Goal: Task Accomplishment & Management: Manage account settings

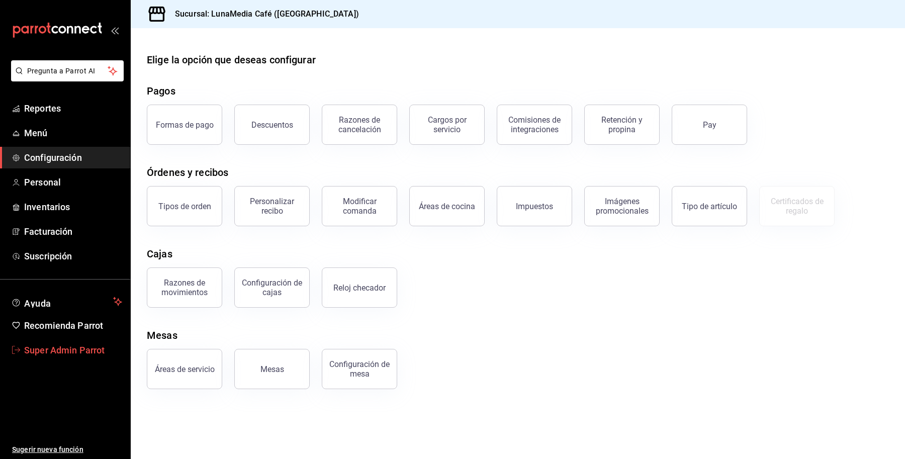
click at [61, 342] on link "Super Admin Parrot" at bounding box center [65, 350] width 130 height 22
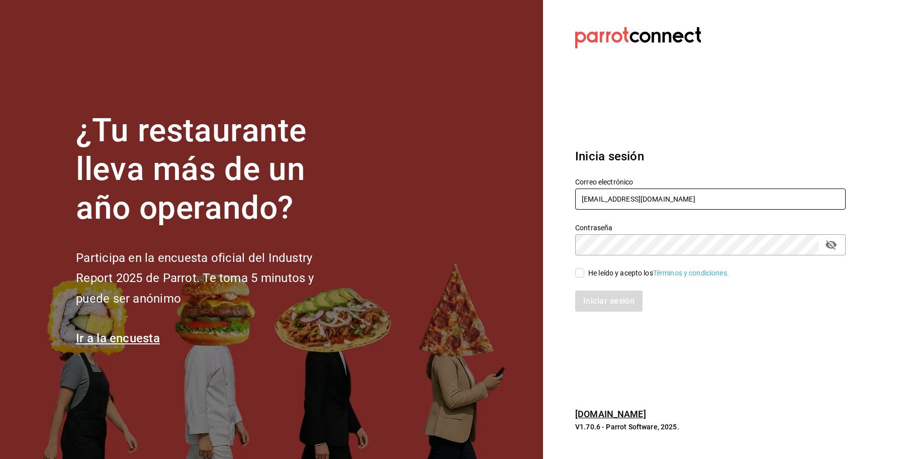
drag, startPoint x: 664, startPoint y: 199, endPoint x: 586, endPoint y: 161, distance: 86.3
click at [549, 207] on section "Datos incorrectos. Verifica que tu Correo o Contraseña estén bien escritos. Ini…" at bounding box center [706, 229] width 327 height 459
paste input "@pizza"
type input "[EMAIL_ADDRESS][DOMAIN_NAME]"
click at [602, 283] on div "Iniciar sesión" at bounding box center [704, 294] width 282 height 33
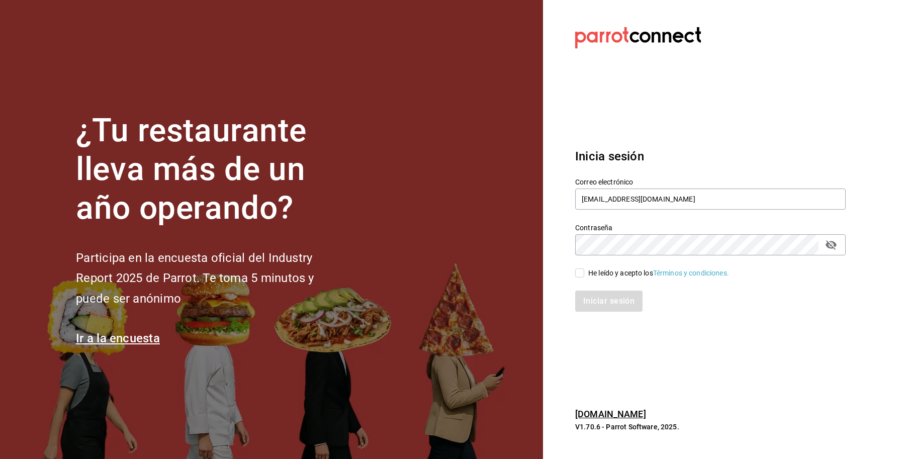
click at [592, 275] on div "He leído y acepto los Términos y condiciones." at bounding box center [658, 273] width 141 height 11
click at [584, 275] on input "He leído y acepto los Términos y condiciones." at bounding box center [579, 272] width 9 height 9
checkbox input "true"
click at [592, 295] on button "Iniciar sesión" at bounding box center [609, 300] width 68 height 21
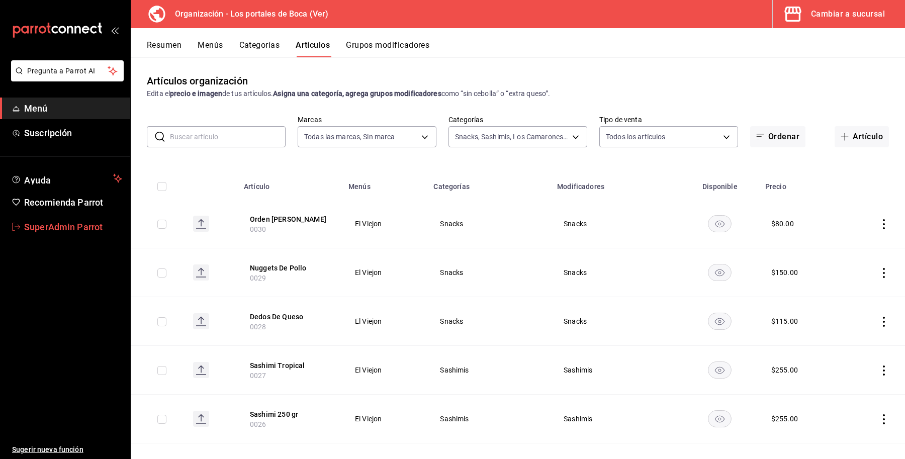
scroll to position [503, 0]
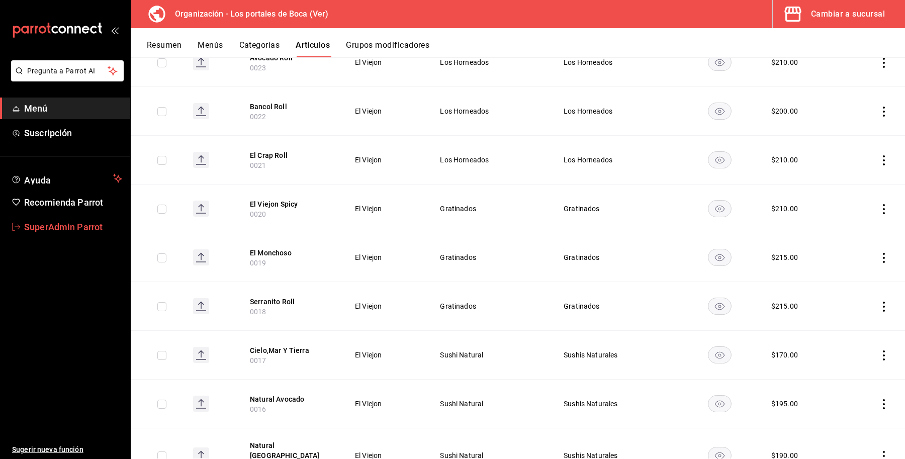
click at [76, 227] on span "SuperAdmin Parrot" at bounding box center [73, 227] width 98 height 14
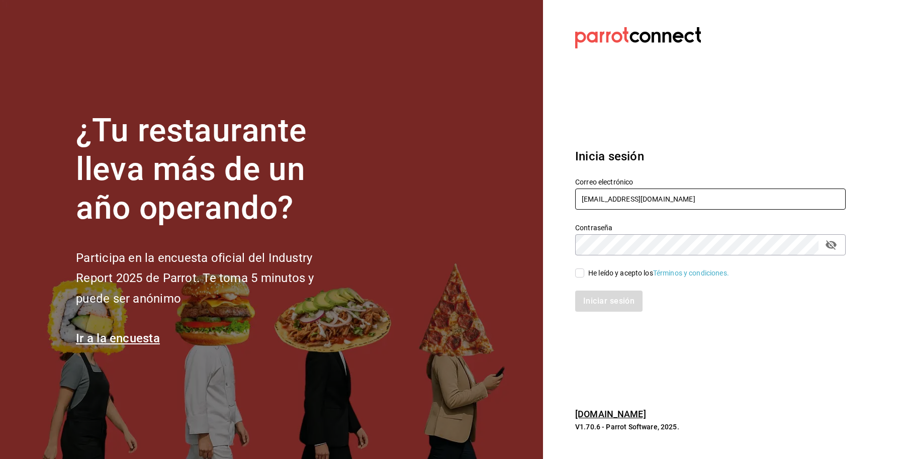
click at [690, 199] on input "lunamediacafe@paseojardines.com" at bounding box center [710, 198] width 270 height 21
drag, startPoint x: 695, startPoint y: 199, endPoint x: 525, endPoint y: 200, distance: 169.9
click at [525, 200] on div "¿Tu restaurante lleva más de un año operando? Participa en la encuesta oficial …" at bounding box center [452, 229] width 905 height 459
type input "[EMAIL_ADDRESS][DOMAIN_NAME]"
click at [608, 275] on div "He leído y acepto los Términos y condiciones." at bounding box center [658, 273] width 141 height 11
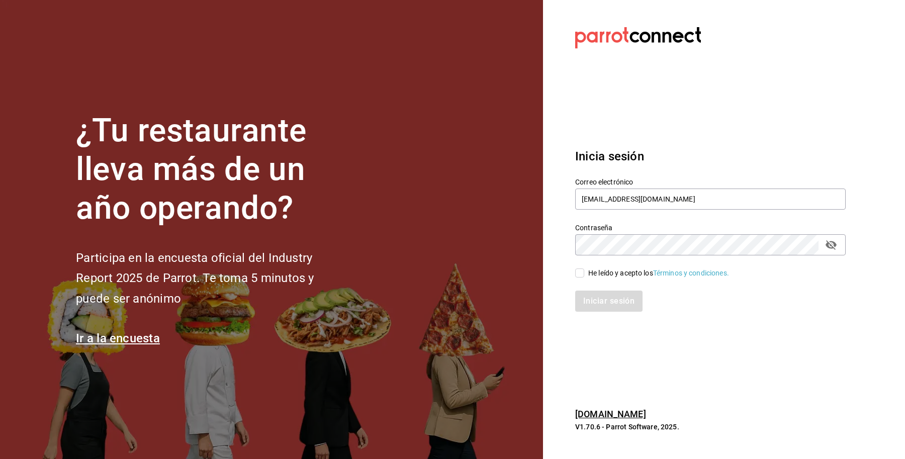
click at [584, 275] on input "He leído y acepto los Términos y condiciones." at bounding box center [579, 272] width 9 height 9
checkbox input "true"
click at [605, 302] on button "Iniciar sesión" at bounding box center [609, 300] width 68 height 21
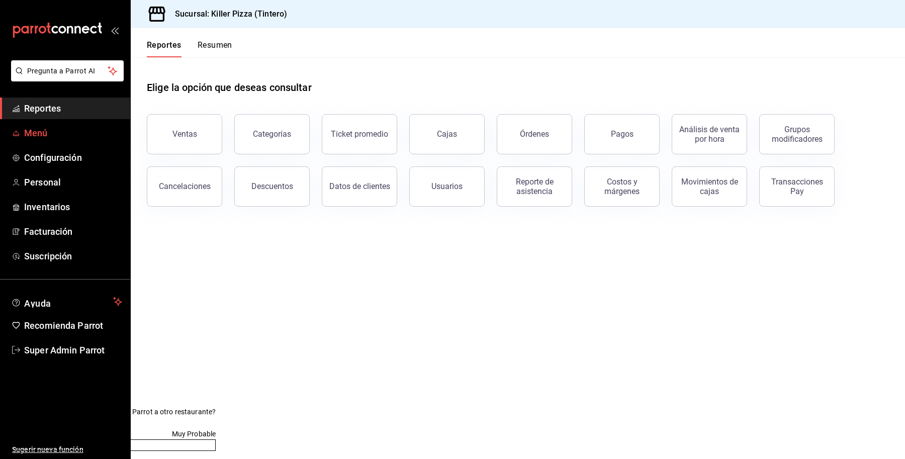
click at [48, 127] on span "Menú" at bounding box center [73, 133] width 98 height 14
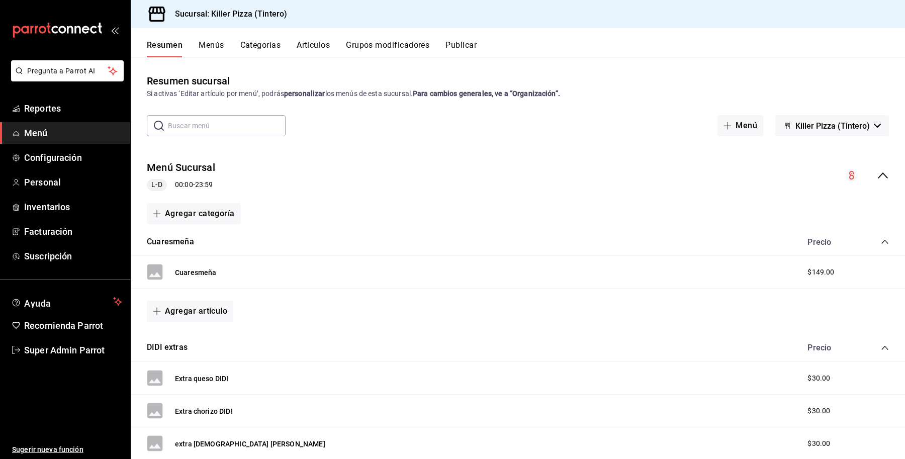
click at [878, 176] on icon "collapse-menu-row" at bounding box center [883, 175] width 10 height 6
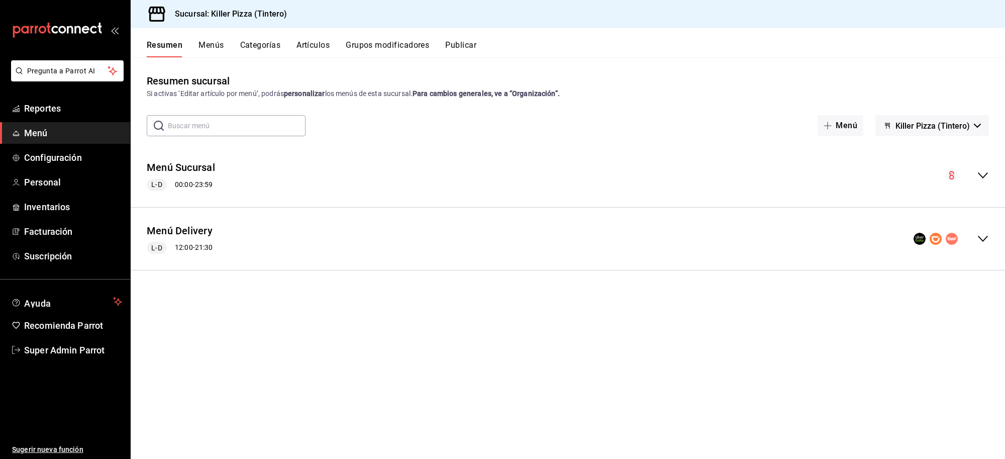
click at [470, 236] on div "Menú Delivery L-D 12:00 - 21:30" at bounding box center [568, 239] width 875 height 47
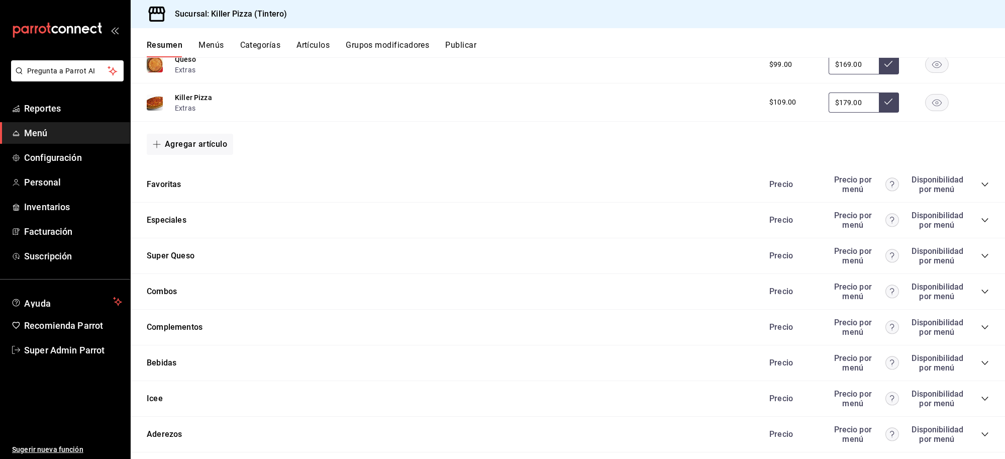
scroll to position [649, 0]
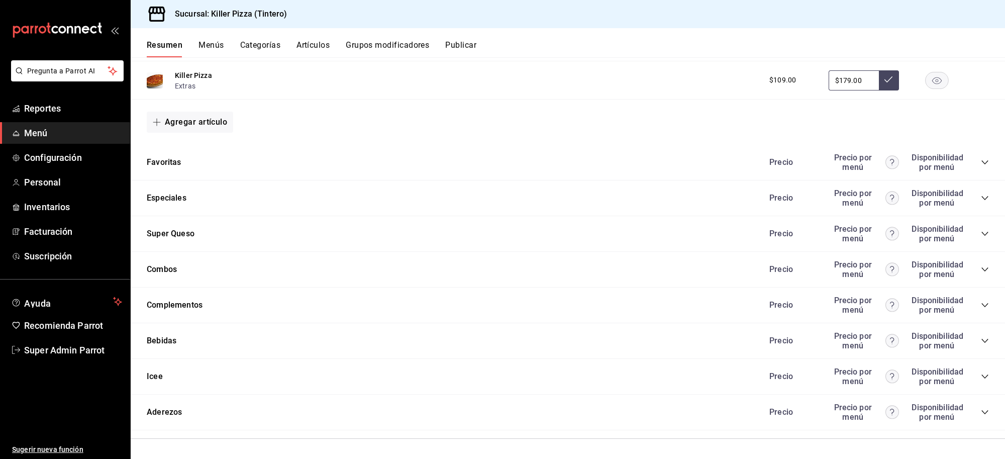
click at [68, 363] on ul "Sugerir nueva función" at bounding box center [65, 410] width 130 height 99
click at [64, 353] on span "Super Admin Parrot" at bounding box center [73, 350] width 98 height 14
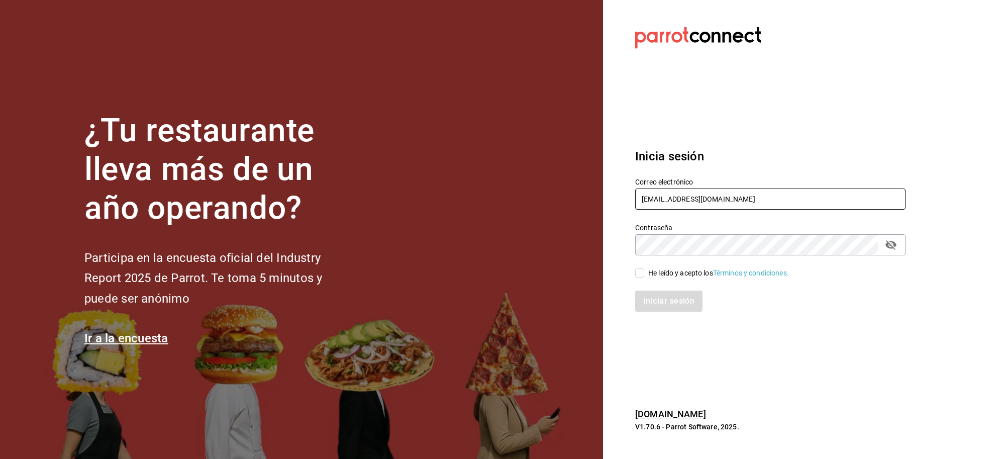
click at [718, 195] on input "[EMAIL_ADDRESS][DOMAIN_NAME]" at bounding box center [770, 198] width 270 height 21
drag, startPoint x: 719, startPoint y: 198, endPoint x: 599, endPoint y: 205, distance: 120.3
click at [599, 205] on div "¿Tu restaurante lleva más de un año operando? Participa en la encuesta oficial …" at bounding box center [502, 229] width 1005 height 459
paste input "pizza@tintero"
type input "killerpizza@tintero.com"
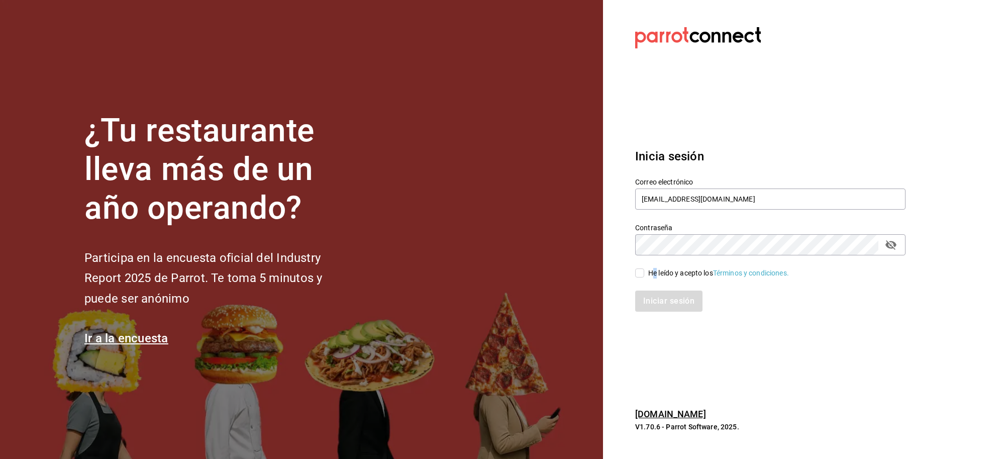
click at [655, 274] on div "He leído y acepto los Términos y condiciones." at bounding box center [718, 273] width 141 height 11
click at [667, 293] on div "Iniciar sesión" at bounding box center [770, 300] width 270 height 21
click at [672, 302] on div "Iniciar sesión" at bounding box center [770, 300] width 270 height 21
click at [639, 269] on input "He leído y acepto los Términos y condiciones." at bounding box center [639, 272] width 9 height 9
checkbox input "true"
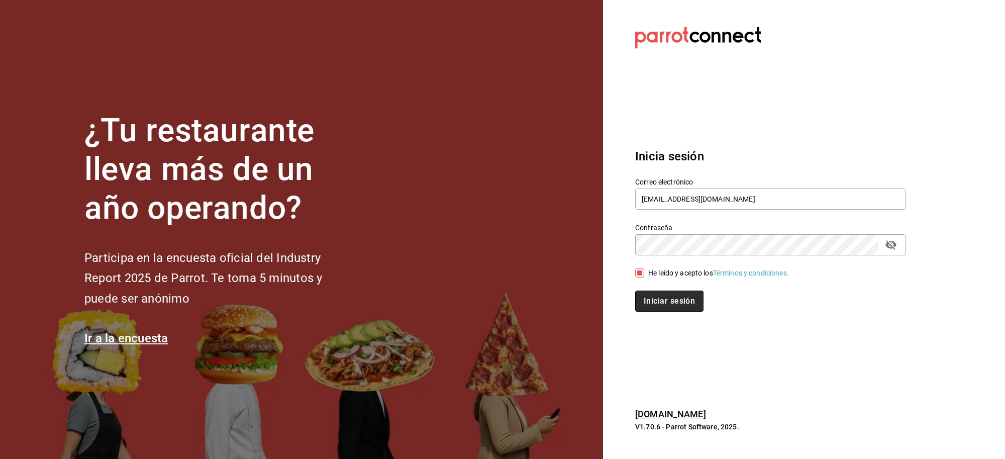
click at [659, 298] on button "Iniciar sesión" at bounding box center [669, 300] width 68 height 21
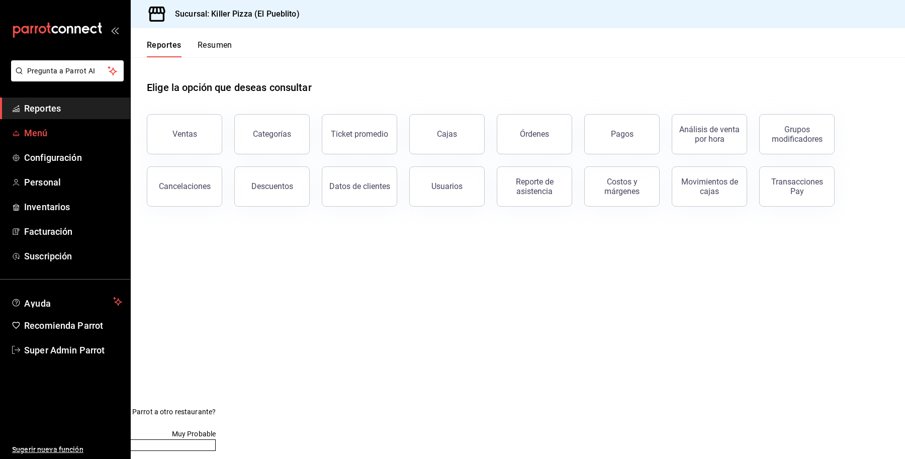
click at [56, 140] on link "Menú" at bounding box center [65, 133] width 130 height 22
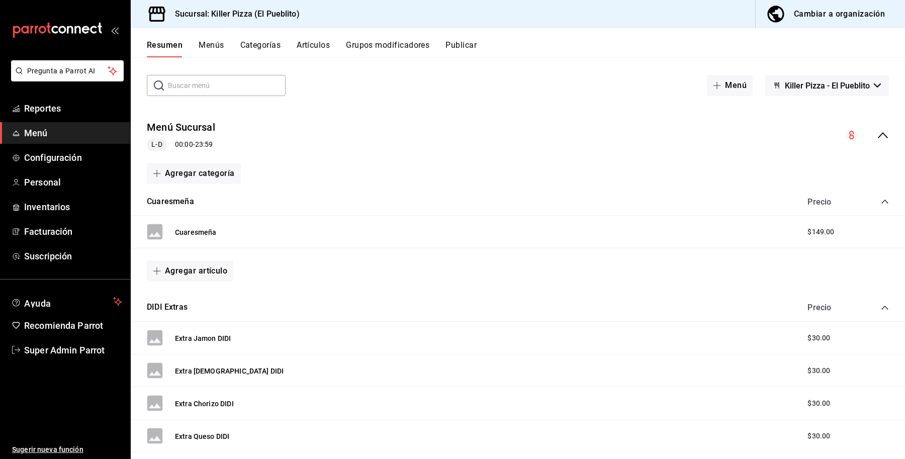
scroll to position [63, 0]
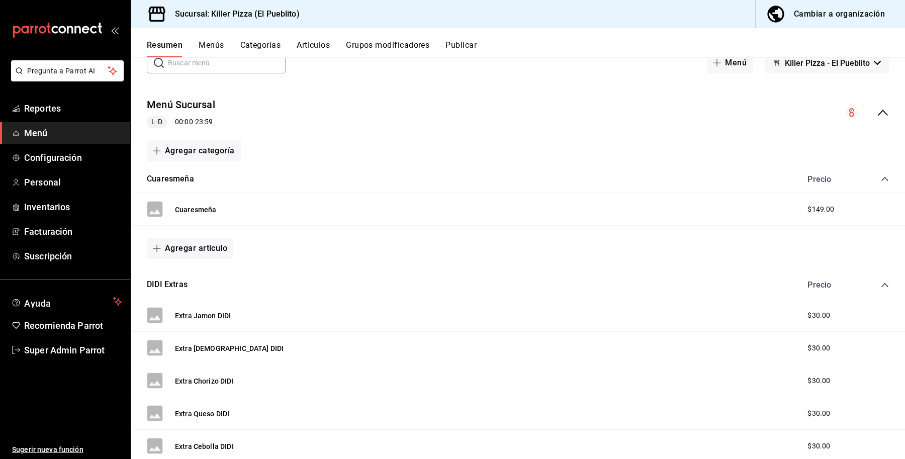
click at [877, 111] on icon "collapse-menu-row" at bounding box center [883, 113] width 12 height 12
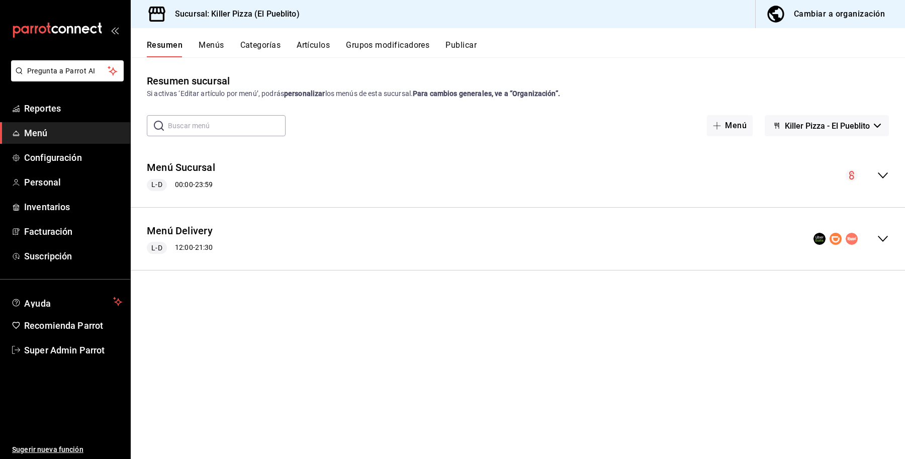
scroll to position [0, 0]
click at [453, 232] on div "Menú Delivery L-D 12:00 - 21:30" at bounding box center [518, 239] width 774 height 47
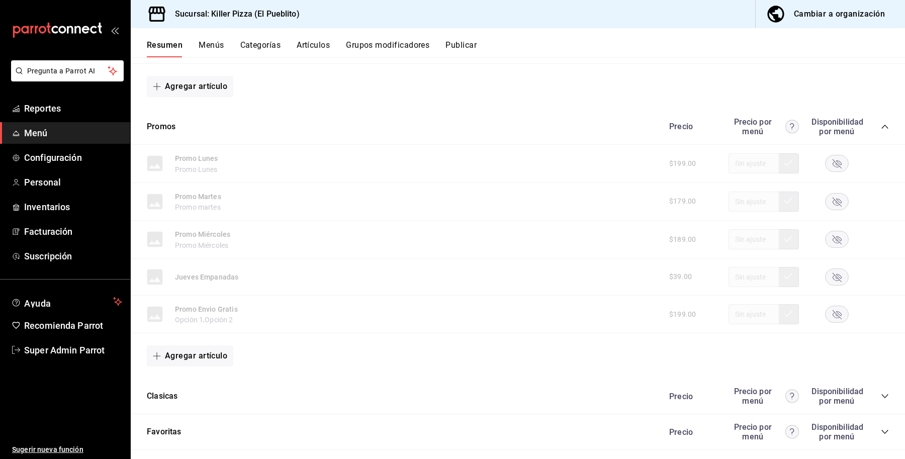
scroll to position [628, 0]
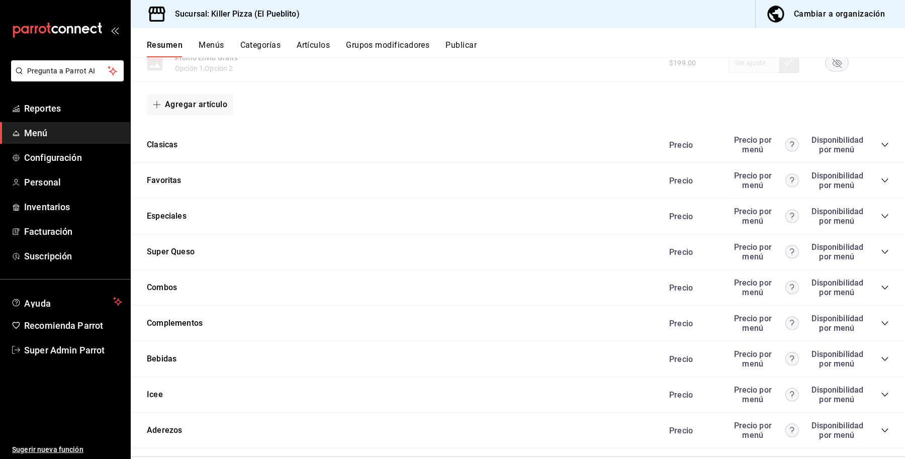
click at [428, 150] on div "Clasicas Precio Precio por menú Disponibilidad por menú" at bounding box center [518, 145] width 774 height 36
click at [40, 130] on span "Menú" at bounding box center [73, 133] width 98 height 14
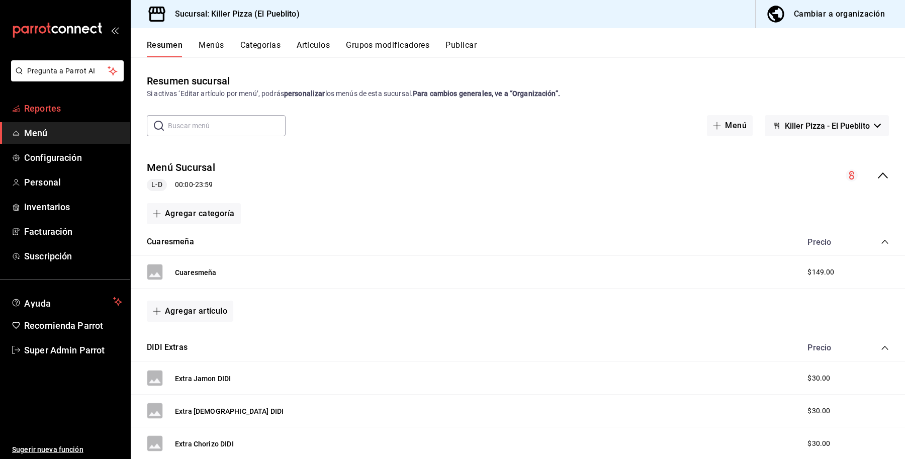
click at [36, 101] on link "Reportes" at bounding box center [65, 109] width 130 height 22
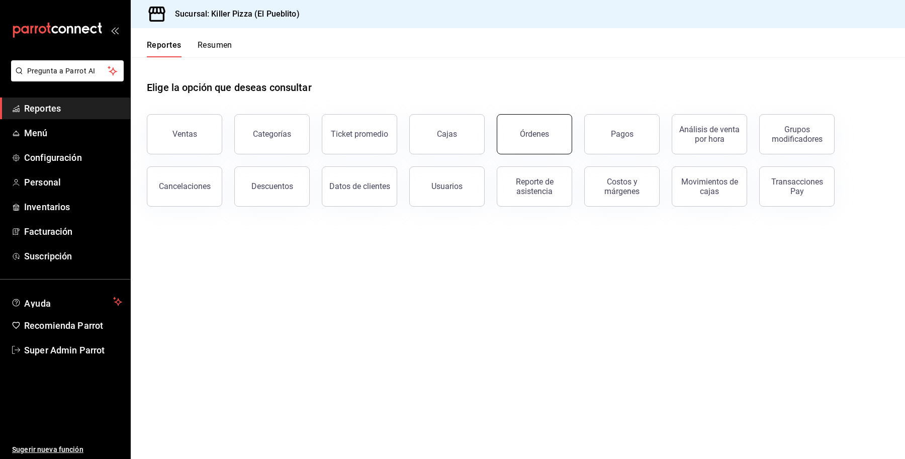
click at [528, 126] on button "Órdenes" at bounding box center [534, 134] width 75 height 40
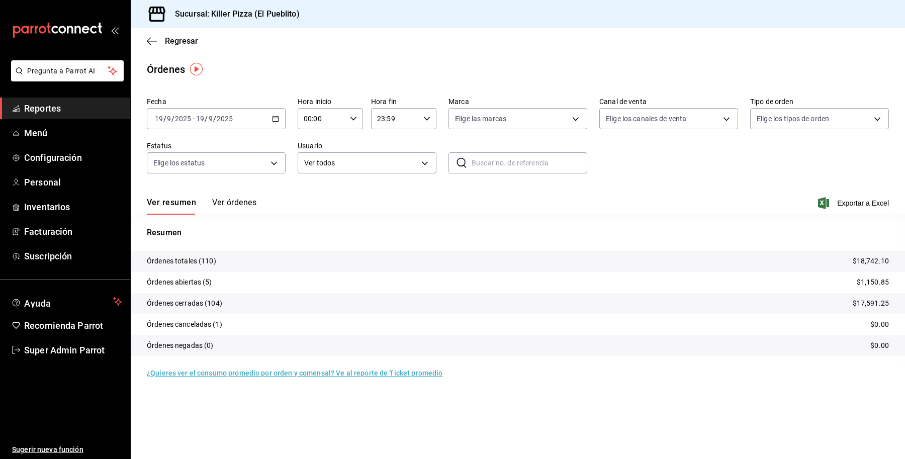
click at [223, 120] on input "2025" at bounding box center [224, 119] width 17 height 8
click at [192, 214] on span "Mes actual" at bounding box center [194, 217] width 78 height 11
click at [234, 201] on button "Ver órdenes" at bounding box center [234, 206] width 44 height 17
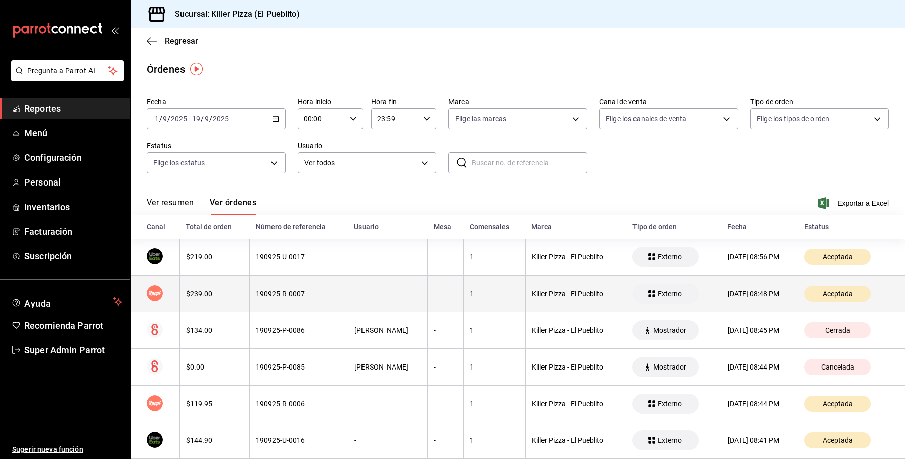
click at [305, 297] on div "190925-R-0007" at bounding box center [299, 293] width 86 height 8
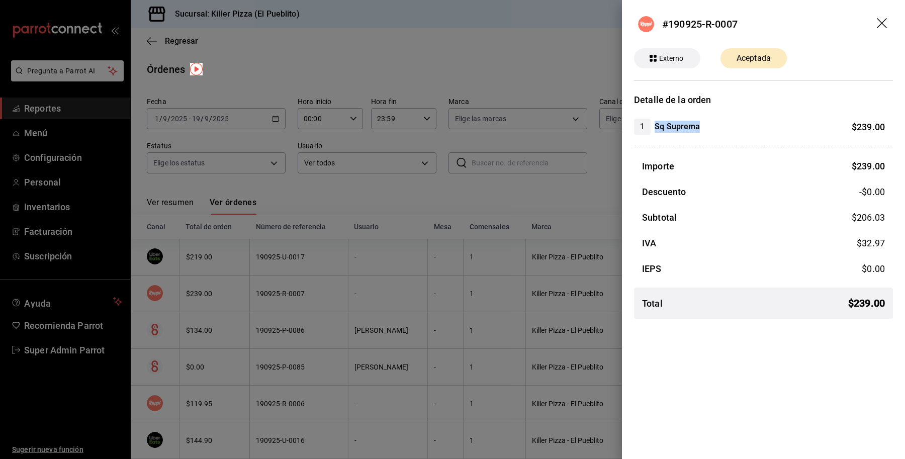
drag, startPoint x: 703, startPoint y: 126, endPoint x: 646, endPoint y: 134, distance: 56.9
click at [646, 134] on div "1 Sq Suprema $ 239.00" at bounding box center [759, 127] width 251 height 16
click at [727, 121] on div "1 Sq Suprema $ 239.00" at bounding box center [759, 127] width 251 height 16
click at [882, 26] on icon "drag" at bounding box center [883, 24] width 12 height 12
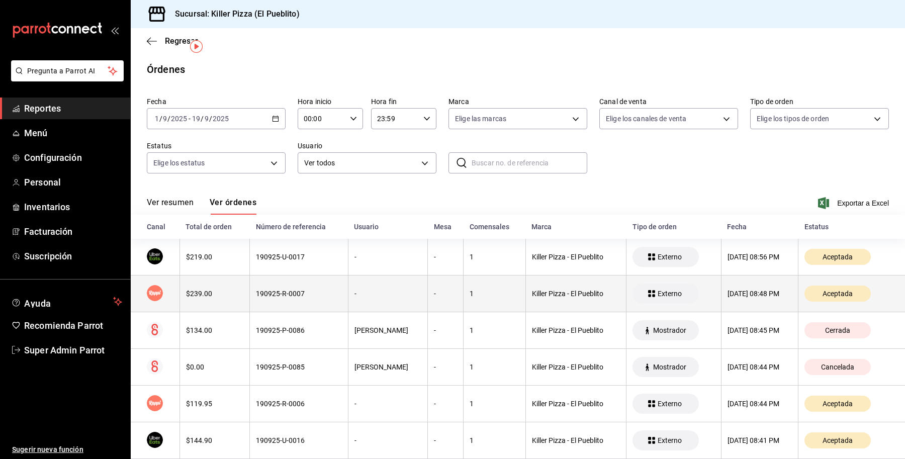
scroll to position [63, 0]
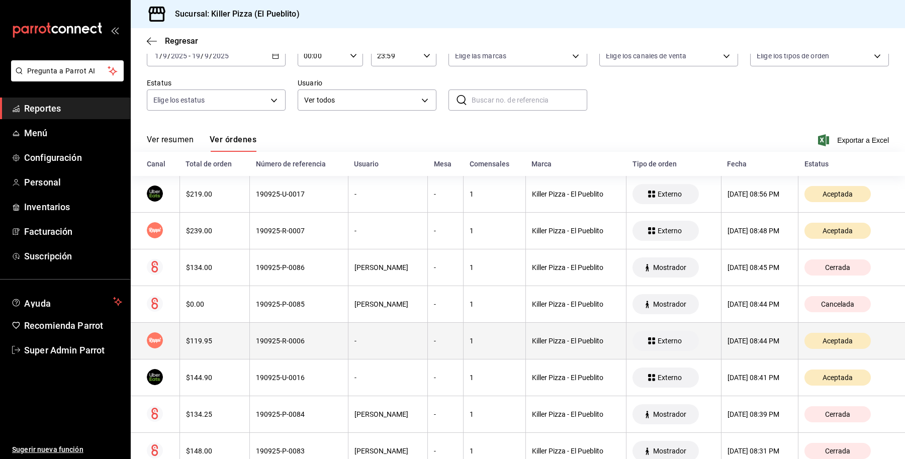
click at [323, 345] on div "190925-R-0006" at bounding box center [299, 341] width 86 height 8
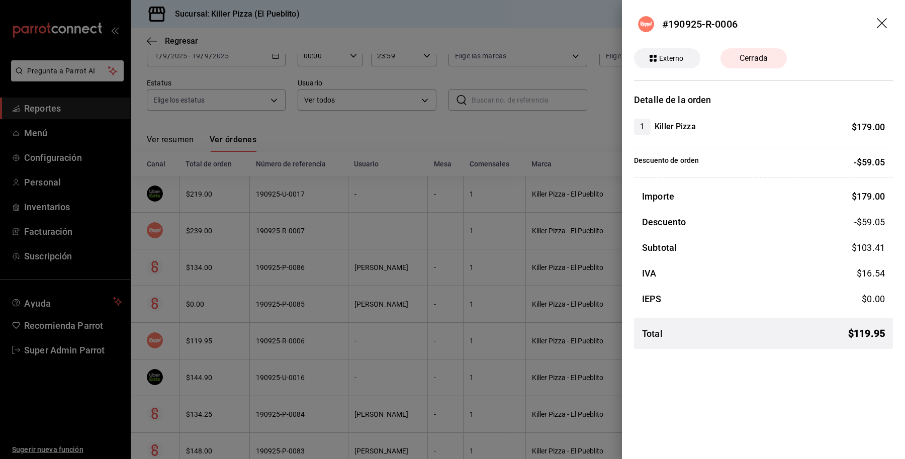
click at [884, 26] on icon "drag" at bounding box center [883, 24] width 12 height 12
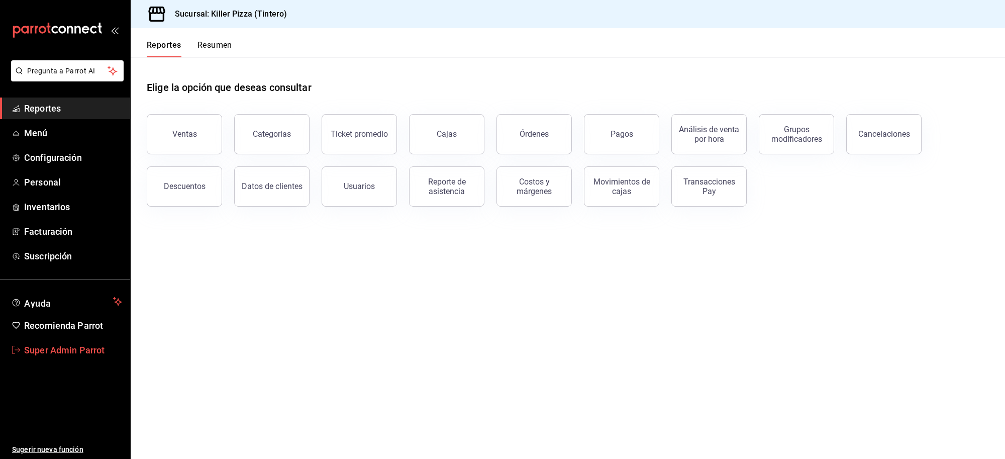
click at [81, 356] on span "Super Admin Parrot" at bounding box center [73, 350] width 98 height 14
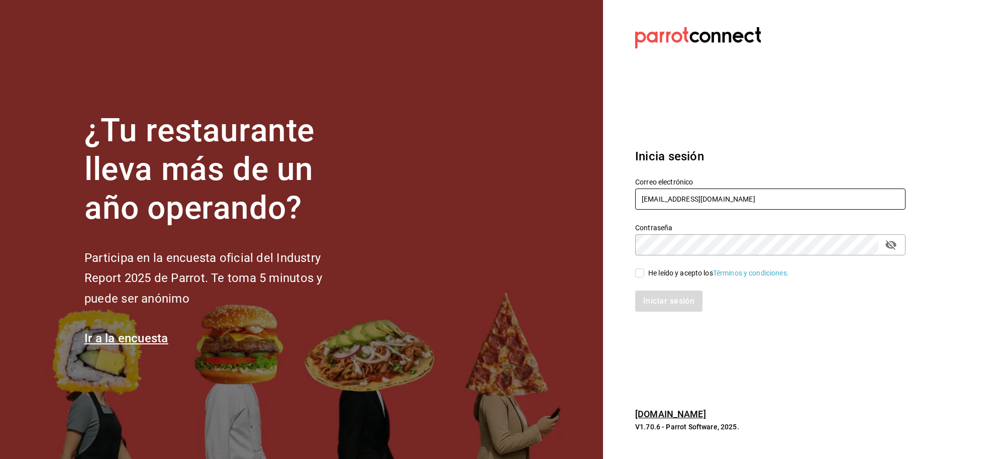
drag, startPoint x: 727, startPoint y: 200, endPoint x: 707, endPoint y: 145, distance: 58.4
click at [597, 203] on div "¿Tu restaurante lleva más de un año operando? Participa en la encuesta oficial …" at bounding box center [502, 229] width 1005 height 459
paste input "@pizza"
type input "[EMAIL_ADDRESS][DOMAIN_NAME]"
click at [666, 271] on div "He leído y acepto los Términos y condiciones." at bounding box center [718, 273] width 141 height 11
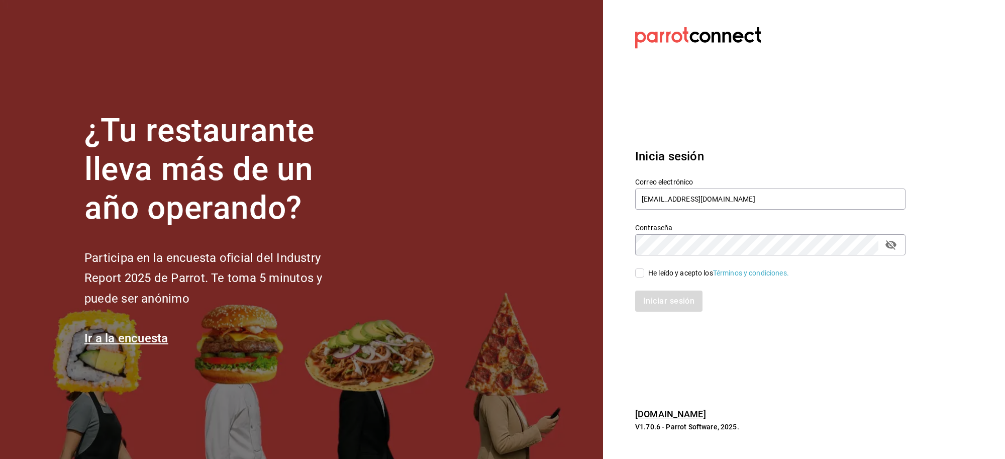
click at [644, 271] on input "He leído y acepto los Términos y condiciones." at bounding box center [639, 272] width 9 height 9
checkbox input "true"
click at [676, 297] on button "Iniciar sesión" at bounding box center [669, 300] width 68 height 21
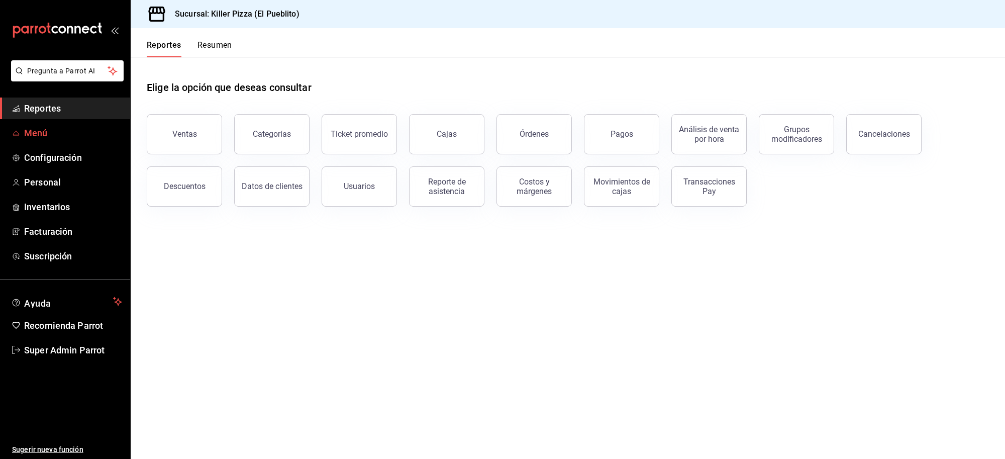
click at [43, 137] on span "Menú" at bounding box center [73, 133] width 98 height 14
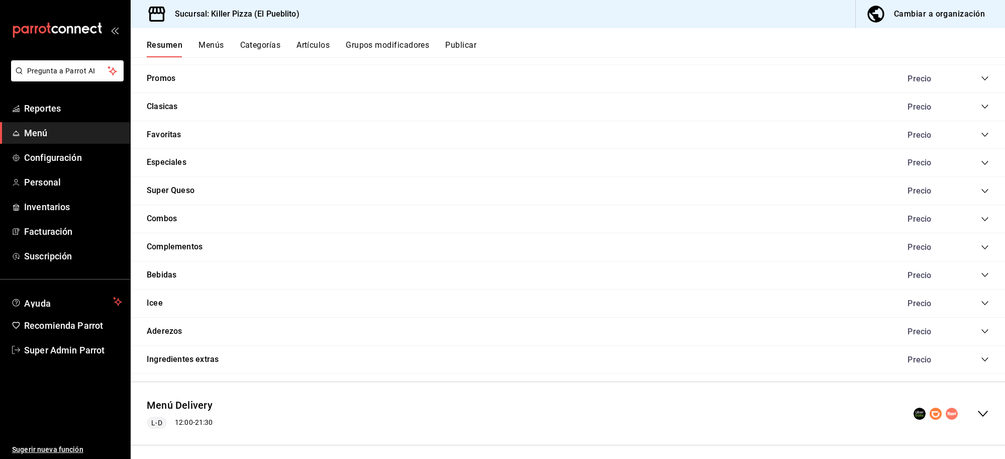
scroll to position [890, 0]
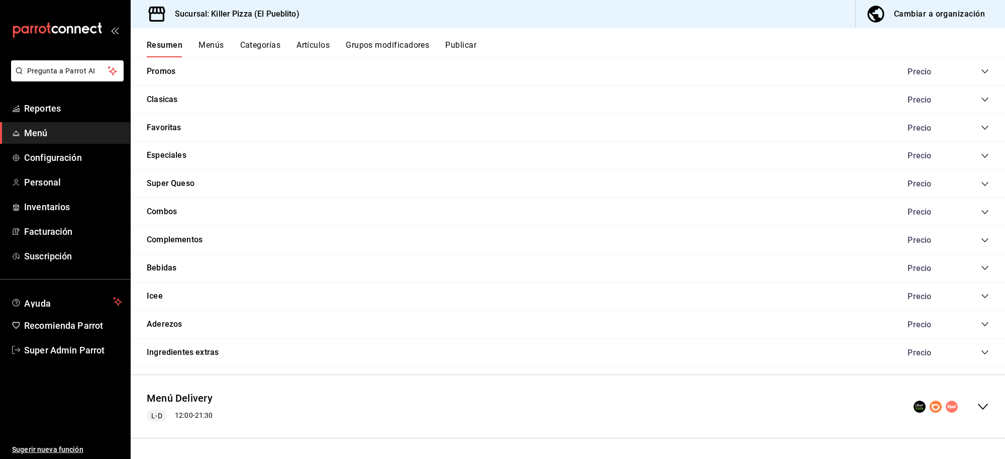
click at [592, 411] on div "Menú Delivery L-D 12:00 - 21:30" at bounding box center [568, 406] width 875 height 47
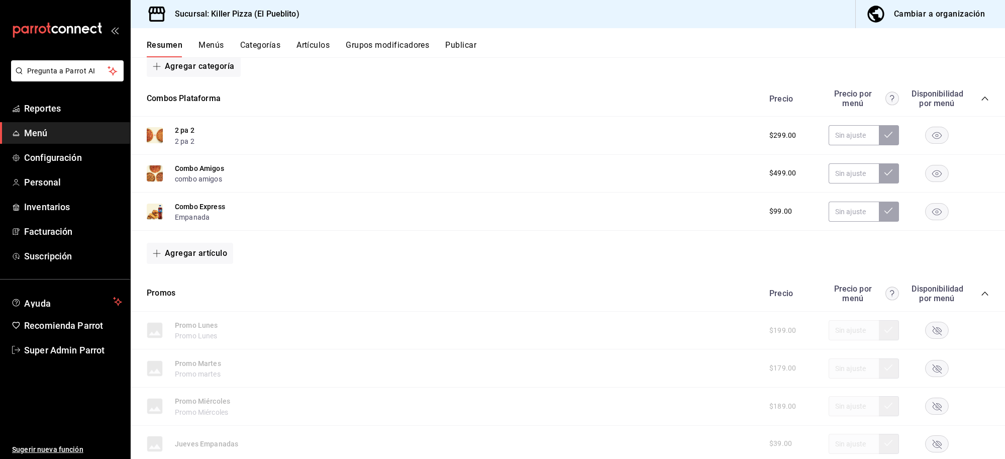
scroll to position [1327, 0]
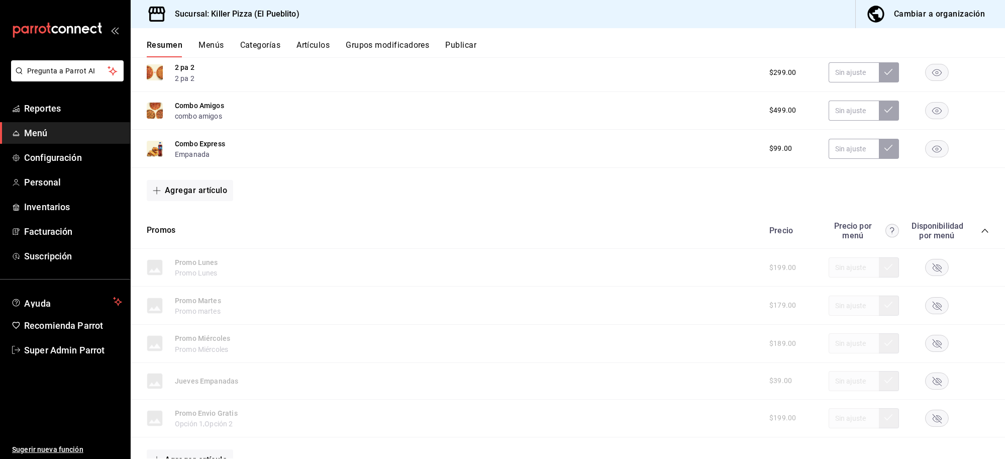
click at [970, 235] on div "Precio Precio por menú Disponibilidad por menú" at bounding box center [874, 230] width 230 height 19
click at [982, 233] on icon "collapse-category-row" at bounding box center [985, 231] width 7 height 4
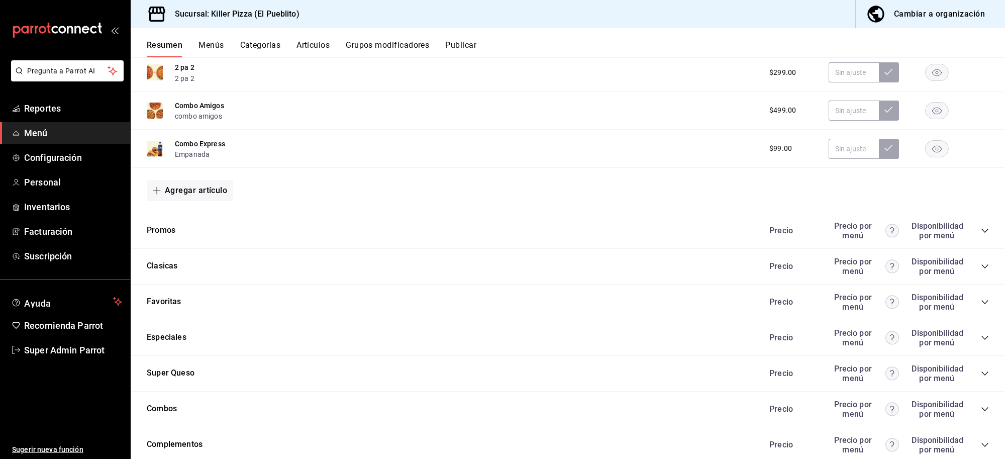
click at [981, 270] on icon "collapse-category-row" at bounding box center [985, 266] width 8 height 8
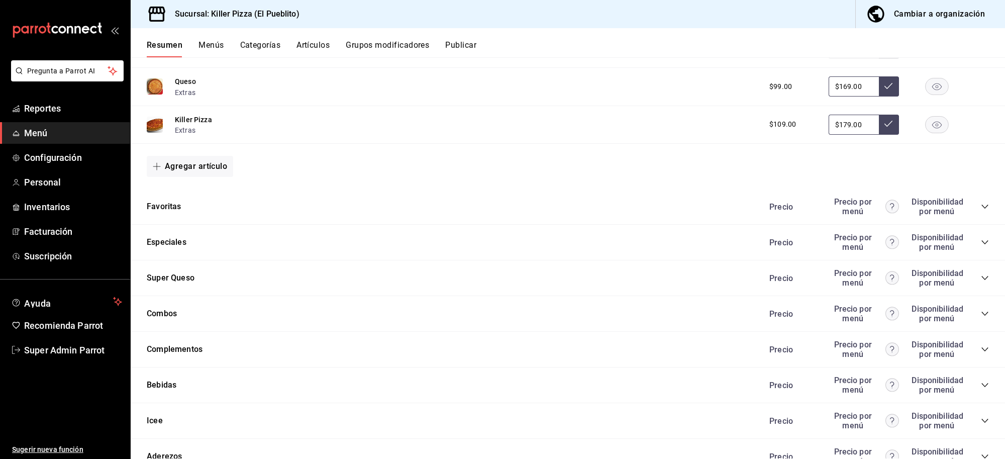
scroll to position [1667, 0]
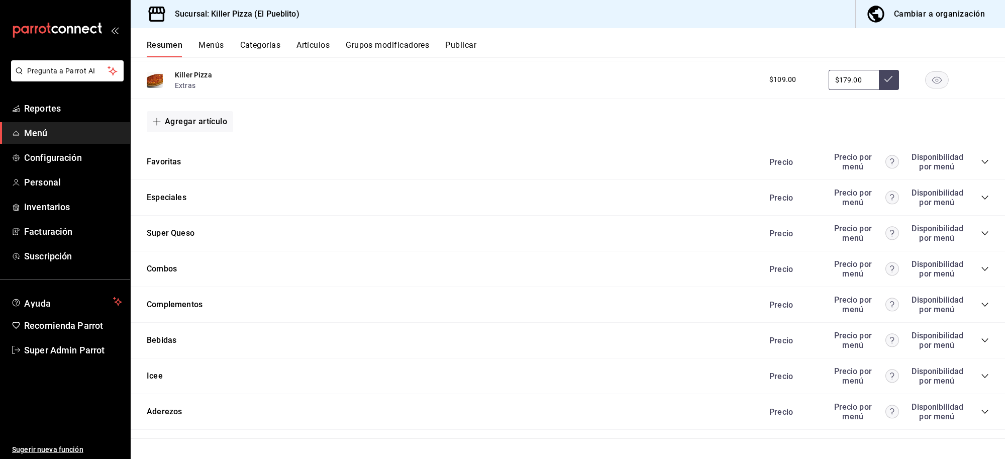
click at [982, 375] on icon "collapse-category-row" at bounding box center [985, 376] width 7 height 4
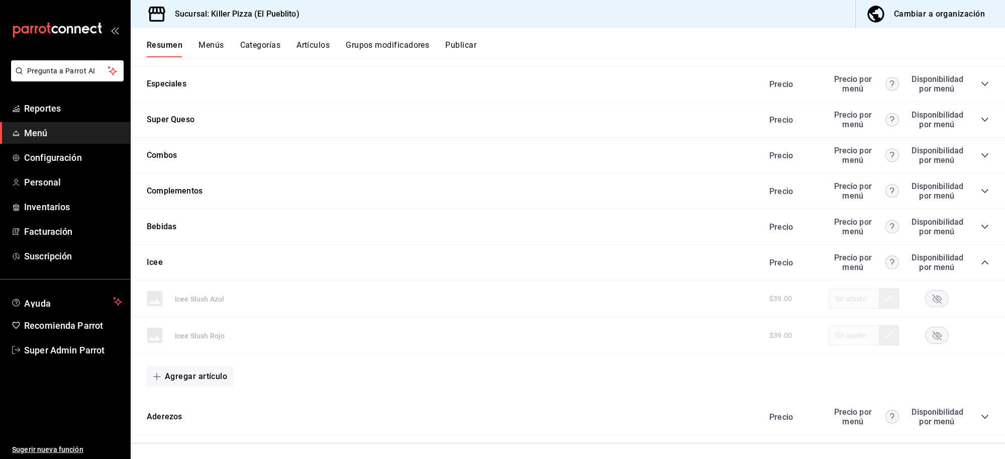
scroll to position [1787, 0]
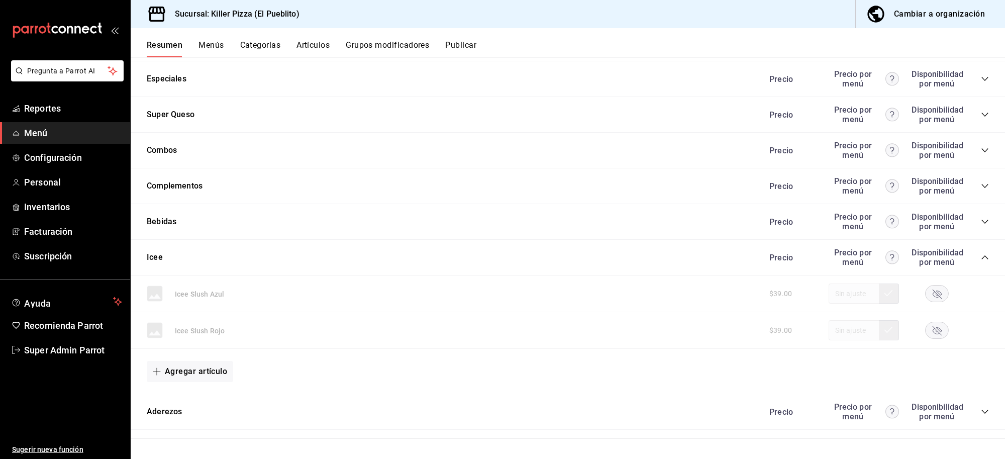
click at [981, 184] on icon "collapse-category-row" at bounding box center [985, 186] width 8 height 8
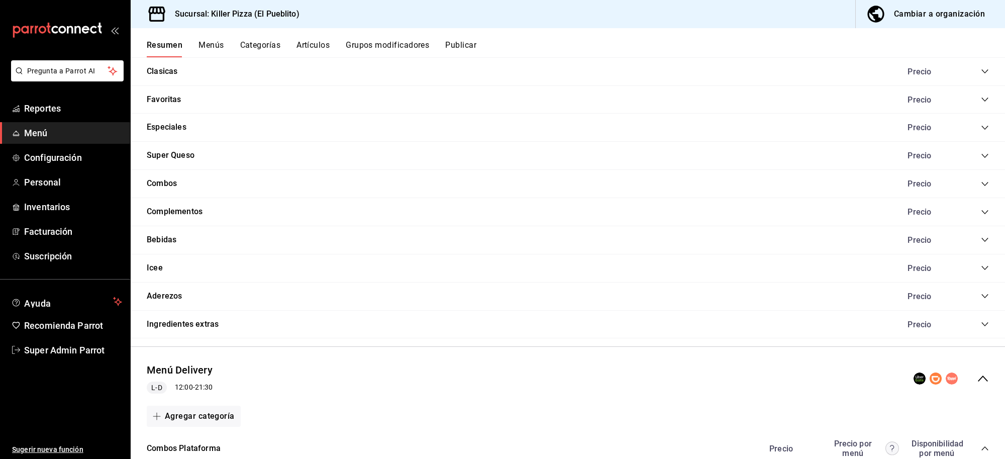
scroll to position [907, 0]
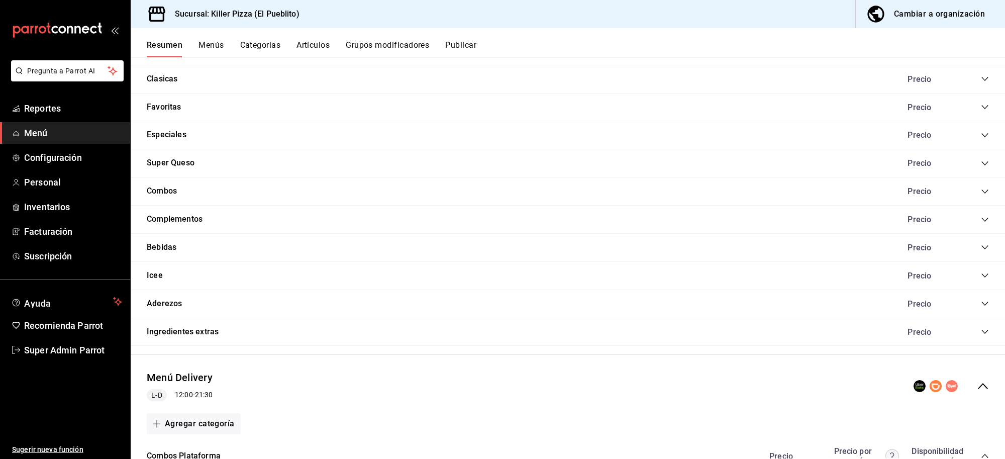
click at [464, 44] on button "Publicar" at bounding box center [460, 48] width 31 height 17
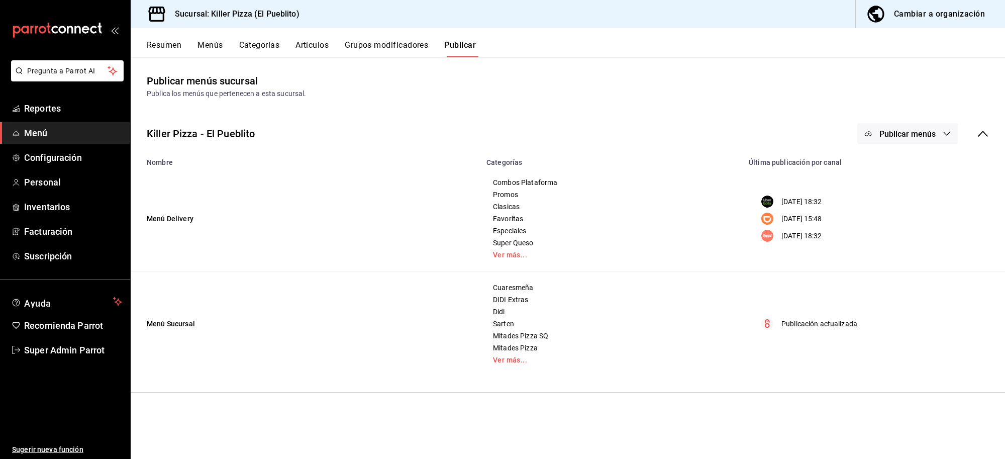
click at [167, 43] on button "Resumen" at bounding box center [164, 48] width 35 height 17
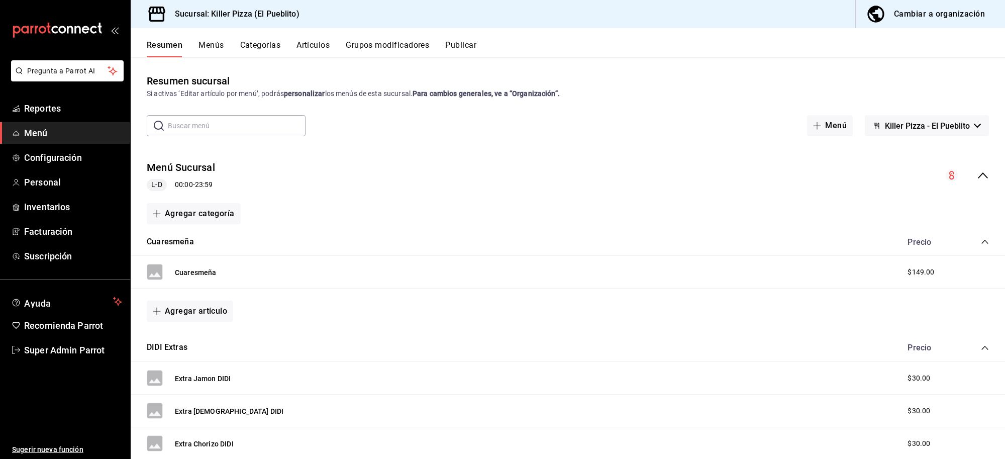
click at [977, 173] on icon "collapse-menu-row" at bounding box center [983, 175] width 12 height 12
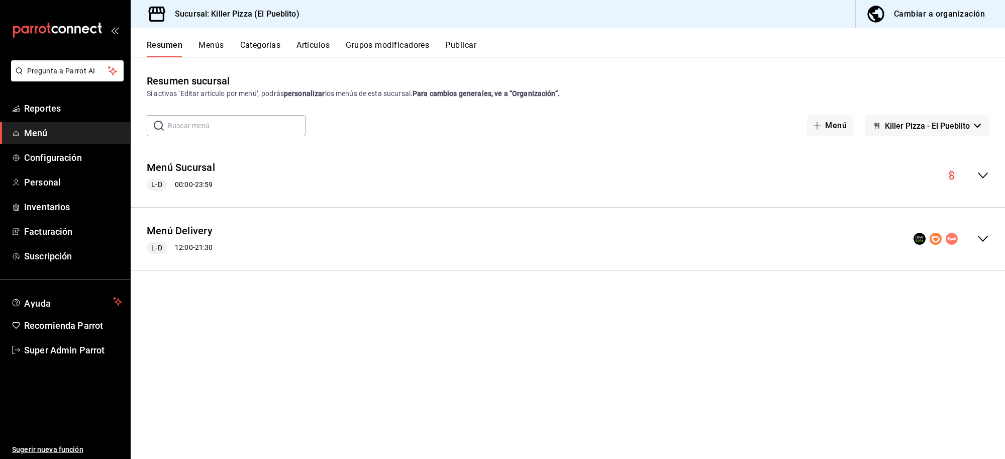
click at [587, 234] on div "Menú Delivery L-D 12:00 - 21:30" at bounding box center [568, 239] width 875 height 47
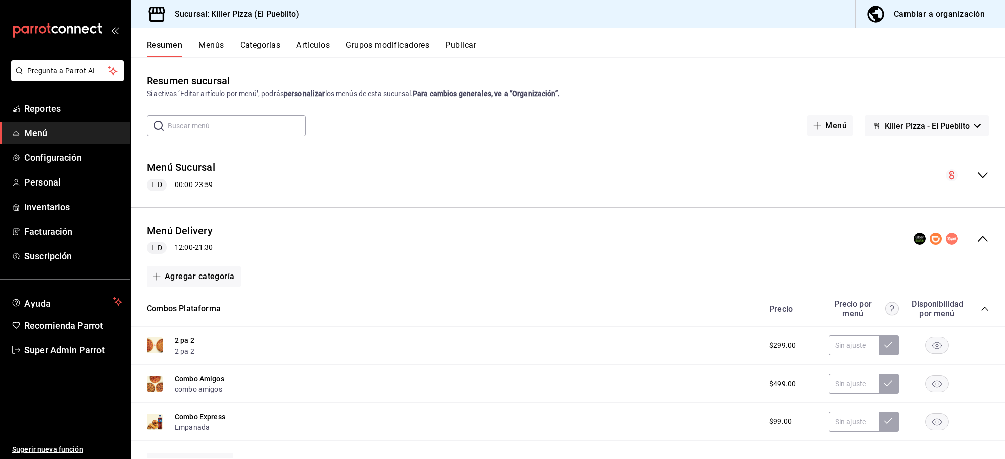
click at [313, 49] on button "Artículos" at bounding box center [313, 48] width 33 height 17
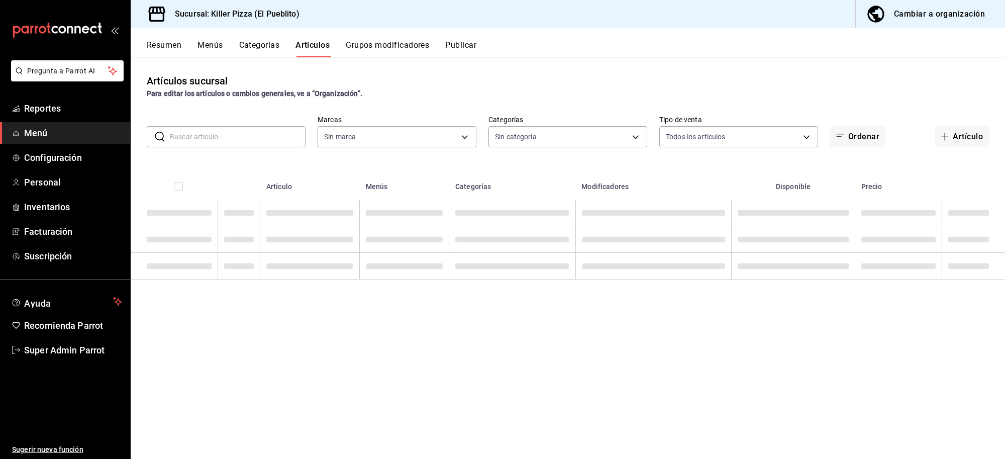
type input "fb565927-10db-4a1e-9361-babba7d8dbe1"
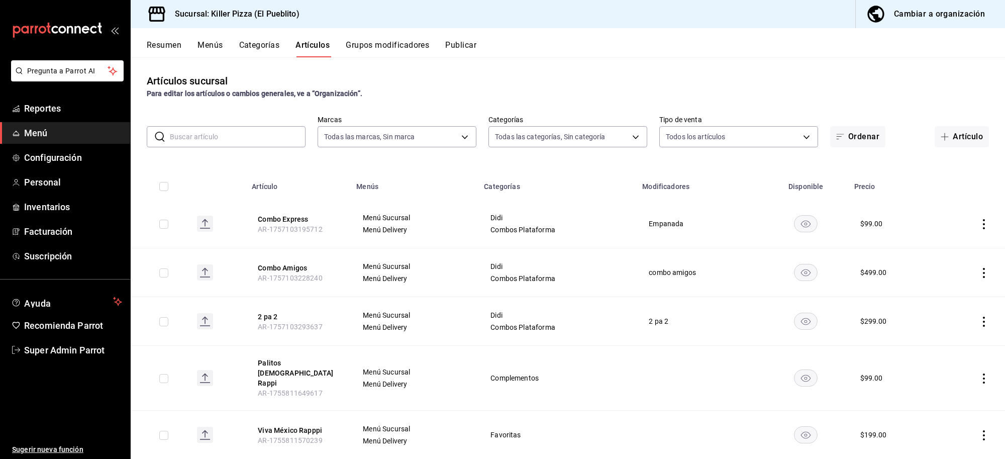
type input "34aa5cbd-d66a-4a89-b1d3-dab645db196e,aca61318-dd82-4009-8fb5-67b6e0717491,78dec…"
click at [234, 136] on input "text" at bounding box center [238, 137] width 136 height 20
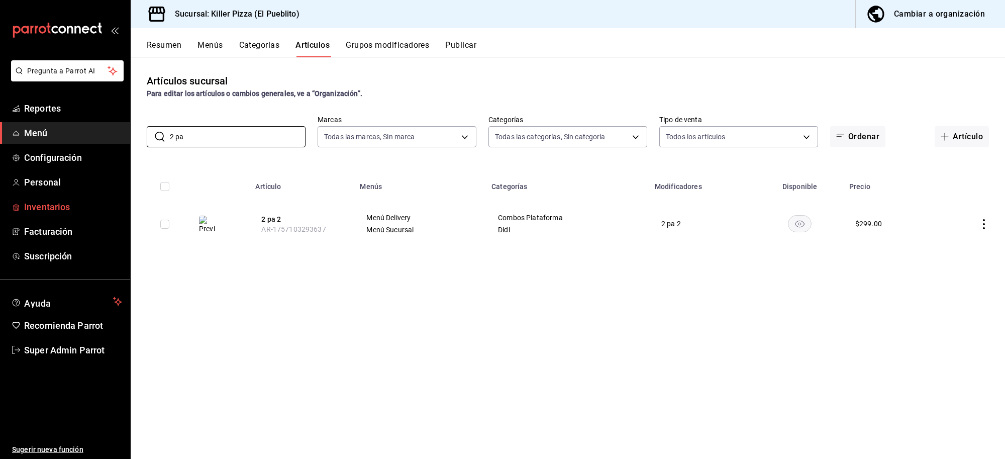
type input "2 pa"
click at [46, 205] on span "Inventarios" at bounding box center [73, 207] width 98 height 14
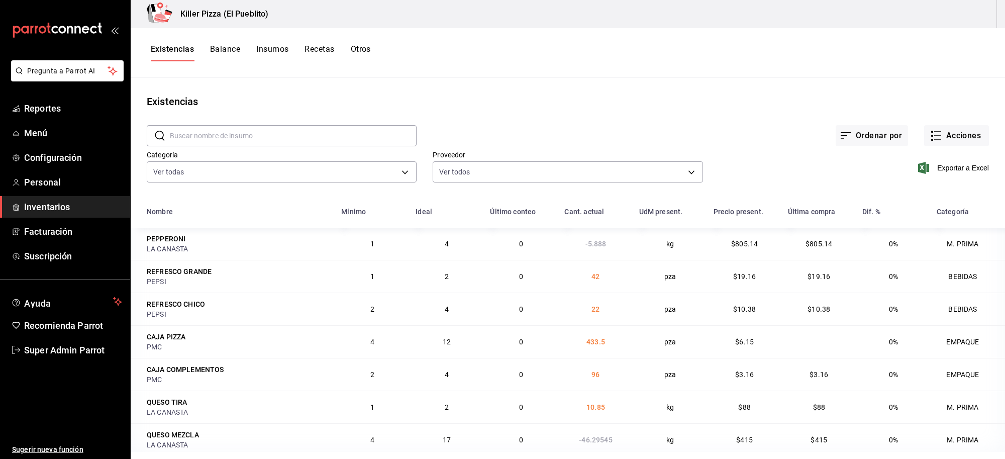
click at [998, 12] on div "Killer Pizza (El Pueblito)" at bounding box center [568, 14] width 875 height 28
click at [308, 49] on button "Recetas" at bounding box center [320, 52] width 30 height 17
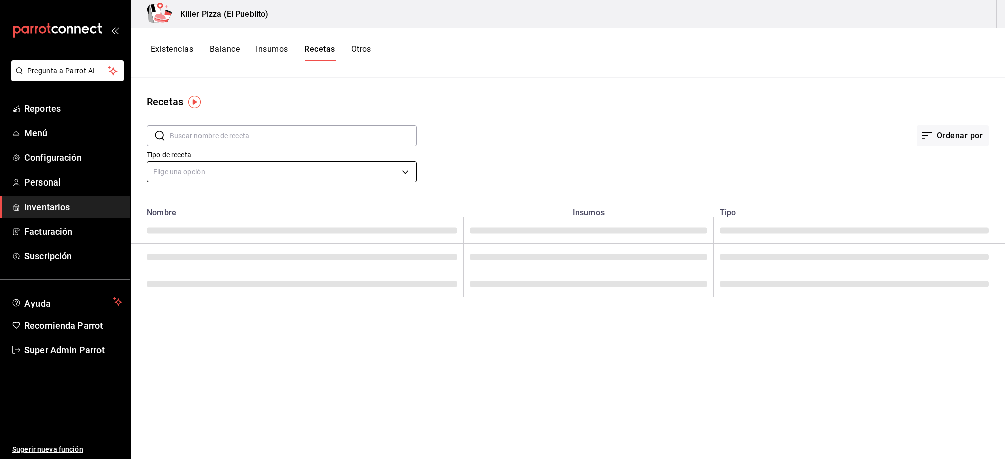
click at [254, 163] on body "Pregunta a Parrot AI Reportes Menú Configuración Personal Inventarios Facturaci…" at bounding box center [502, 226] width 1005 height 452
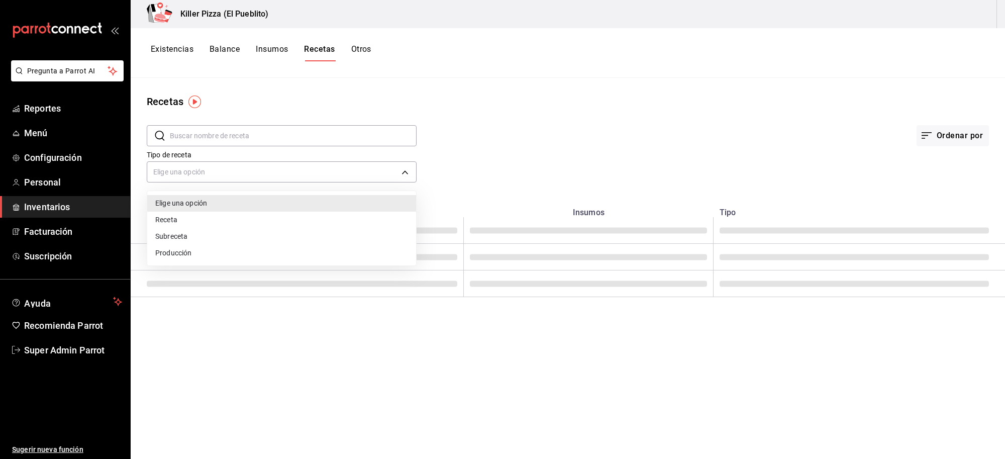
click at [261, 134] on div at bounding box center [502, 229] width 1005 height 459
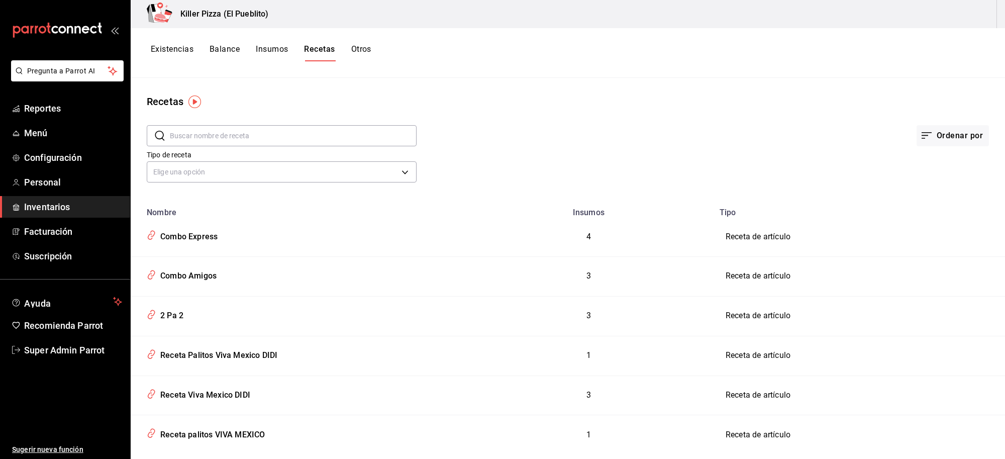
click at [269, 134] on input "text" at bounding box center [293, 136] width 247 height 20
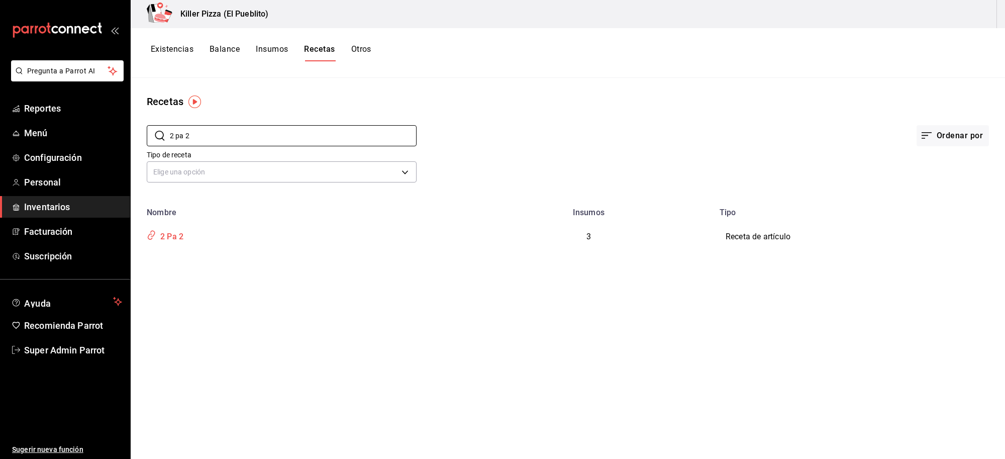
type input "2 pa 2"
click at [177, 235] on div "2 Pa 2" at bounding box center [169, 235] width 27 height 16
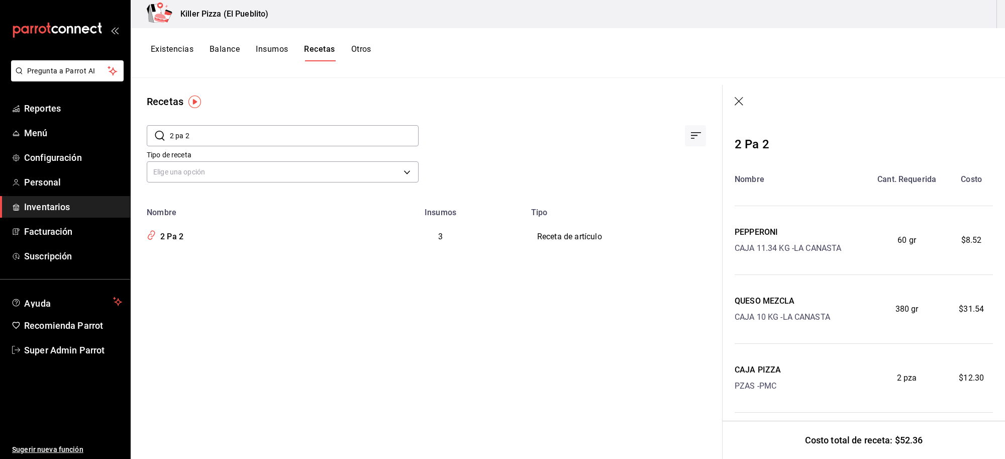
scroll to position [14, 0]
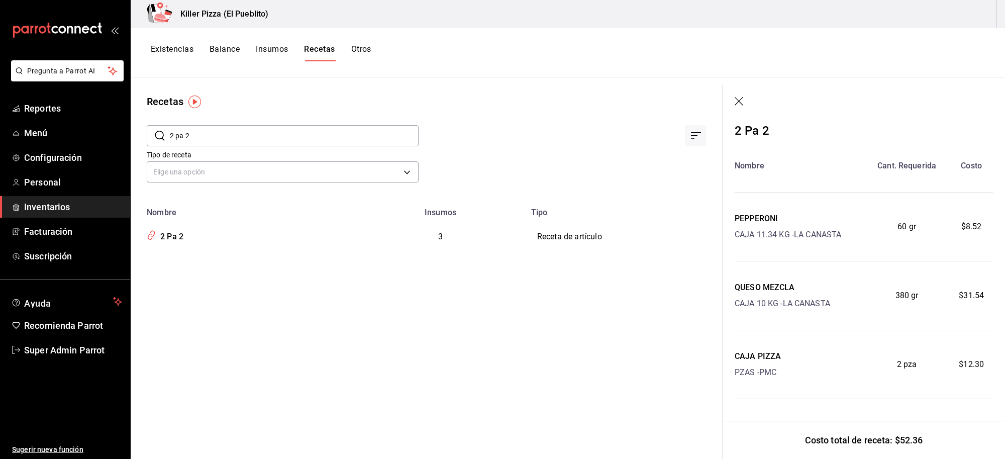
click at [741, 101] on icon "button" at bounding box center [740, 102] width 10 height 10
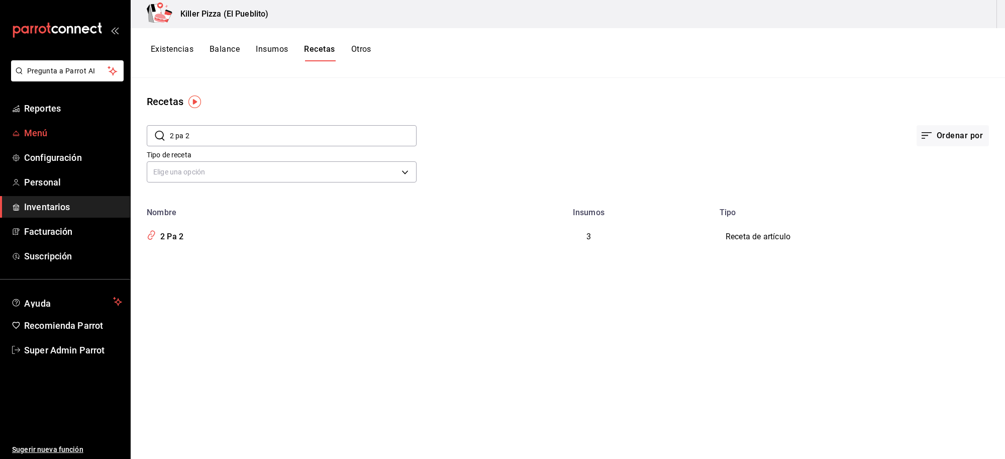
click at [28, 128] on span "Menú" at bounding box center [73, 133] width 98 height 14
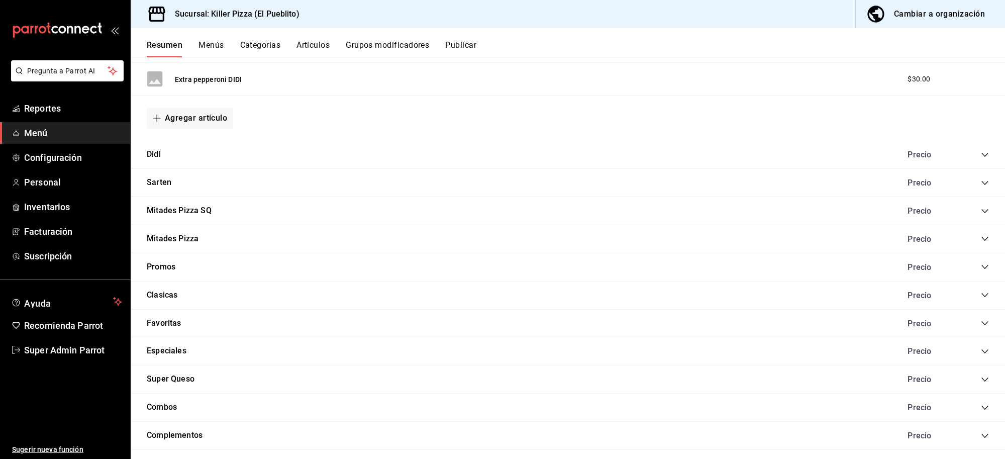
scroll to position [890, 0]
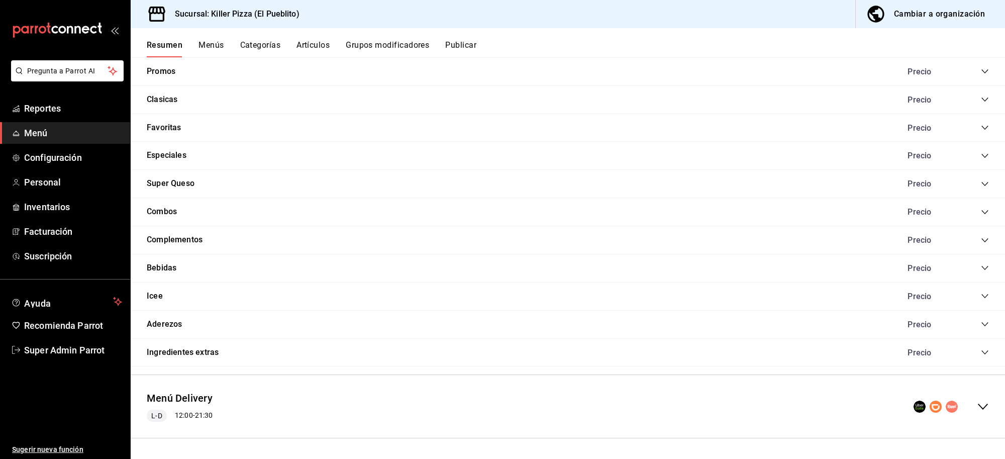
click at [981, 398] on div "Menú Delivery L-D 12:00 - 21:30" at bounding box center [568, 406] width 875 height 47
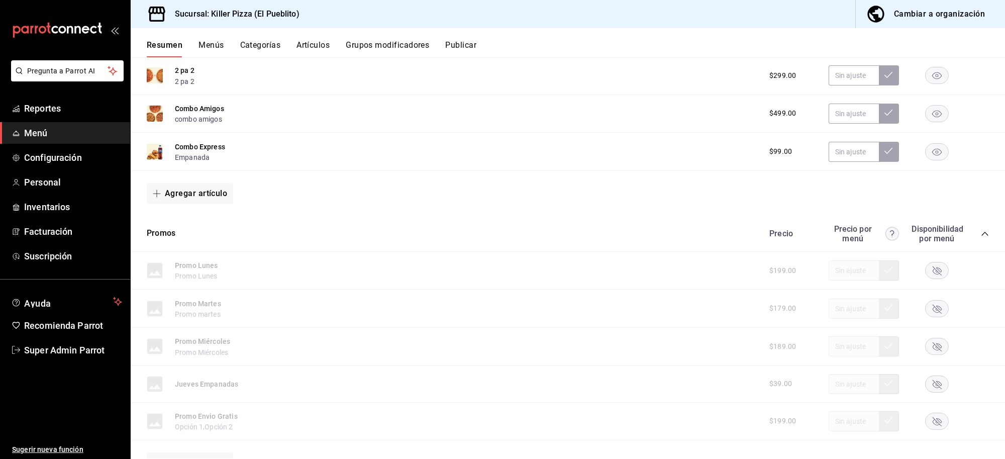
scroll to position [1330, 0]
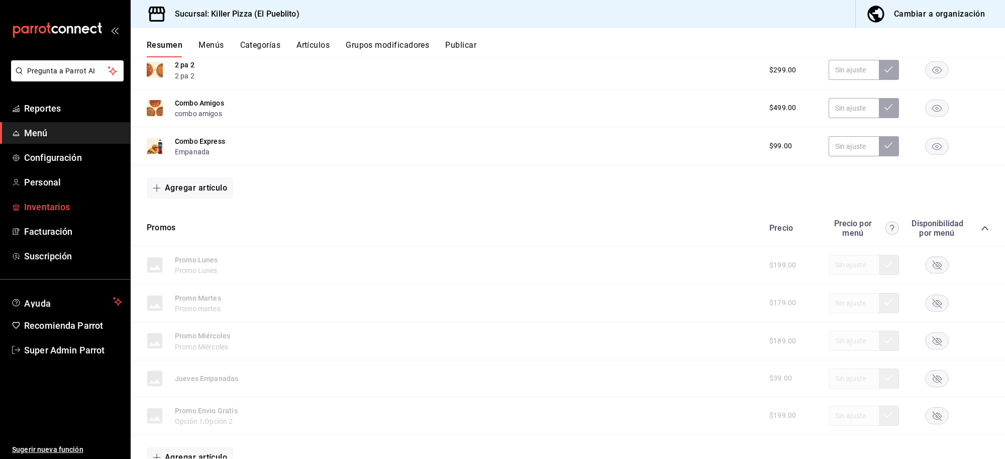
click at [49, 211] on span "Inventarios" at bounding box center [73, 207] width 98 height 14
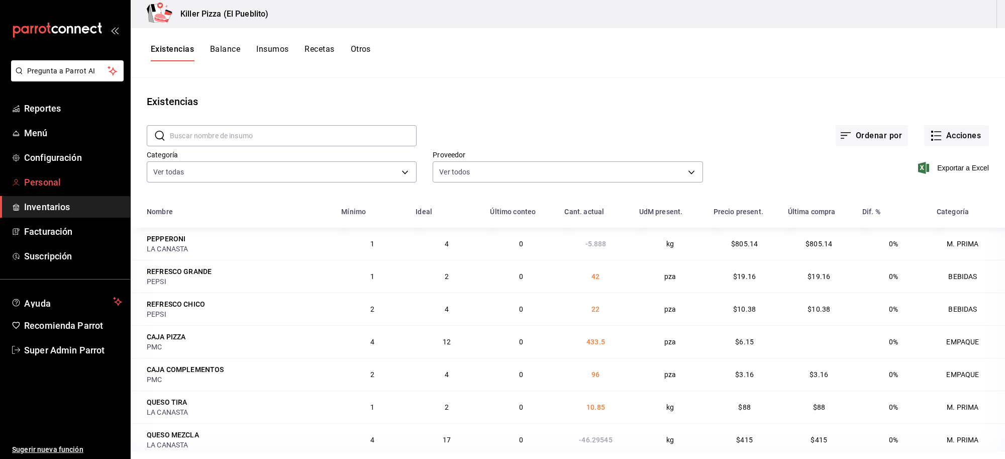
click at [48, 175] on span "Personal" at bounding box center [73, 182] width 98 height 14
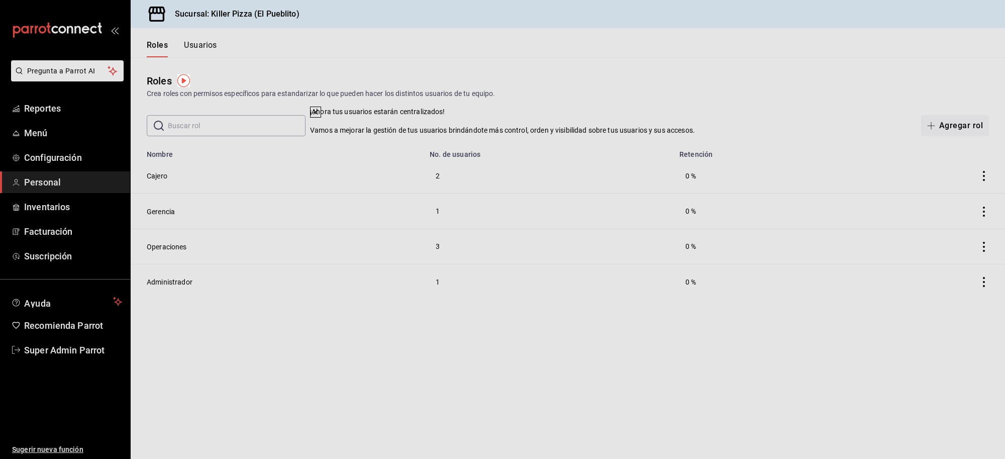
click at [320, 116] on icon at bounding box center [316, 112] width 8 height 8
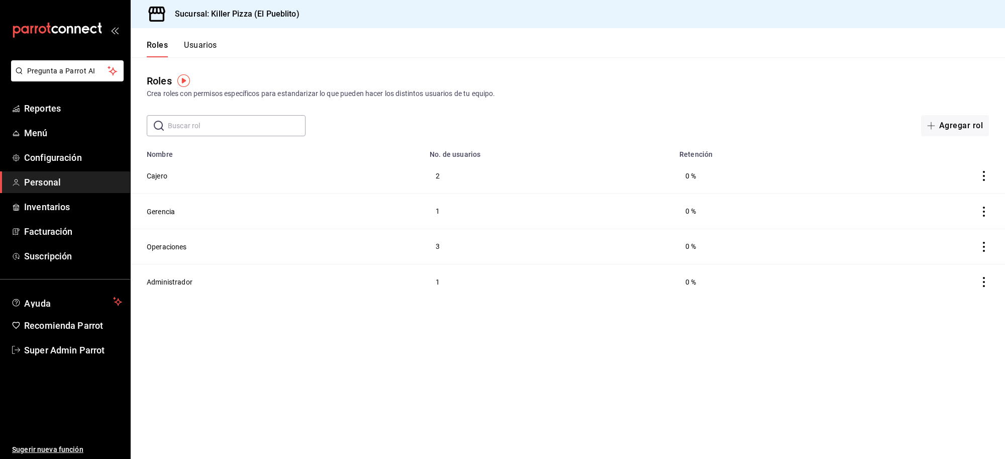
click at [203, 44] on button "Usuarios" at bounding box center [200, 48] width 33 height 17
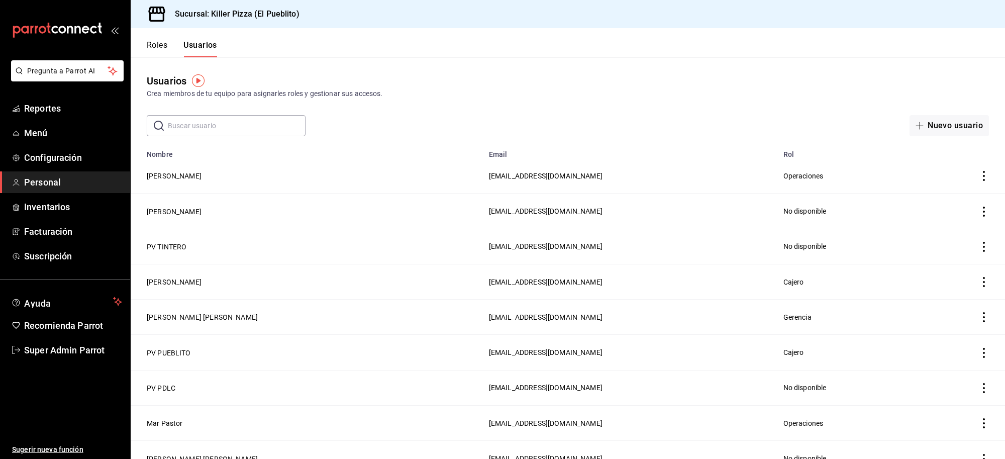
click at [207, 133] on input "text" at bounding box center [237, 126] width 138 height 20
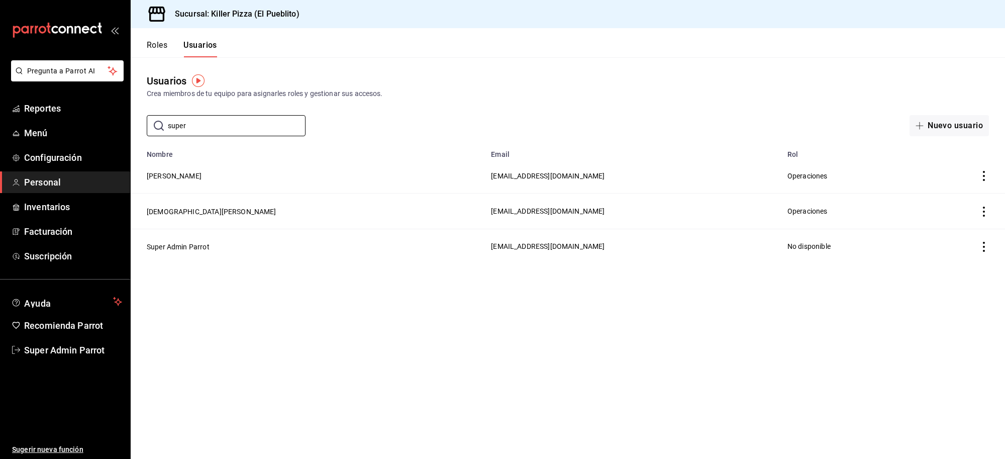
type input "super"
click at [336, 296] on main "Usuarios Crea miembros de tu equipo para asignarles roles y gestionar sus acces…" at bounding box center [568, 258] width 875 height 402
click at [182, 244] on button "Super Admin Parrot" at bounding box center [178, 247] width 63 height 10
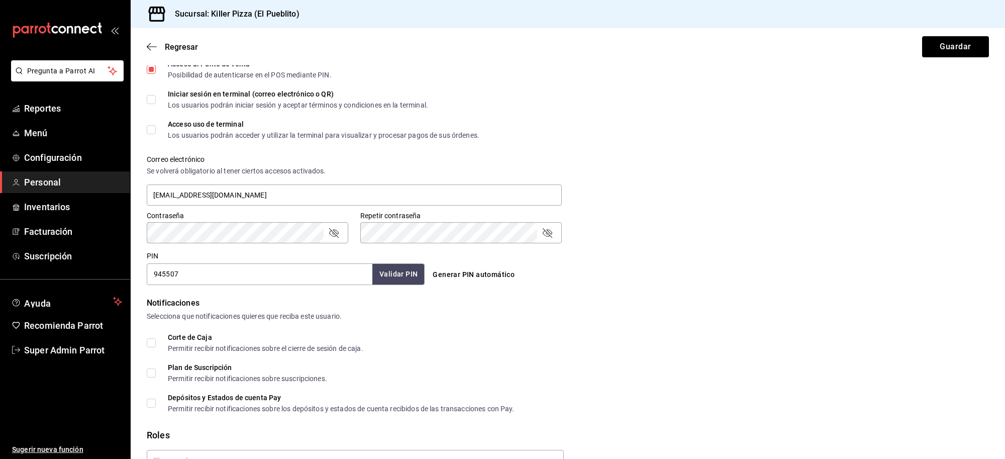
scroll to position [351, 0]
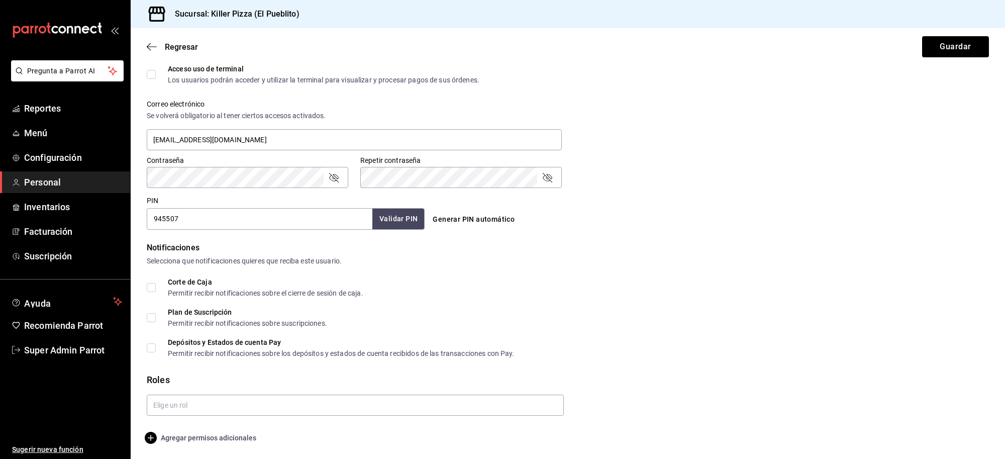
click at [215, 433] on span "Agregar permisos adicionales" at bounding box center [202, 438] width 110 height 12
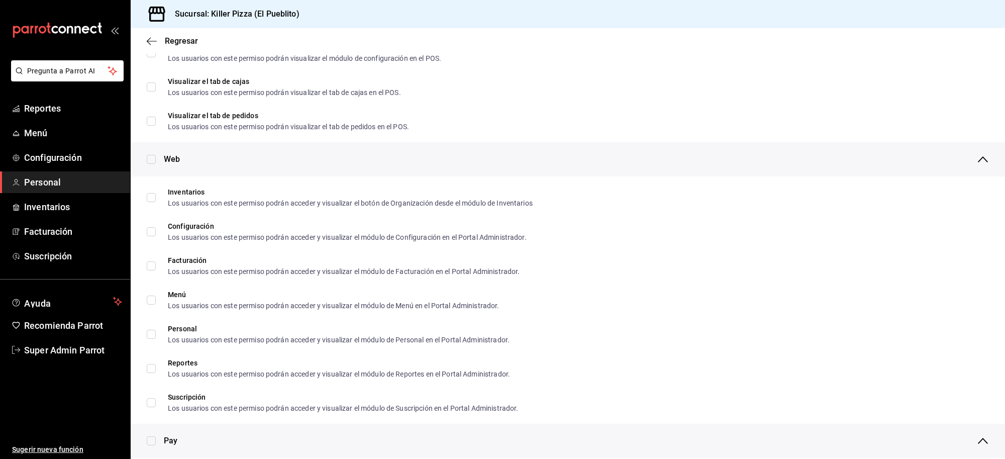
click at [154, 161] on input "checkbox" at bounding box center [151, 159] width 9 height 9
checkbox input "true"
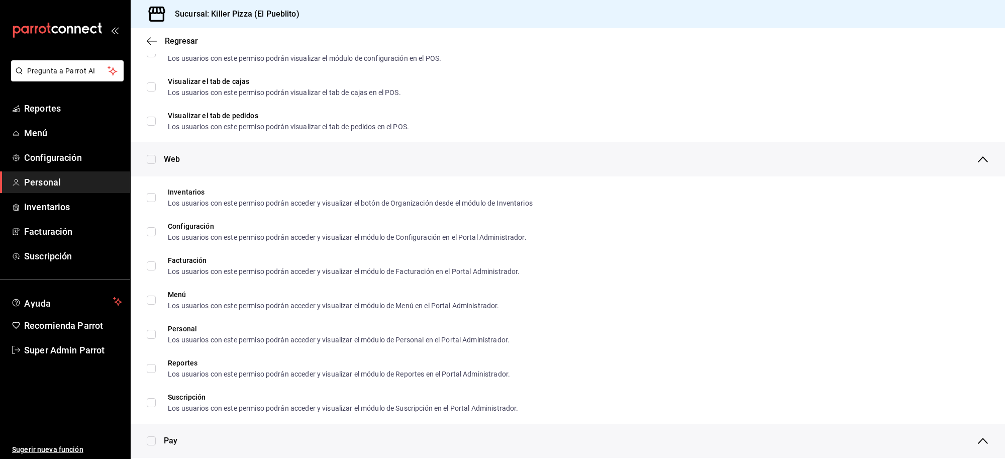
checkbox input "true"
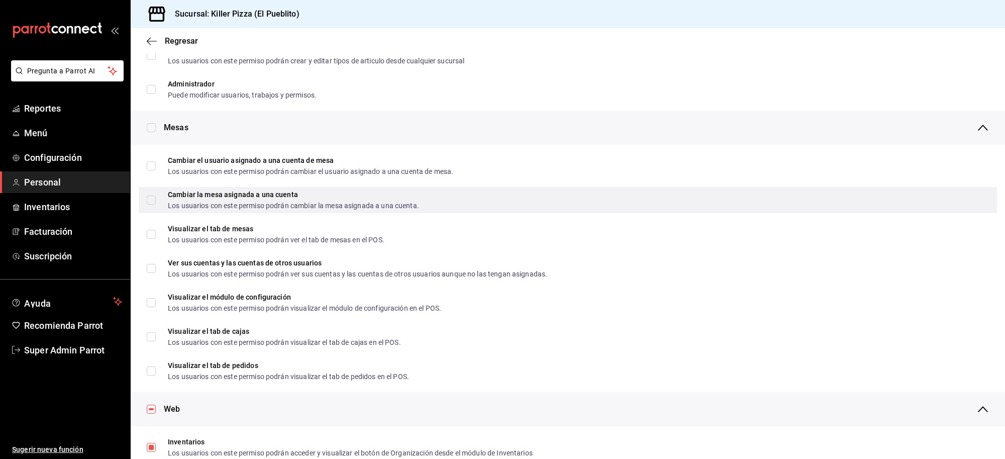
scroll to position [100, 0]
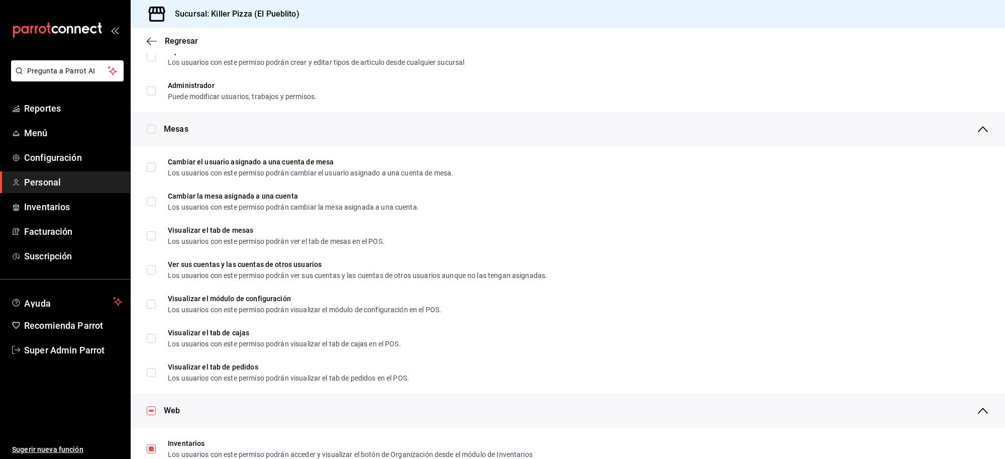
click at [157, 126] on div "Mesas" at bounding box center [568, 129] width 875 height 34
click at [151, 126] on input "checkbox" at bounding box center [151, 129] width 9 height 9
checkbox input "true"
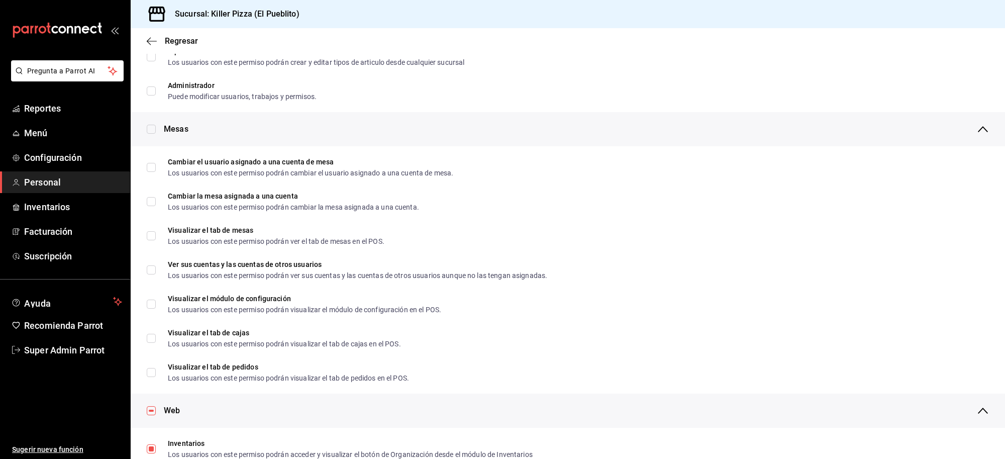
checkbox input "true"
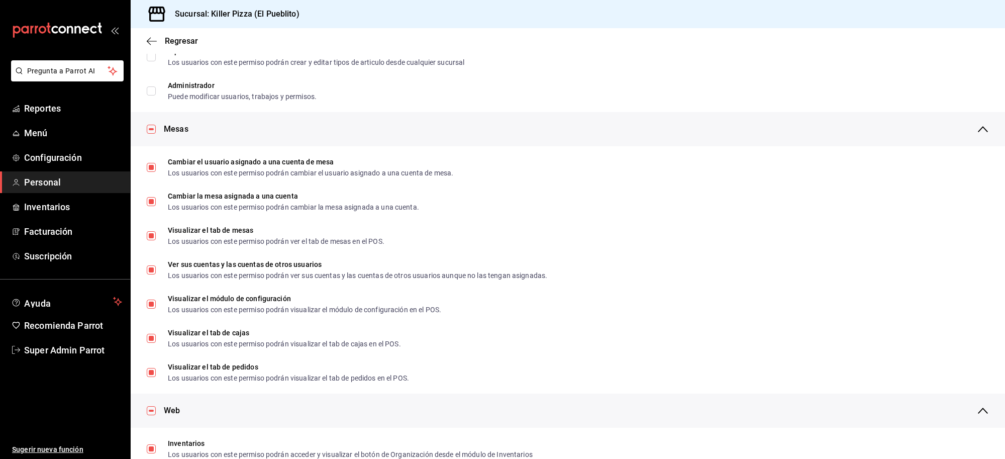
scroll to position [0, 0]
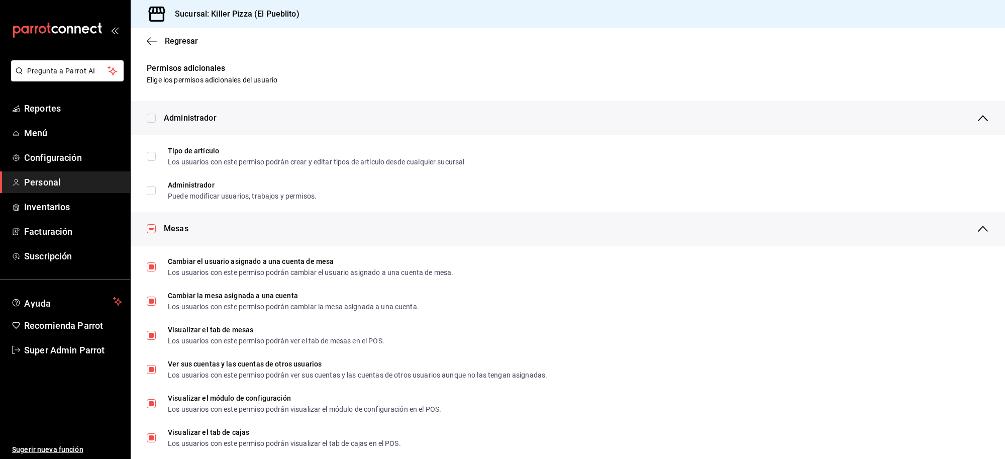
click at [151, 119] on input "checkbox" at bounding box center [151, 118] width 9 height 9
checkbox input "true"
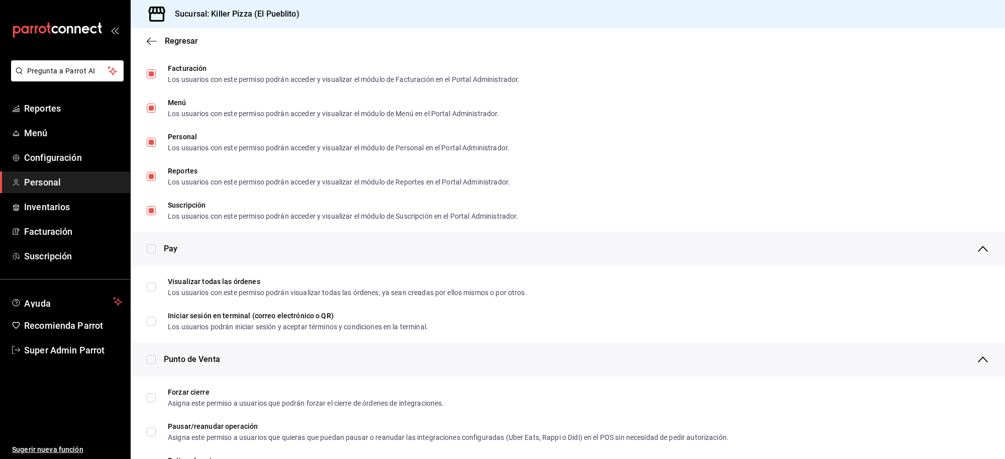
scroll to position [565, 0]
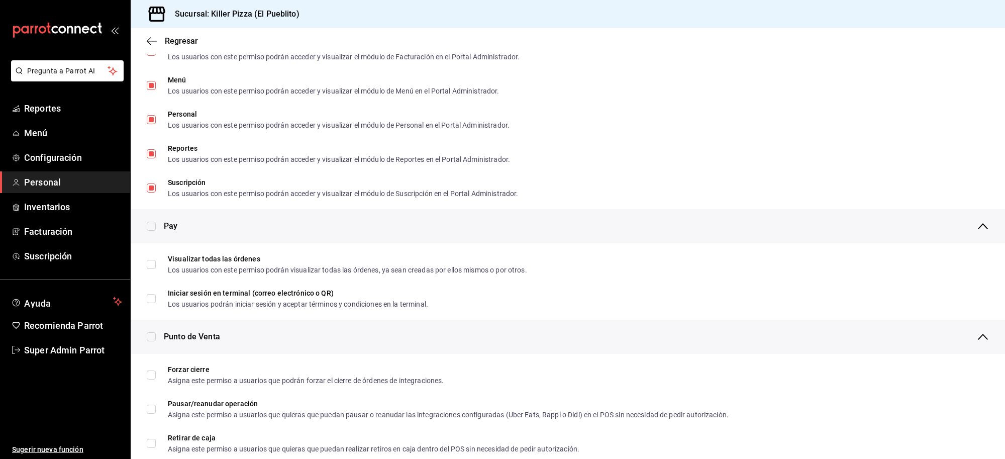
click at [151, 226] on input "checkbox" at bounding box center [151, 226] width 9 height 9
checkbox input "true"
click at [152, 335] on input "checkbox" at bounding box center [151, 336] width 9 height 9
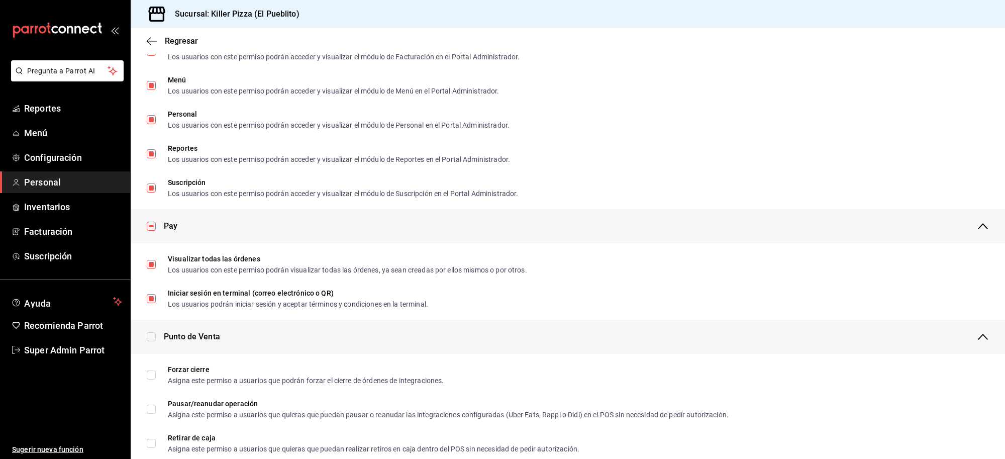
checkbox input "true"
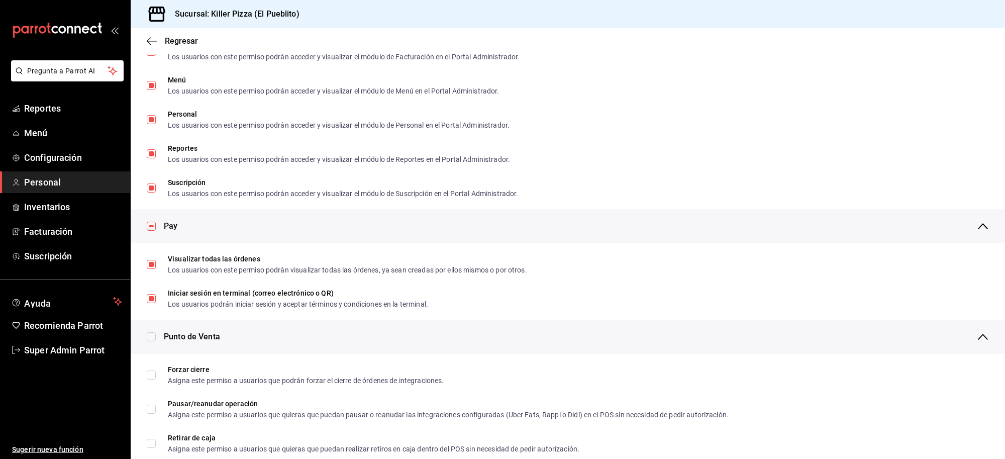
checkbox input "true"
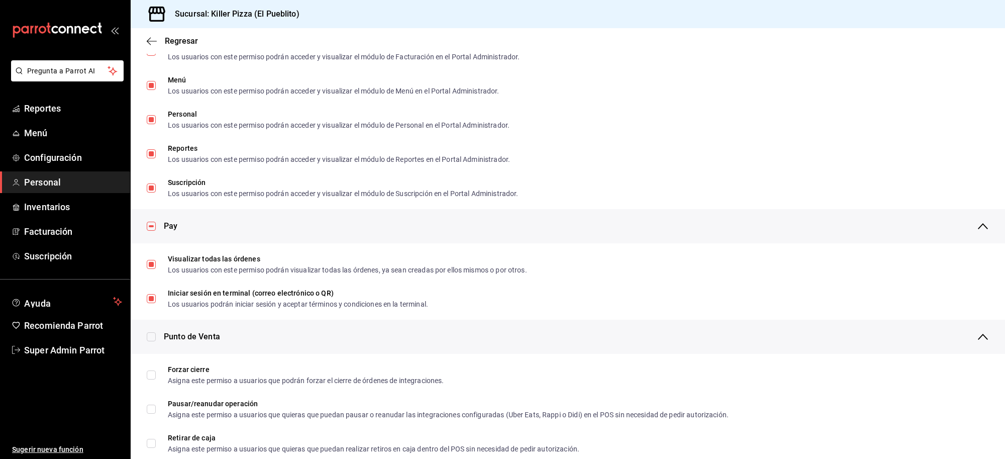
checkbox input "true"
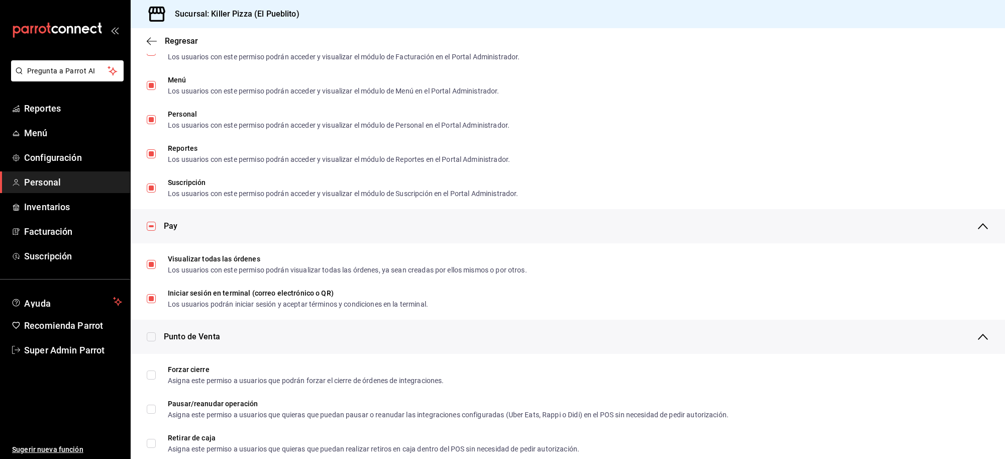
checkbox input "true"
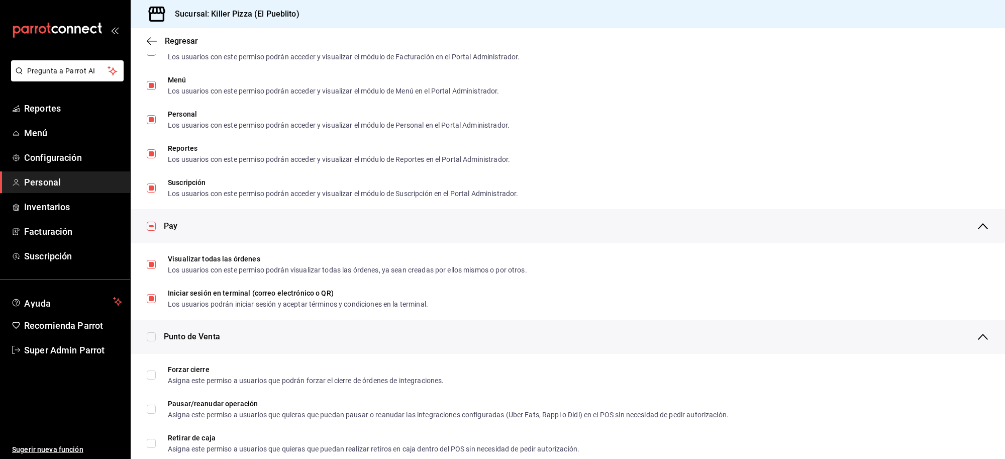
checkbox input "true"
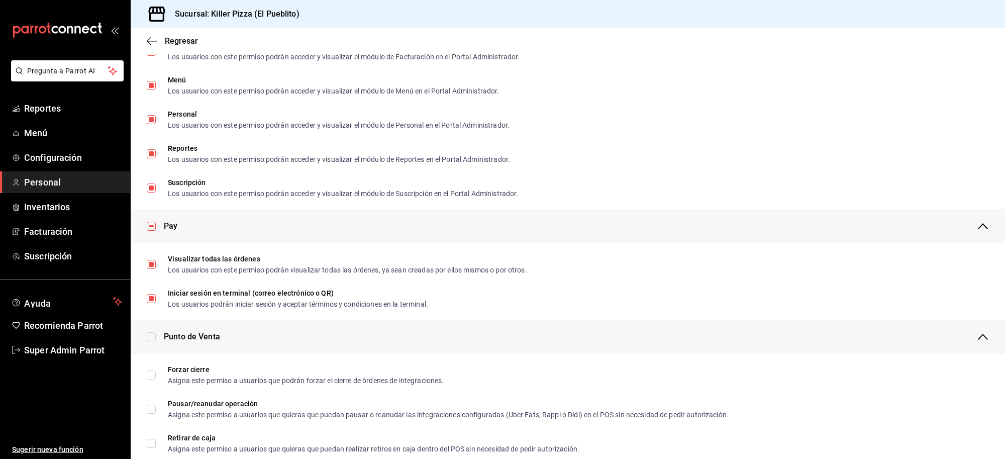
checkbox input "true"
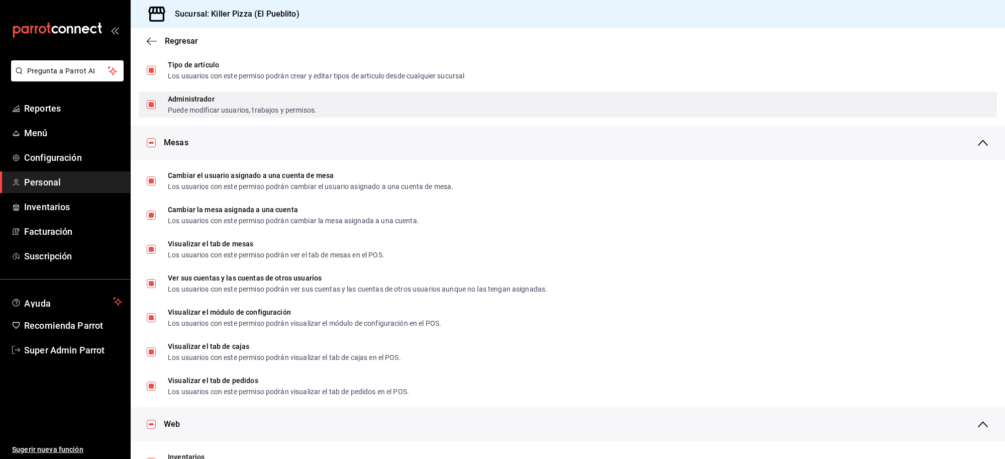
scroll to position [0, 0]
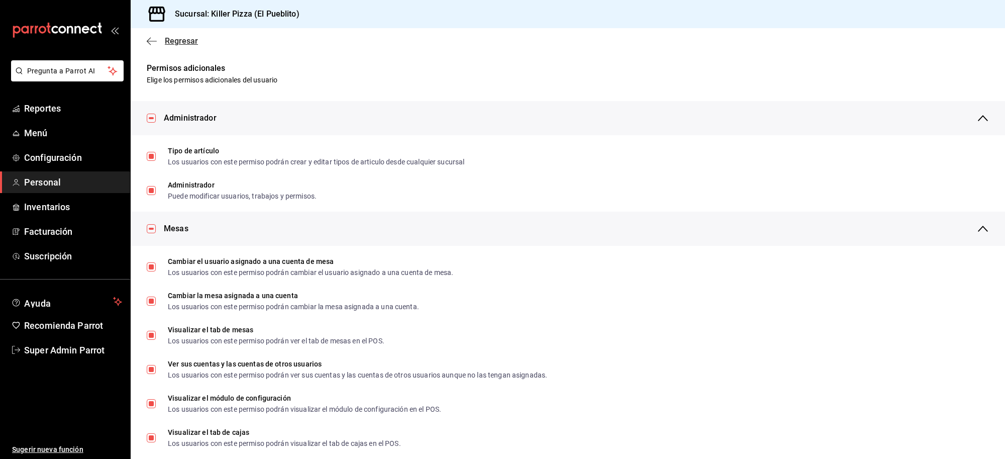
click at [182, 39] on span "Regresar" at bounding box center [181, 41] width 33 height 10
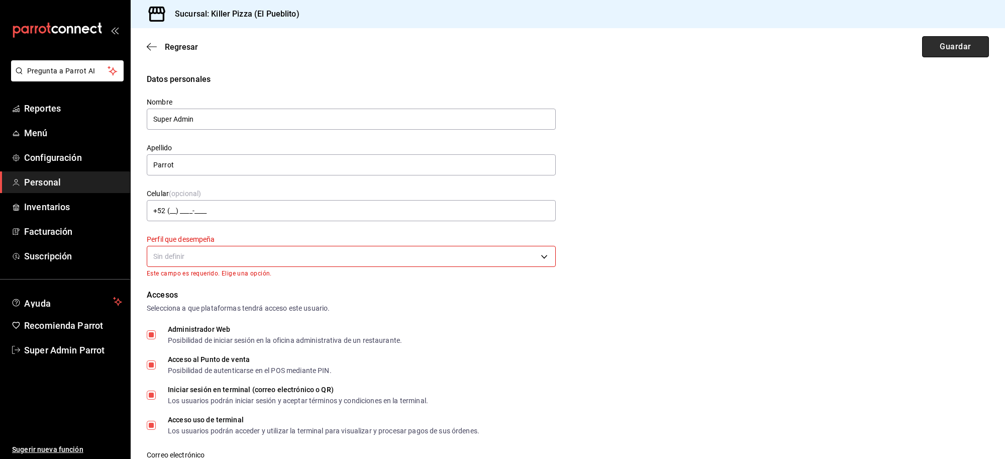
click at [922, 54] on button "Guardar" at bounding box center [955, 46] width 67 height 21
click at [436, 257] on body "Pregunta a Parrot AI Reportes Menú Configuración Personal Inventarios Facturaci…" at bounding box center [502, 229] width 1005 height 459
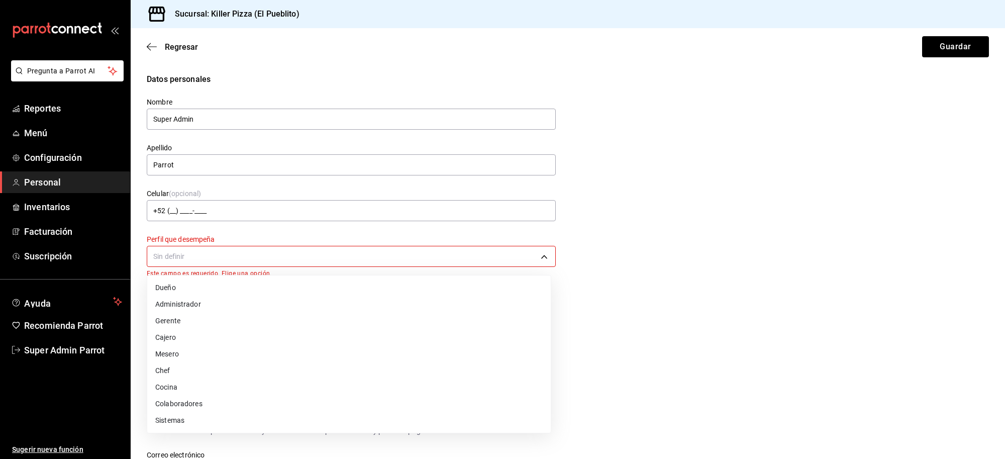
drag, startPoint x: 232, startPoint y: 418, endPoint x: 343, endPoint y: 336, distance: 138.7
click at [232, 418] on li "Sistemas" at bounding box center [349, 420] width 404 height 17
type input "IT"
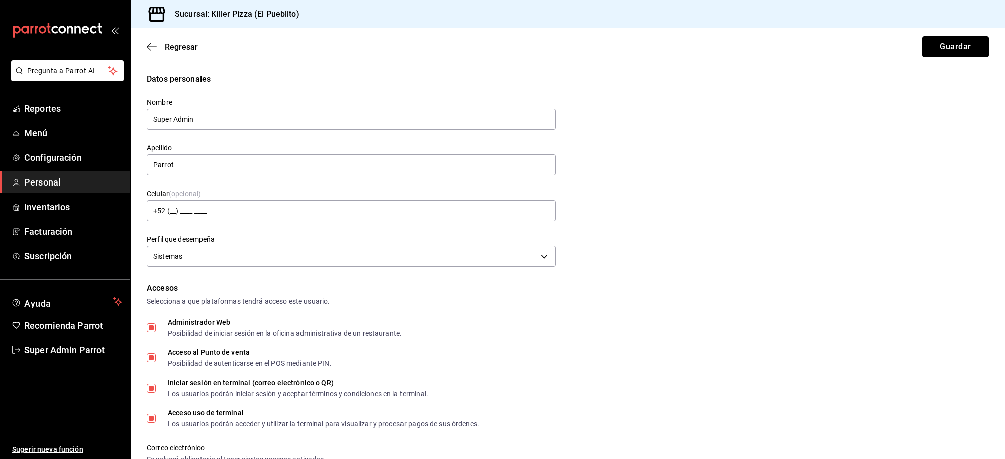
click at [943, 48] on button "Guardar" at bounding box center [955, 46] width 67 height 21
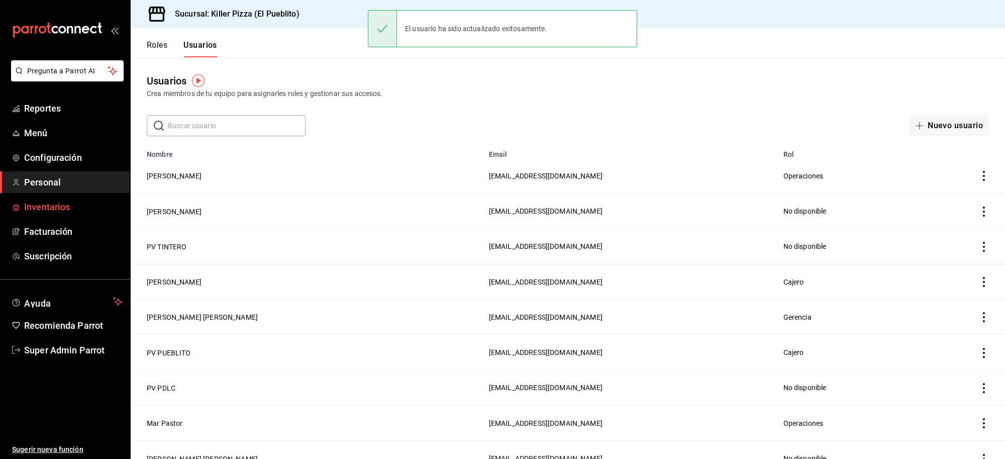
click at [53, 215] on link "Inventarios" at bounding box center [65, 207] width 130 height 22
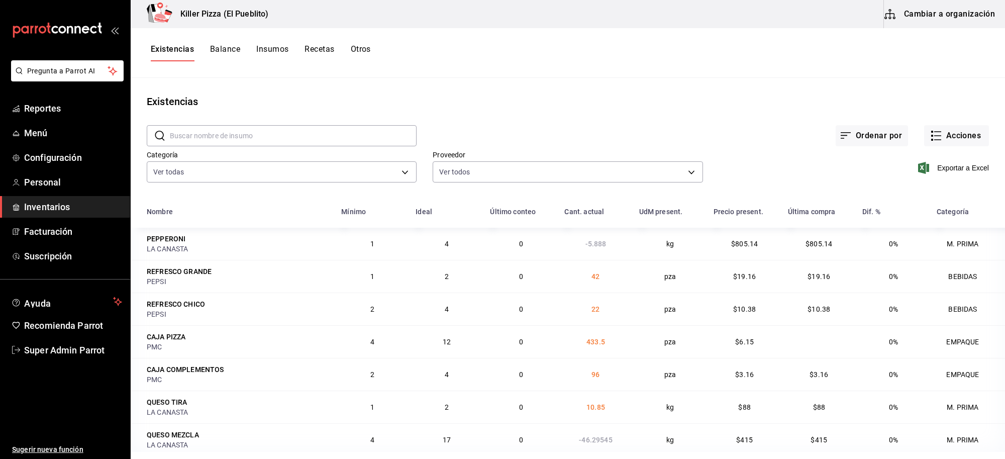
click at [949, 13] on button "Cambiar a organización" at bounding box center [940, 14] width 113 height 28
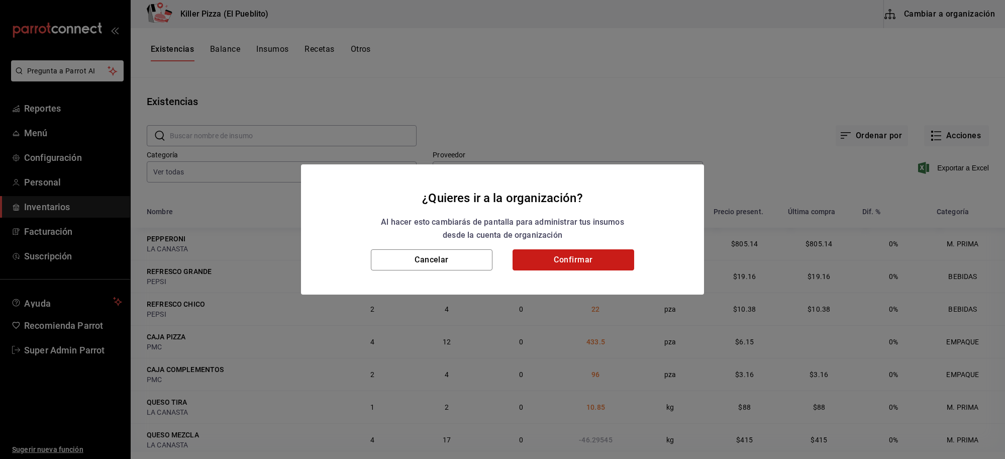
click at [563, 257] on button "Confirmar" at bounding box center [574, 259] width 122 height 21
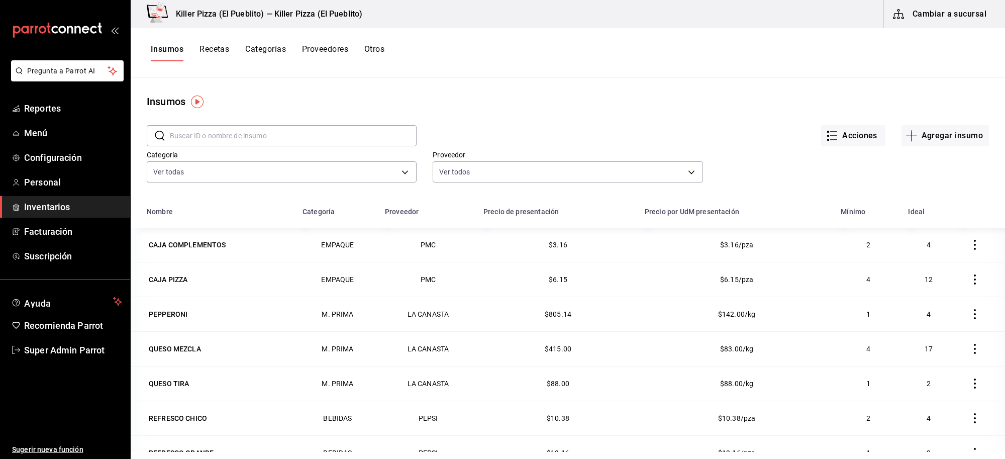
click at [214, 49] on button "Recetas" at bounding box center [215, 52] width 30 height 17
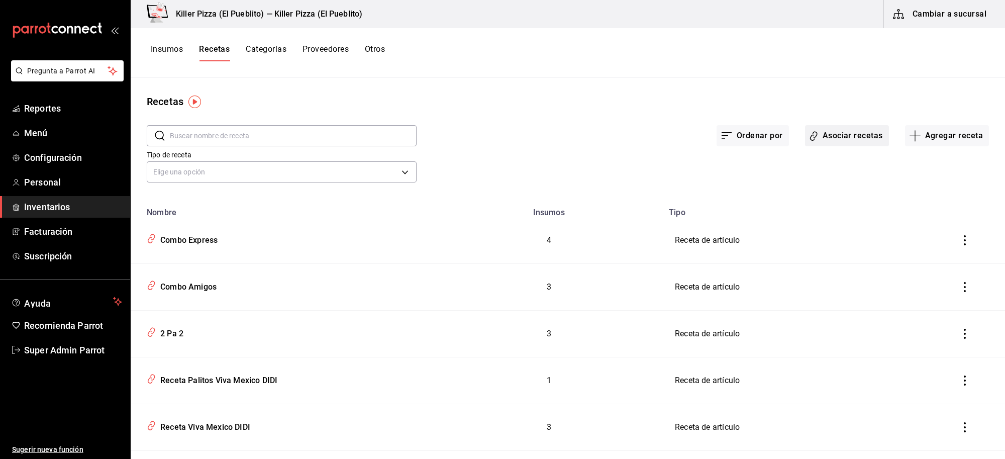
click at [831, 137] on button "Asociar recetas" at bounding box center [847, 135] width 84 height 21
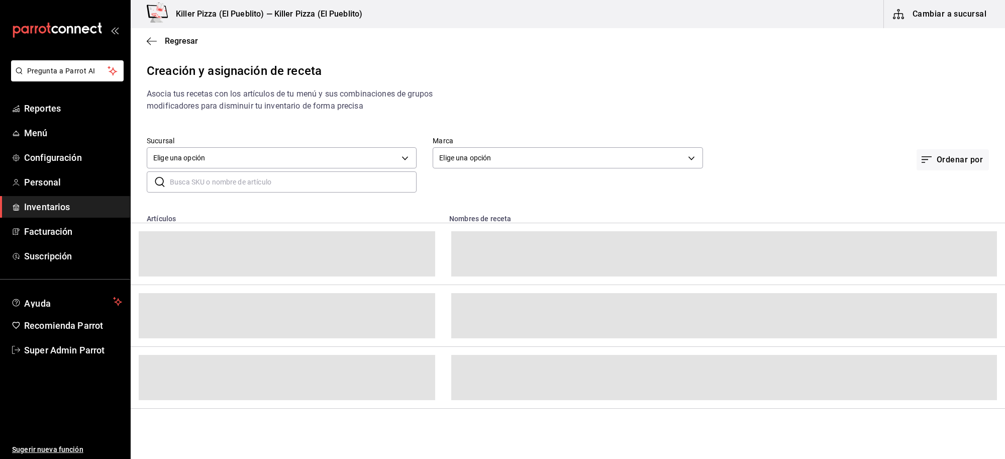
click at [245, 187] on input "text" at bounding box center [293, 182] width 247 height 20
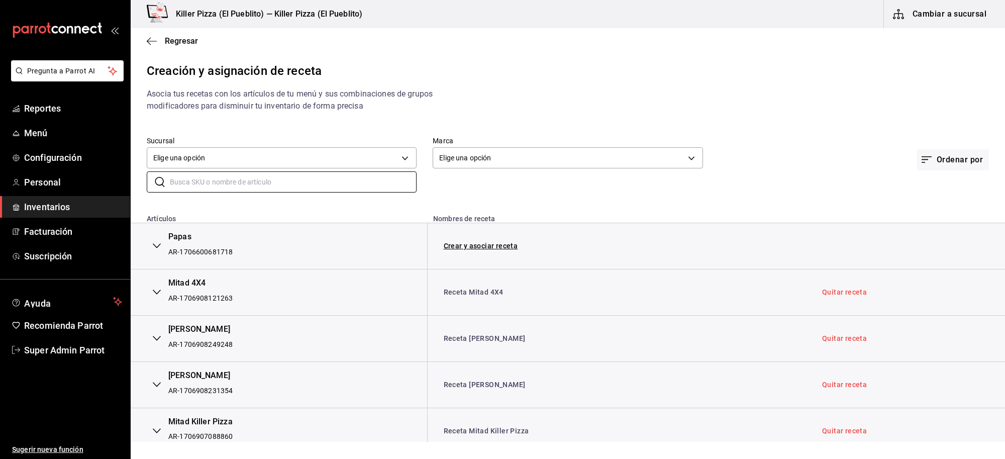
click at [569, 184] on div "​ ​" at bounding box center [560, 173] width 858 height 37
click at [935, 157] on button "Ordenar por" at bounding box center [953, 159] width 72 height 21
click at [931, 232] on div "Artículos sin asociar" at bounding box center [934, 231] width 64 height 11
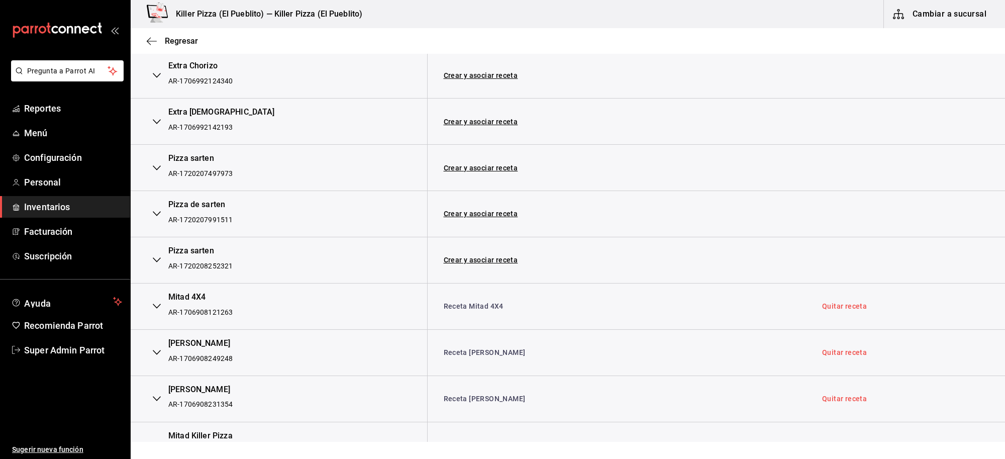
scroll to position [1256, 0]
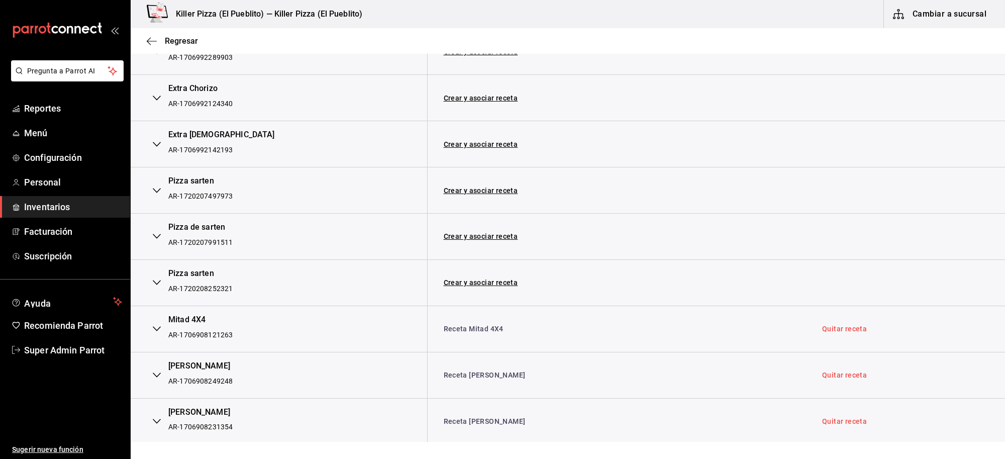
click at [157, 277] on button "button" at bounding box center [157, 282] width 20 height 22
click at [160, 232] on button "button" at bounding box center [157, 236] width 20 height 22
click at [157, 193] on icon "button" at bounding box center [157, 190] width 8 height 5
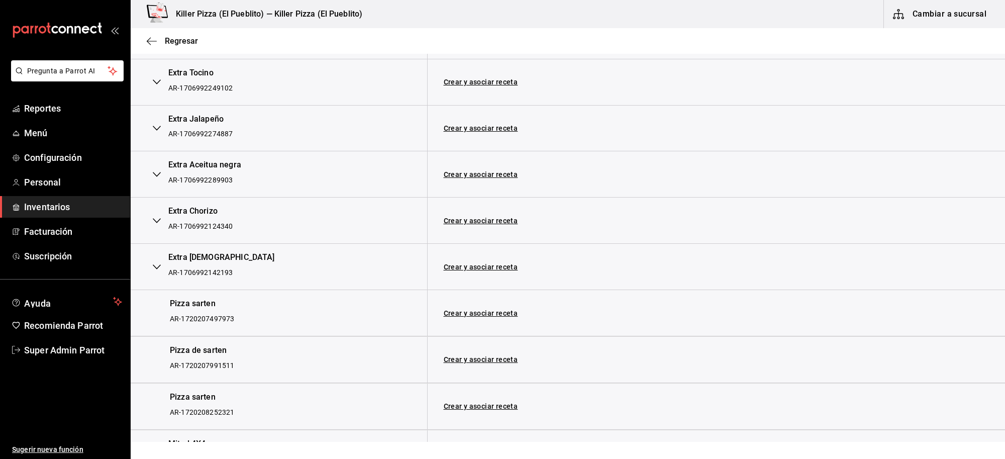
scroll to position [1131, 0]
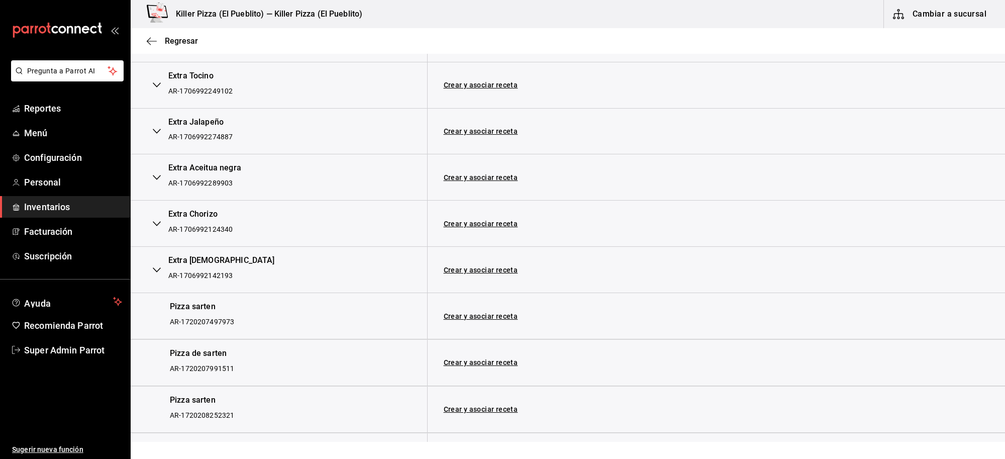
click at [152, 270] on button "button" at bounding box center [157, 270] width 20 height 22
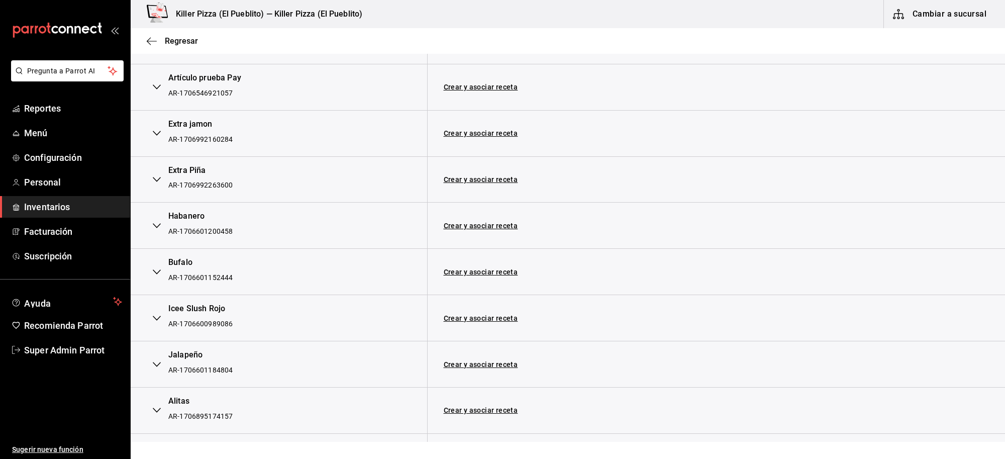
scroll to position [0, 0]
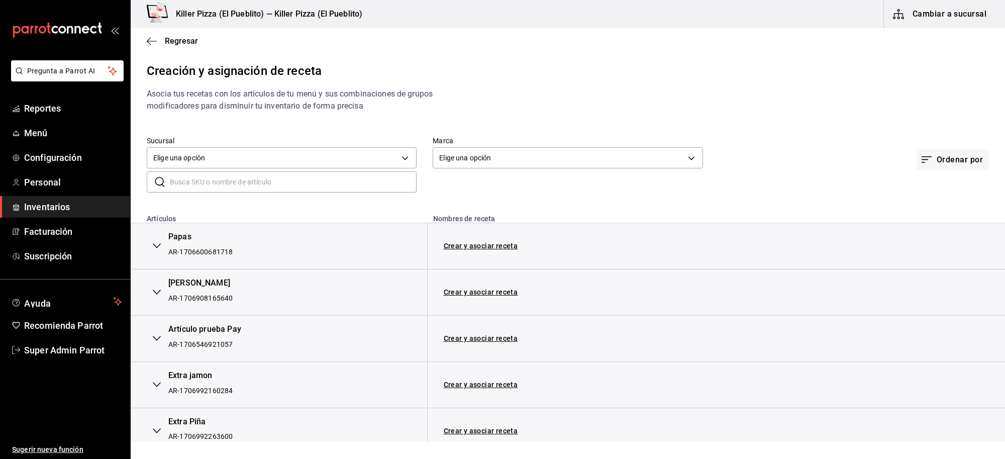
click at [302, 179] on input "text" at bounding box center [293, 182] width 247 height 20
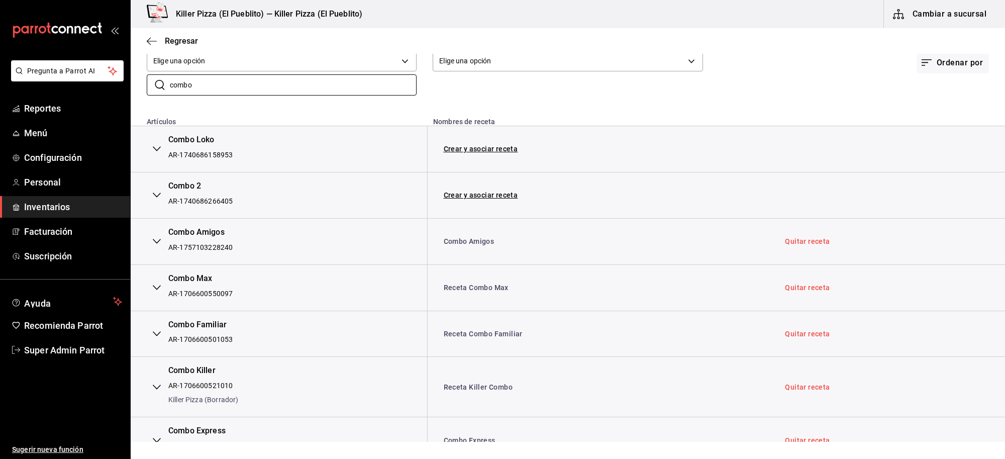
scroll to position [57, 0]
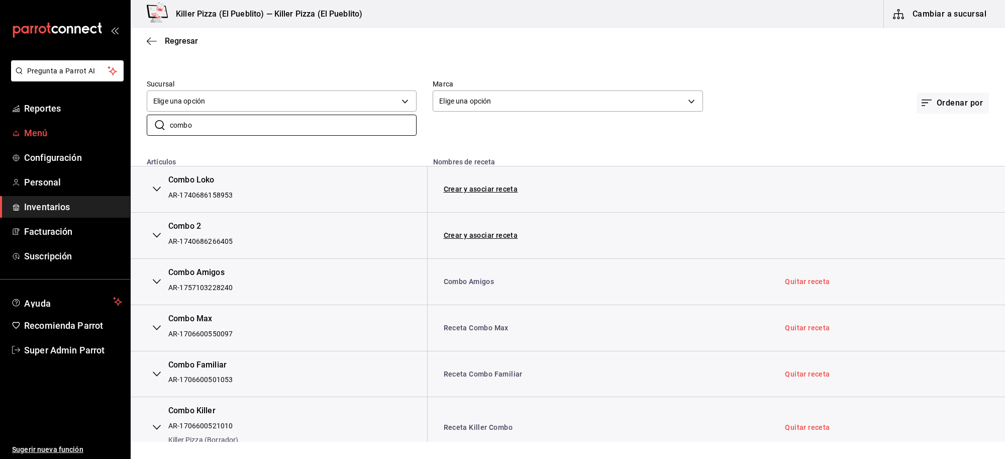
drag, startPoint x: 202, startPoint y: 127, endPoint x: 110, endPoint y: 132, distance: 92.6
click at [110, 139] on div "Pregunta a Parrot AI Reportes Menú Configuración Personal Inventarios Facturaci…" at bounding box center [502, 221] width 1005 height 442
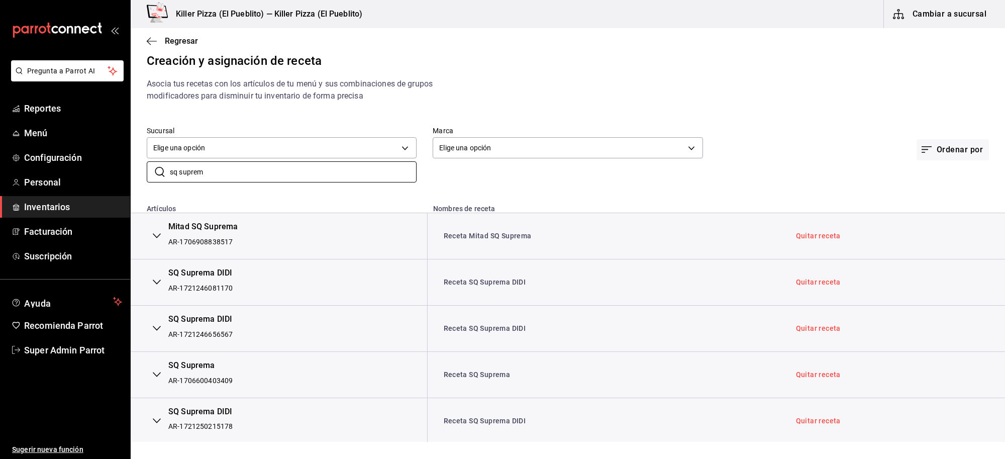
scroll to position [13, 0]
click at [157, 277] on icon "button" at bounding box center [157, 280] width 8 height 8
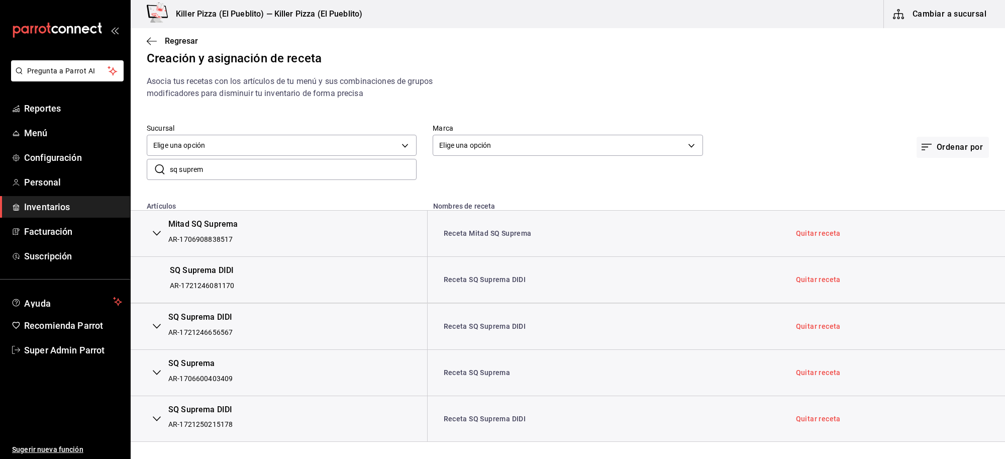
click at [157, 325] on icon "button" at bounding box center [157, 326] width 8 height 8
click at [157, 370] on icon "button" at bounding box center [157, 372] width 8 height 8
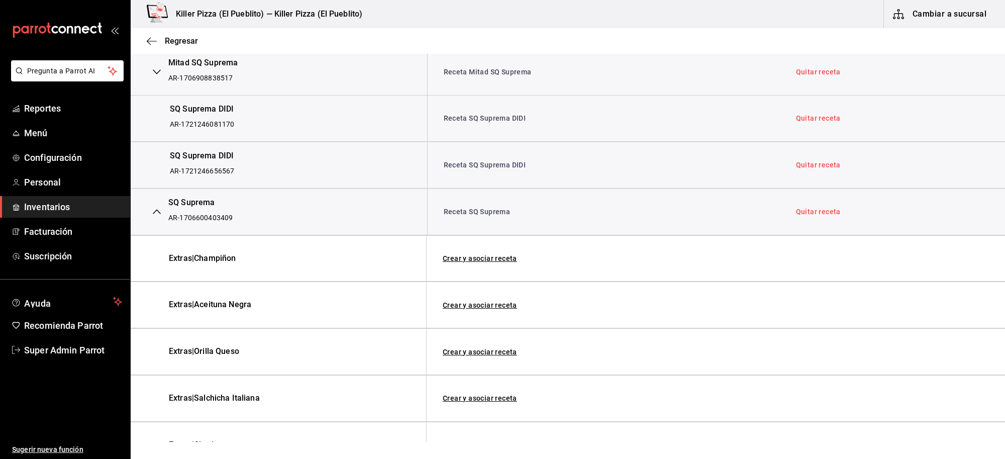
scroll to position [140, 0]
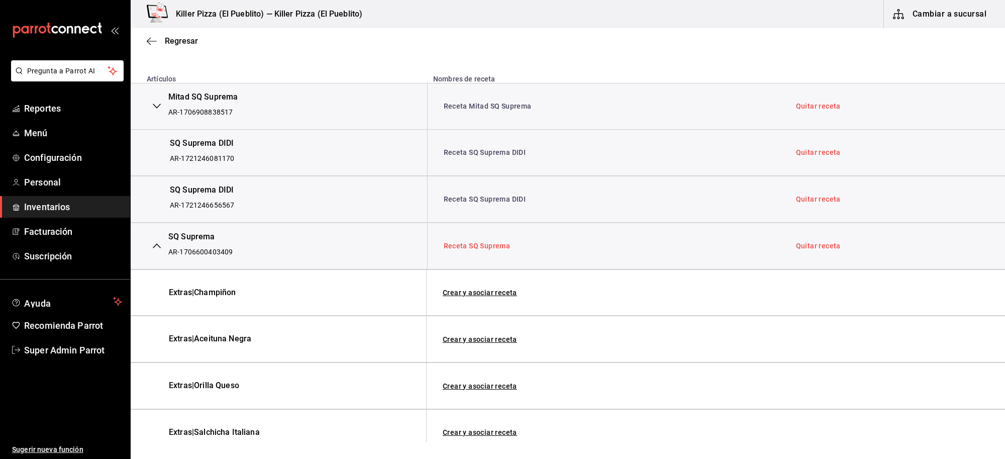
click at [489, 249] on link "Receta SQ Suprema" at bounding box center [477, 246] width 67 height 8
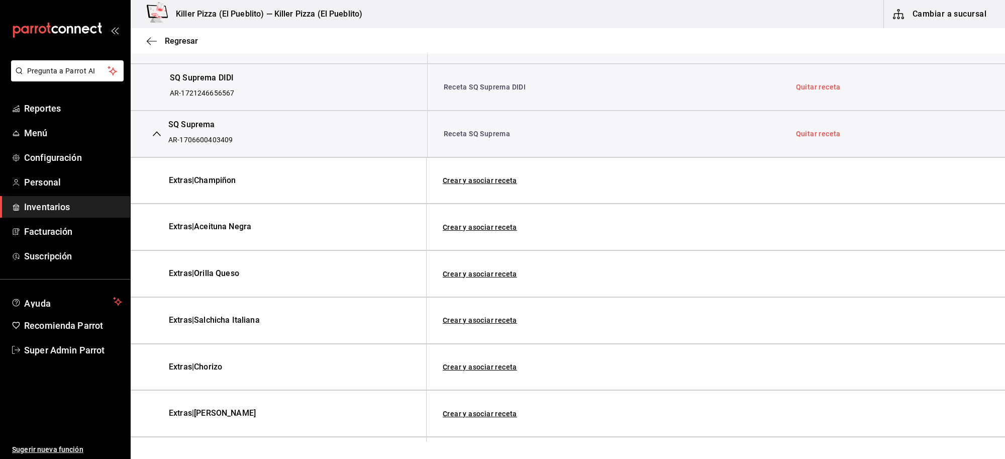
scroll to position [229, 0]
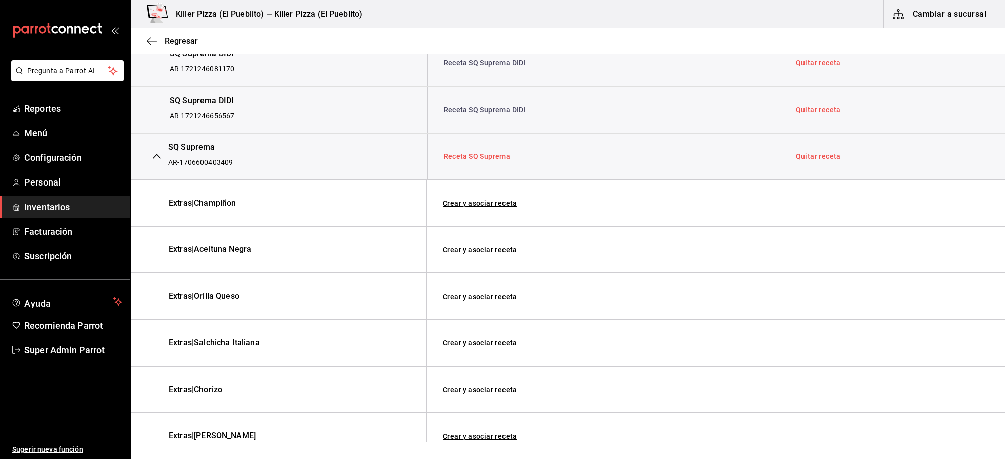
click at [470, 157] on link "Receta SQ Suprema" at bounding box center [477, 156] width 67 height 8
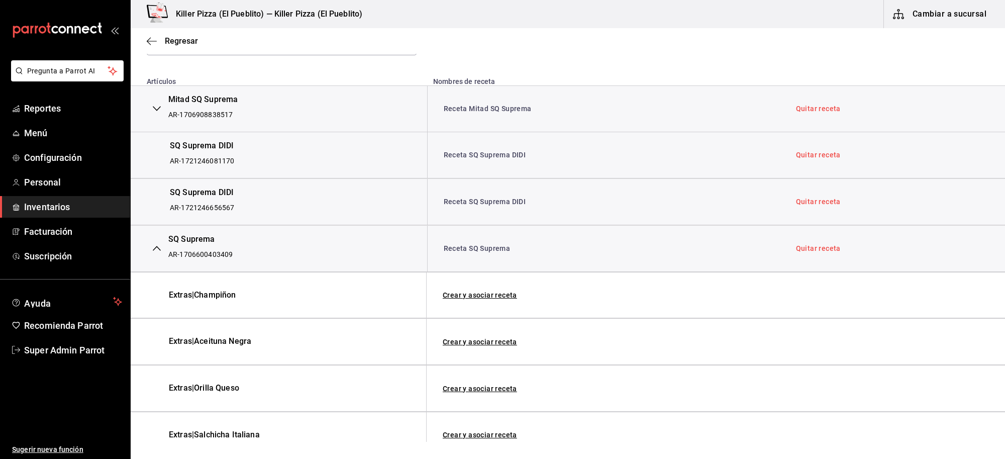
scroll to position [0, 0]
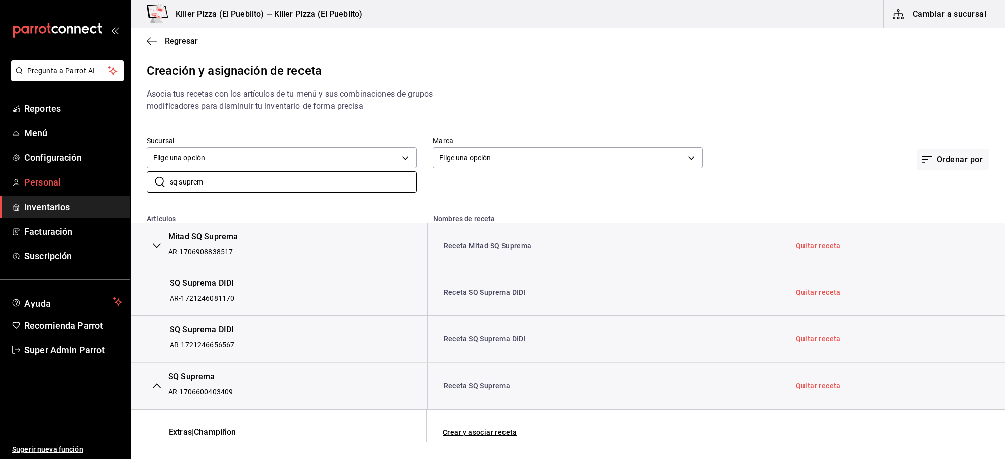
drag, startPoint x: 235, startPoint y: 178, endPoint x: 106, endPoint y: 191, distance: 130.3
click at [104, 191] on div "Pregunta a Parrot AI Reportes Menú Configuración Personal Inventarios Facturaci…" at bounding box center [502, 221] width 1005 height 442
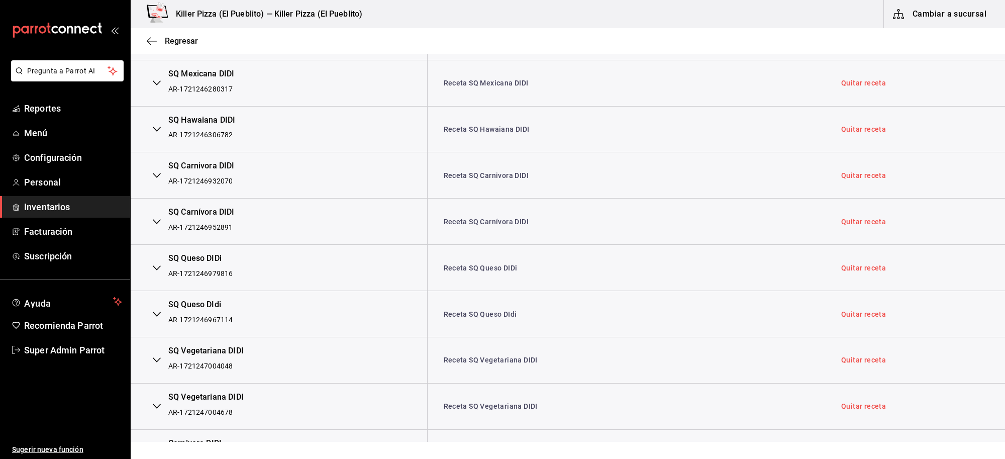
scroll to position [2010, 0]
click at [465, 134] on link "Receta SQ Hawaiana DIDI" at bounding box center [487, 130] width 86 height 8
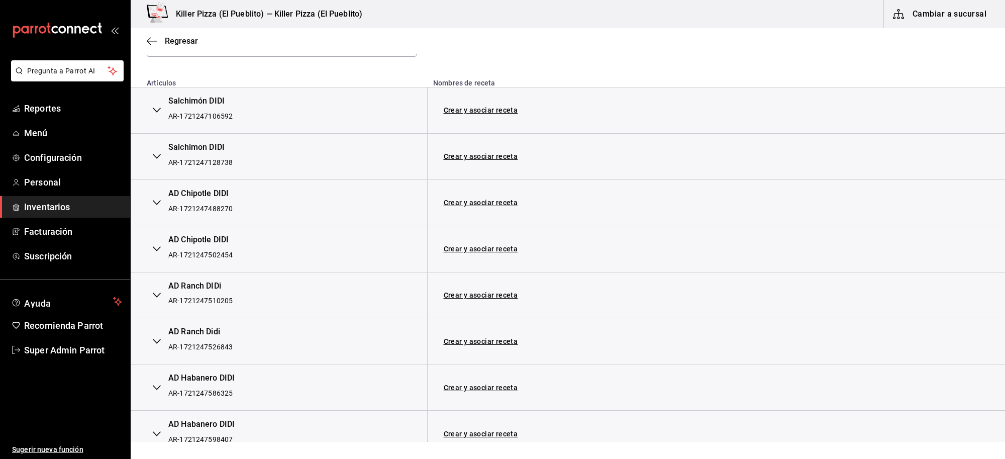
scroll to position [0, 0]
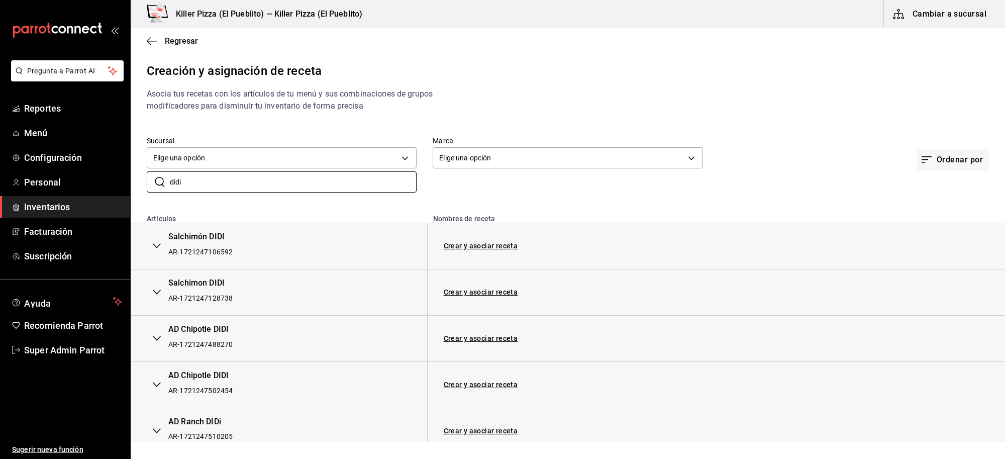
drag, startPoint x: 213, startPoint y: 188, endPoint x: 134, endPoint y: 190, distance: 78.9
click at [134, 190] on div "​ didi ​" at bounding box center [274, 173] width 286 height 37
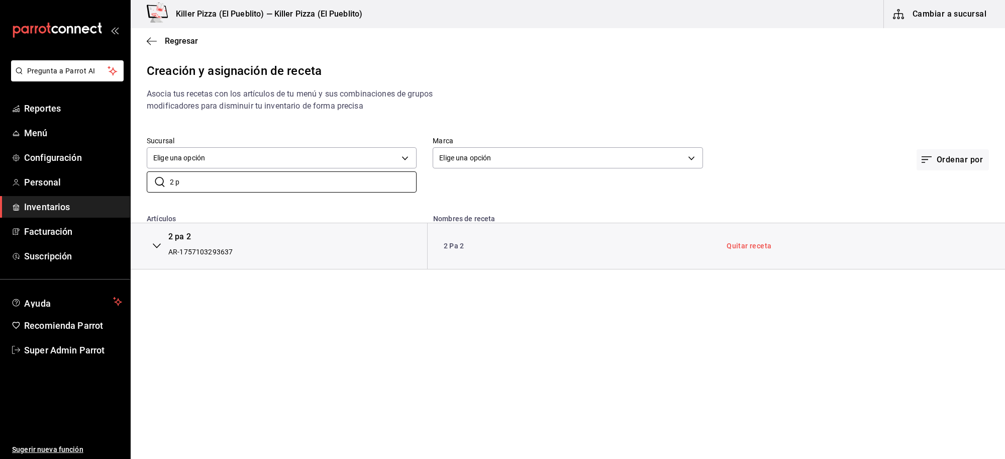
type input "2 p"
click at [235, 247] on div "2 pa 2 AR-1757103293637" at bounding box center [279, 246] width 264 height 30
click at [455, 244] on link "2 Pa 2" at bounding box center [454, 246] width 21 height 8
click at [191, 240] on div "2 pa 2" at bounding box center [200, 237] width 64 height 12
click at [211, 151] on body "Pregunta a Parrot AI Reportes Menú Configuración Personal Inventarios Facturaci…" at bounding box center [502, 221] width 1005 height 442
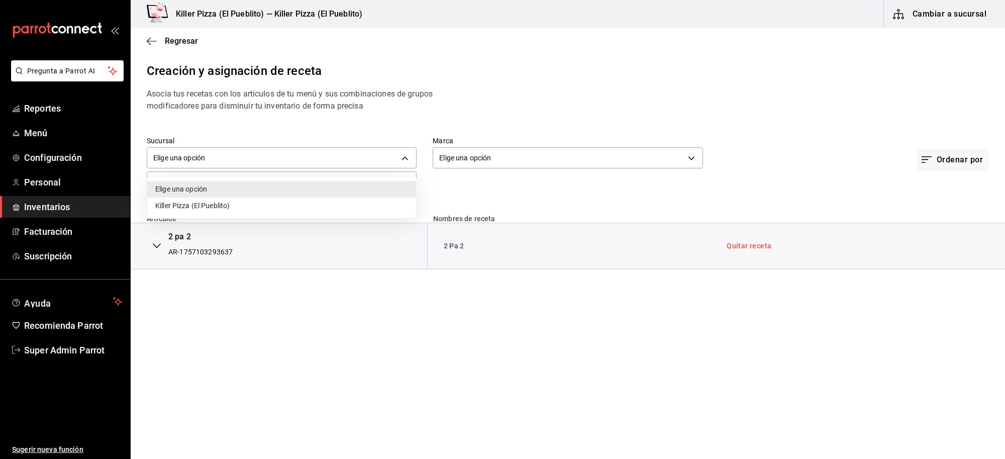
click at [248, 208] on li "Killer Pizza (El Pueblito)" at bounding box center [281, 206] width 269 height 17
type input "64345375-ade8-44e9-a9be-d57b3cec5af3"
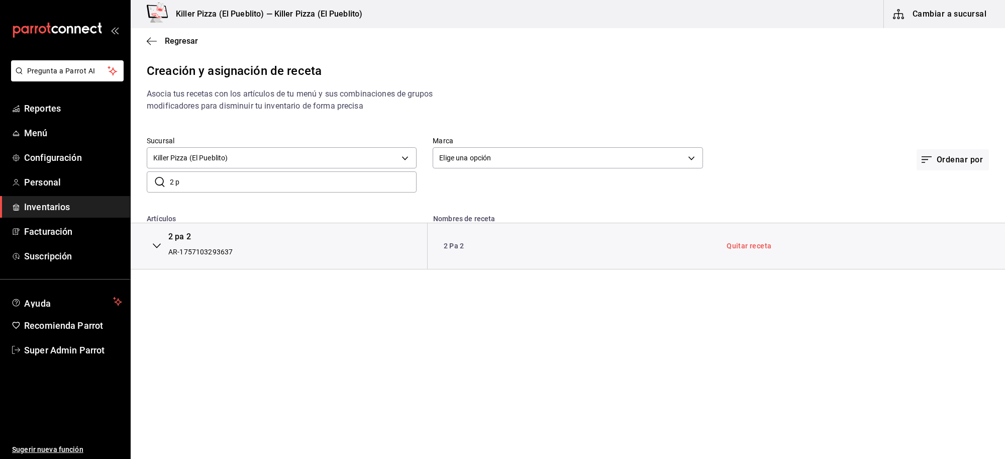
click at [284, 244] on div "2 pa 2 AR-1757103293637" at bounding box center [279, 246] width 264 height 30
click at [152, 248] on button "button" at bounding box center [157, 246] width 20 height 22
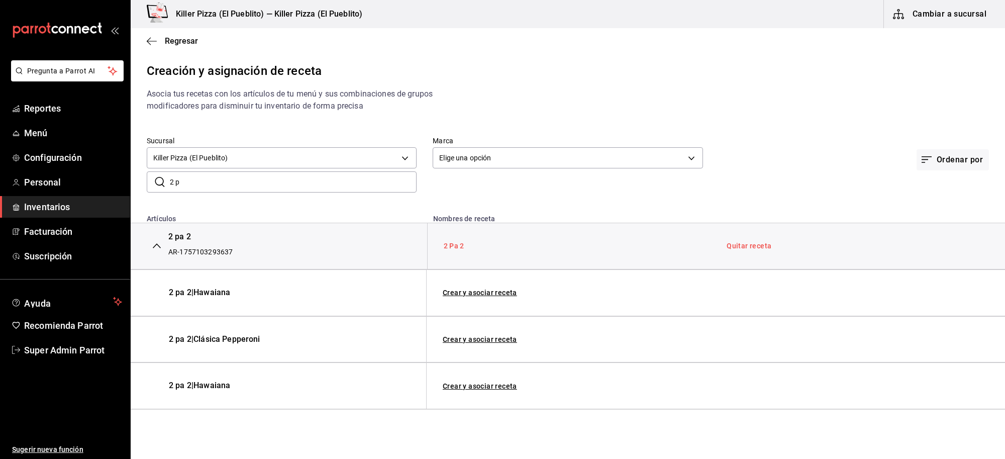
click at [458, 247] on link "2 Pa 2" at bounding box center [454, 246] width 21 height 8
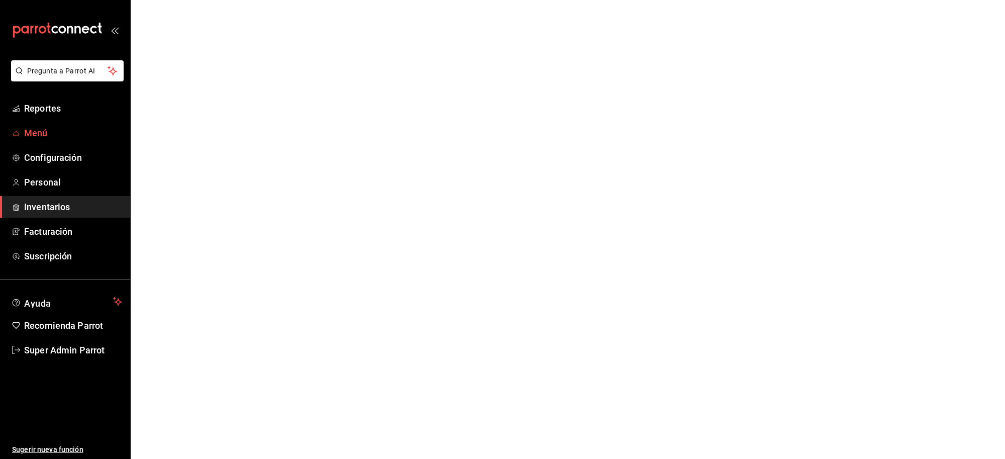
click at [54, 137] on span "Menú" at bounding box center [73, 133] width 98 height 14
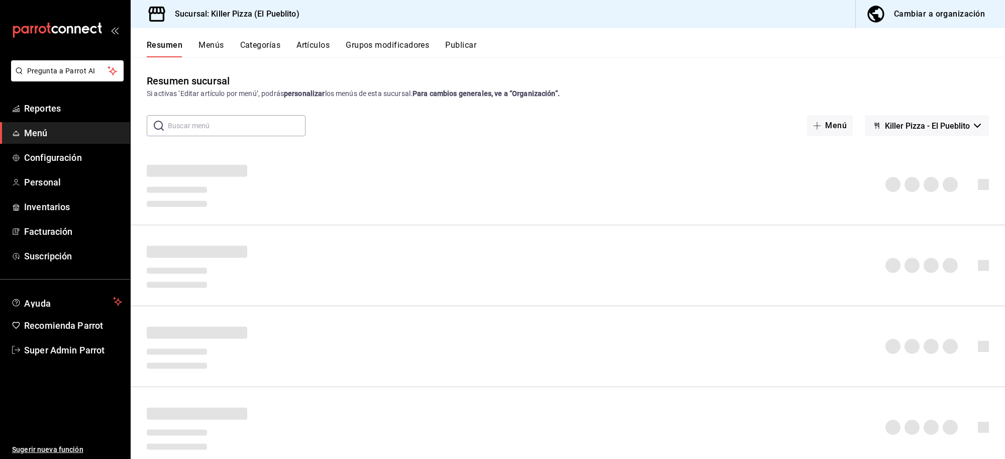
click at [317, 45] on button "Artículos" at bounding box center [313, 48] width 33 height 17
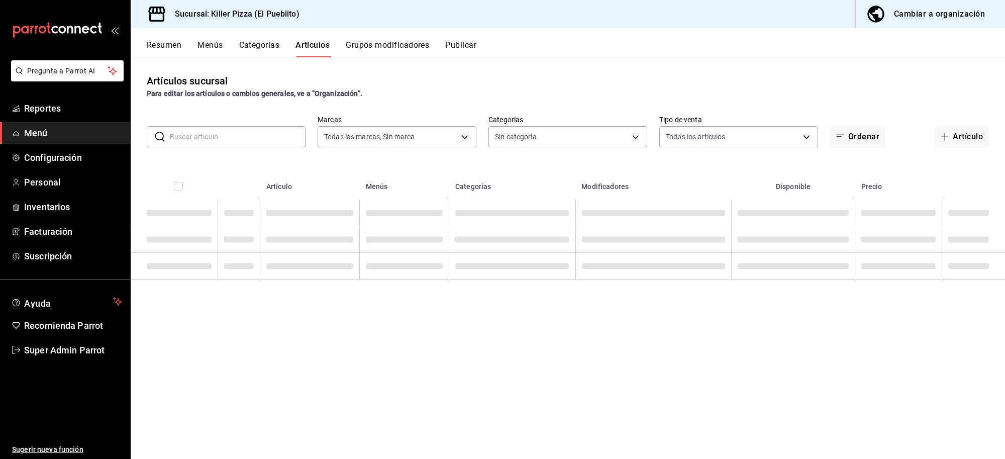
type input "fb565927-10db-4a1e-9361-babba7d8dbe1"
click at [255, 141] on input "text" at bounding box center [238, 137] width 136 height 20
type input "34aa5cbd-d66a-4a89-b1d3-dab645db196e,aca61318-dd82-4009-8fb5-67b6e0717491,78dec…"
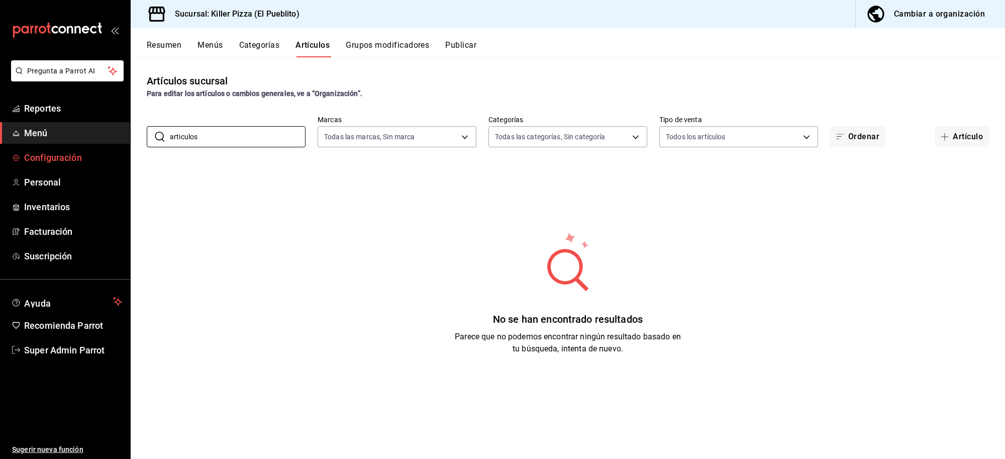
drag, startPoint x: 256, startPoint y: 139, endPoint x: 78, endPoint y: 156, distance: 178.8
click at [78, 156] on div "Pregunta a Parrot AI Reportes Menú Configuración Personal Inventarios Facturaci…" at bounding box center [502, 229] width 1005 height 459
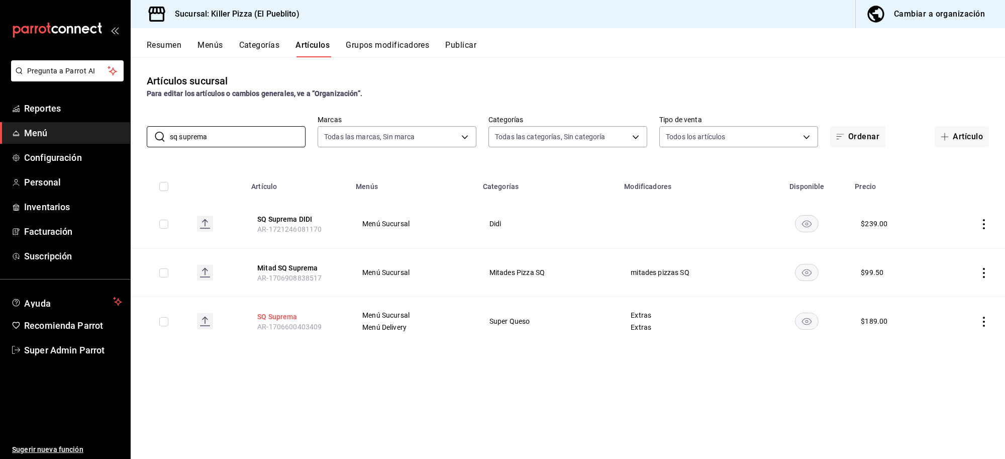
type input "sq suprema"
click at [282, 316] on button "SQ Suprema" at bounding box center [297, 317] width 80 height 10
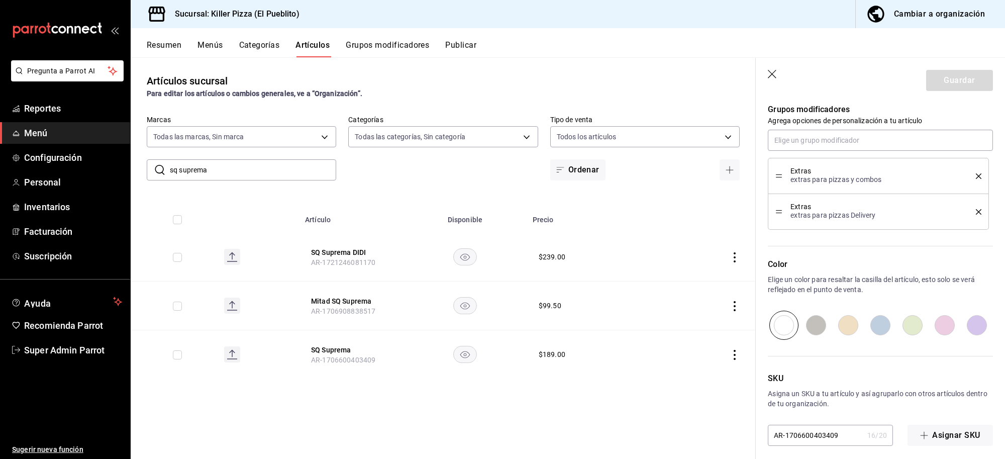
scroll to position [526, 0]
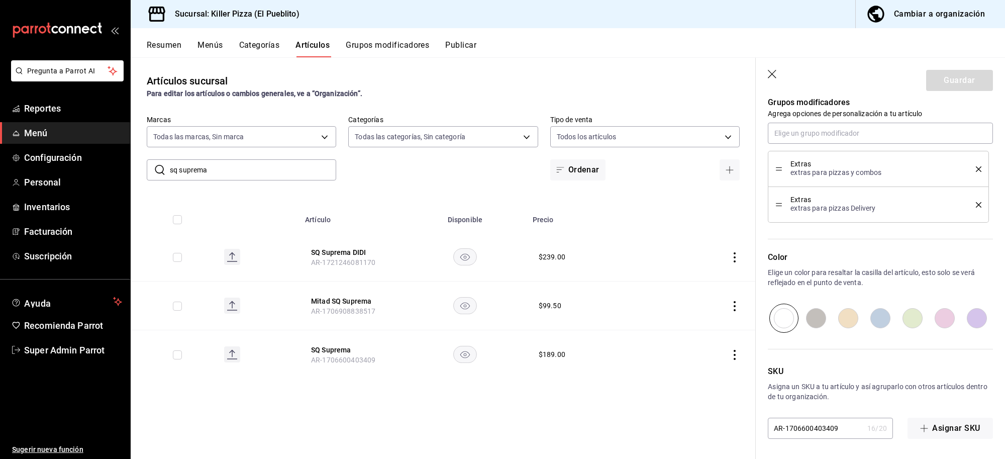
click at [38, 134] on span "Menú" at bounding box center [73, 133] width 98 height 14
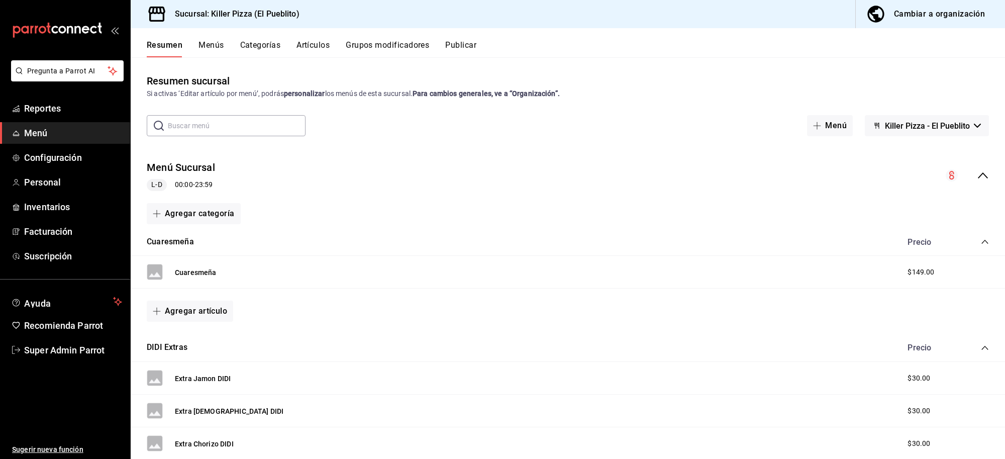
click at [978, 176] on icon "collapse-menu-row" at bounding box center [983, 175] width 10 height 6
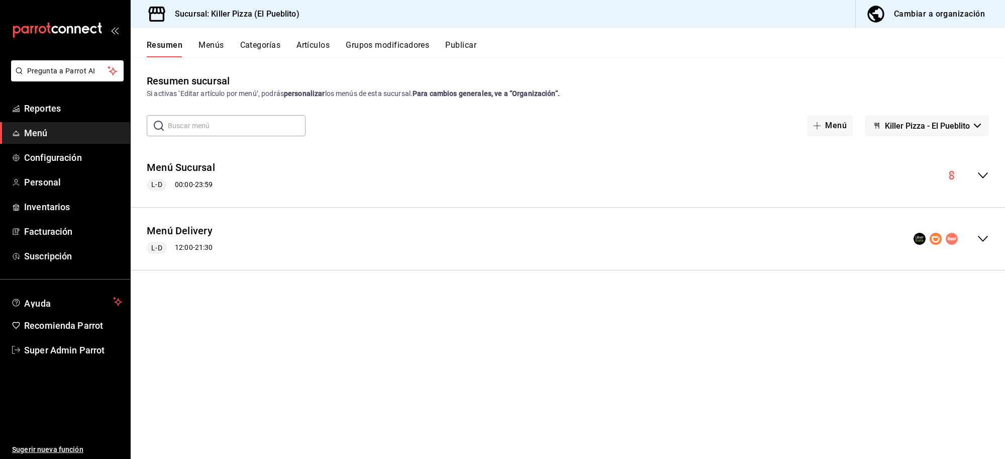
click at [983, 235] on icon "collapse-menu-row" at bounding box center [983, 239] width 12 height 12
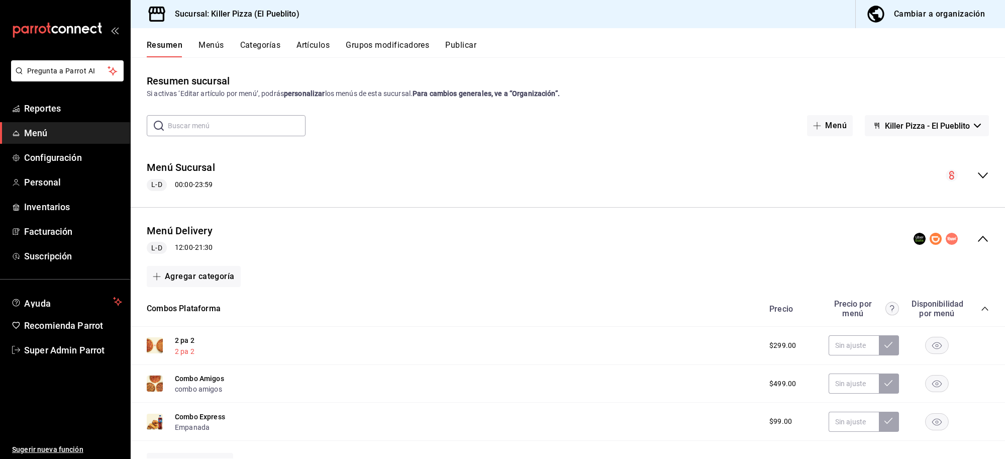
click at [183, 352] on button "2 pa 2" at bounding box center [185, 351] width 20 height 10
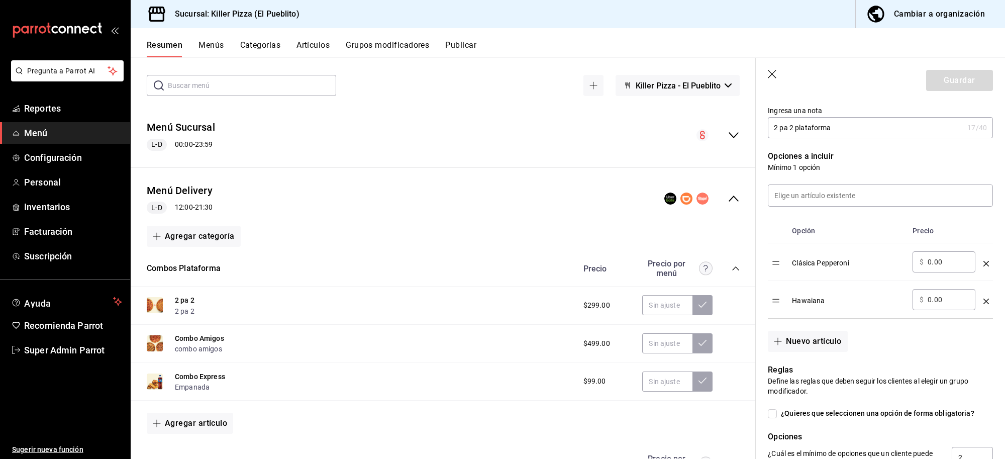
scroll to position [18, 0]
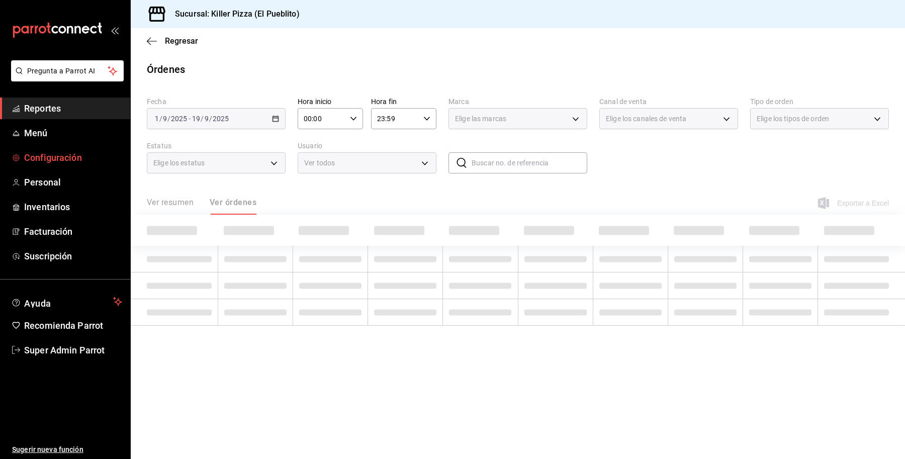
click at [42, 156] on span "Configuración" at bounding box center [73, 158] width 98 height 14
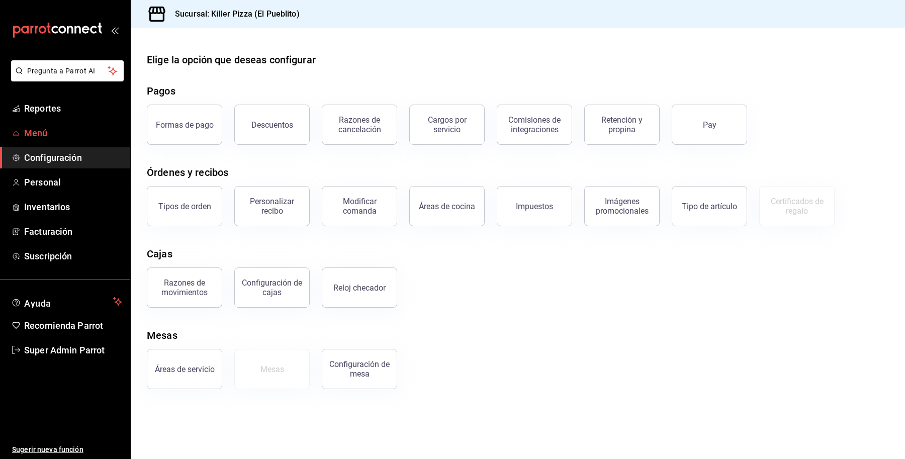
click at [56, 132] on span "Menú" at bounding box center [73, 133] width 98 height 14
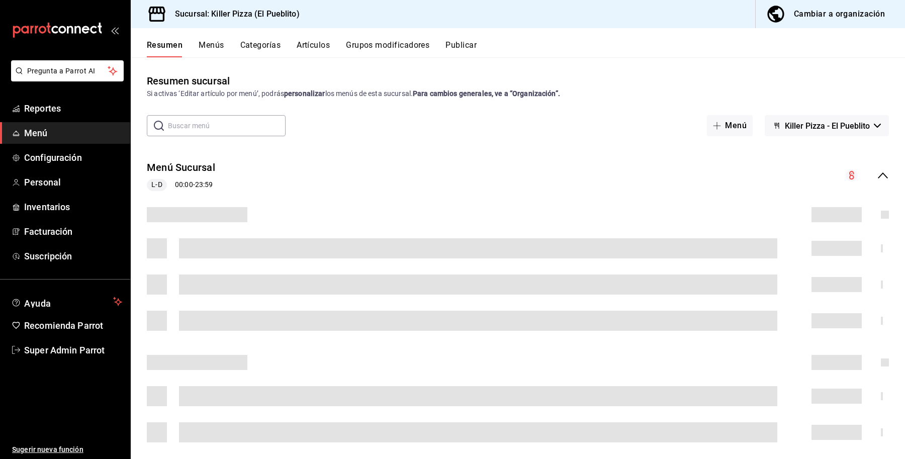
click at [464, 49] on button "Publicar" at bounding box center [460, 48] width 31 height 17
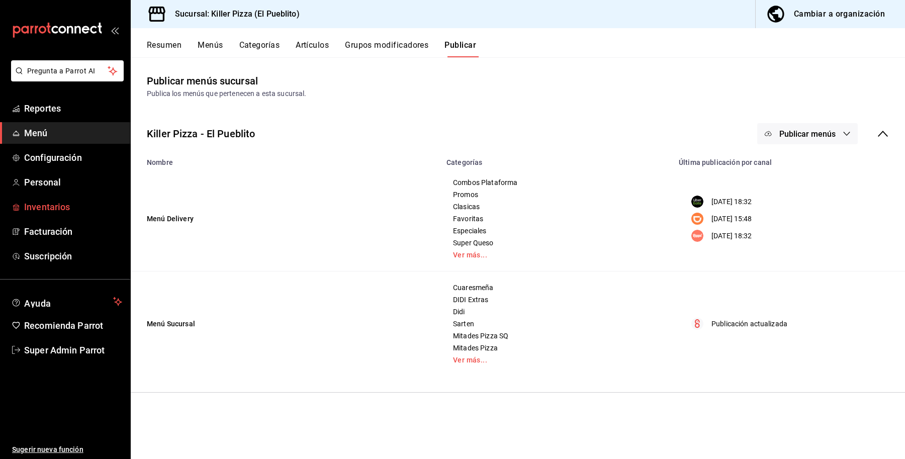
click at [59, 196] on link "Inventarios" at bounding box center [65, 207] width 130 height 22
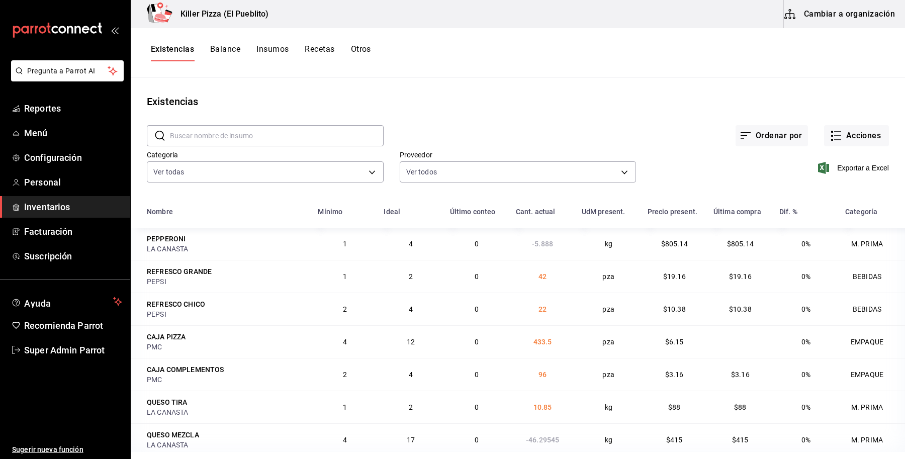
click at [360, 53] on button "Otros" at bounding box center [361, 52] width 20 height 17
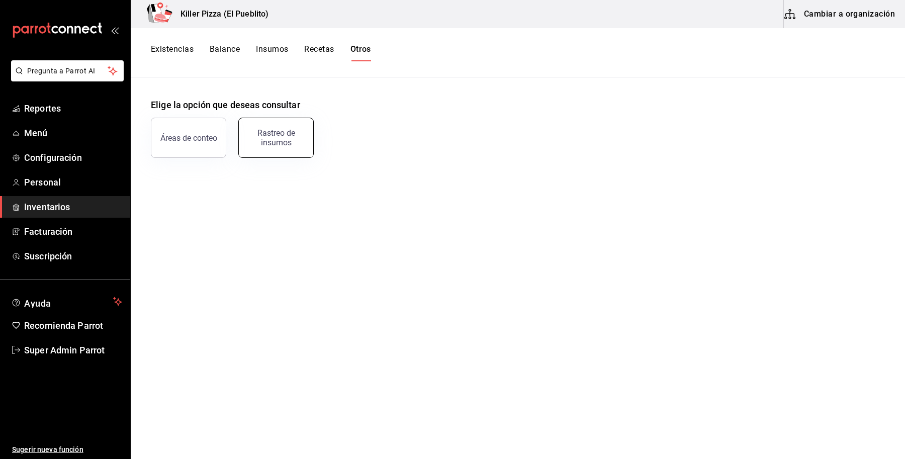
click at [280, 153] on button "Rastreo de insumos" at bounding box center [275, 138] width 75 height 40
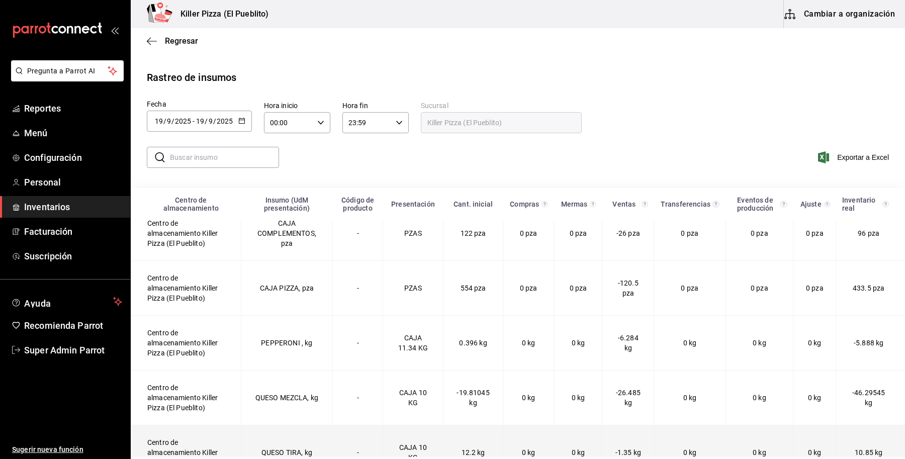
scroll to position [132, 0]
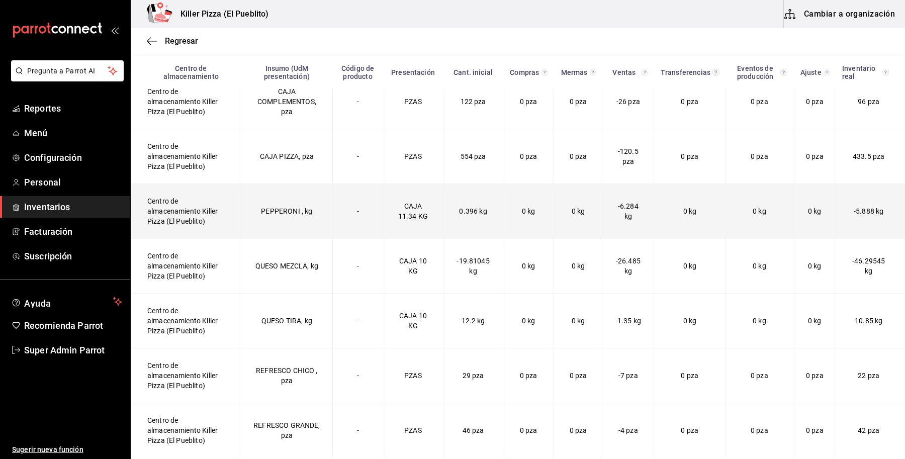
click at [256, 215] on td "PEPPERONI , kg" at bounding box center [287, 211] width 92 height 55
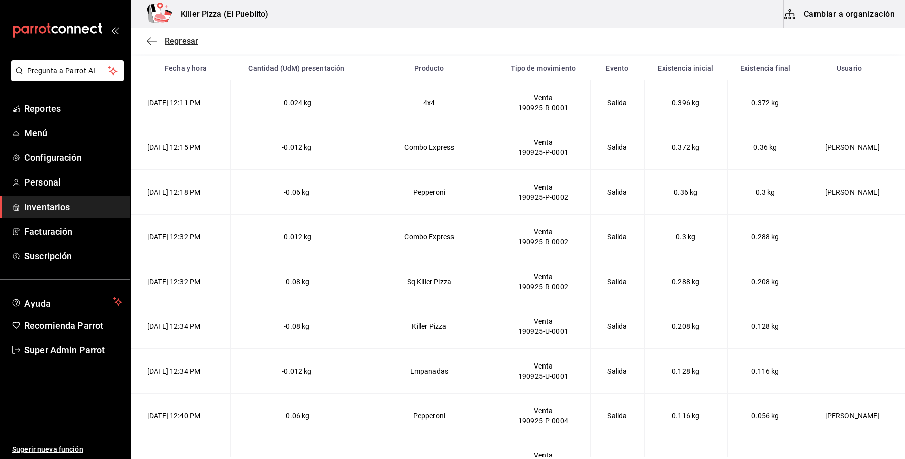
click at [155, 41] on icon "button" at bounding box center [152, 41] width 10 height 9
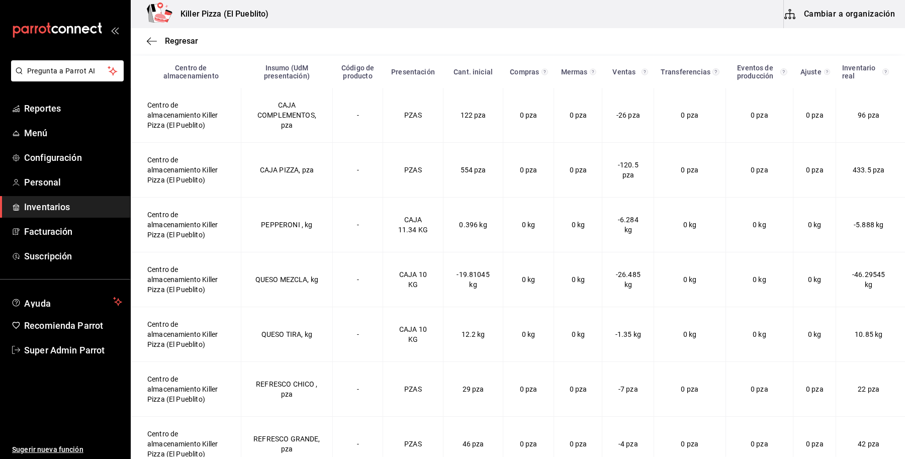
scroll to position [132, 0]
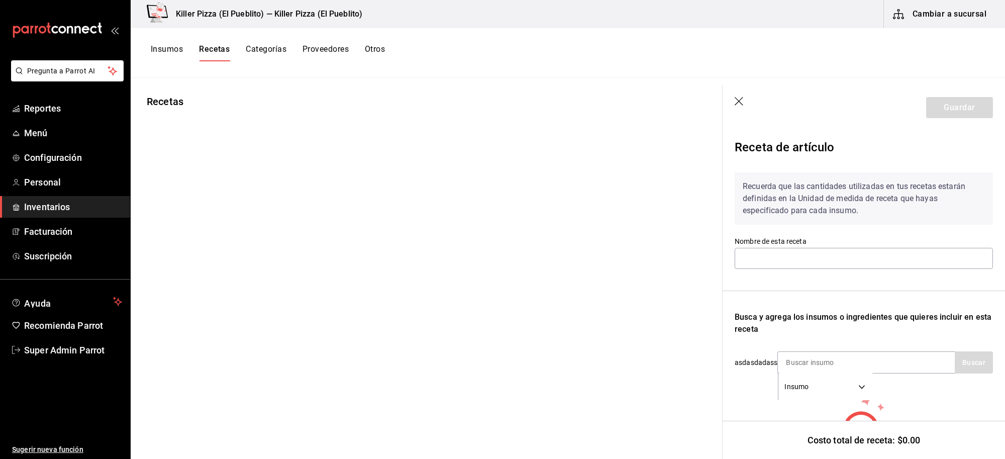
type input "Receta SQ Suprema"
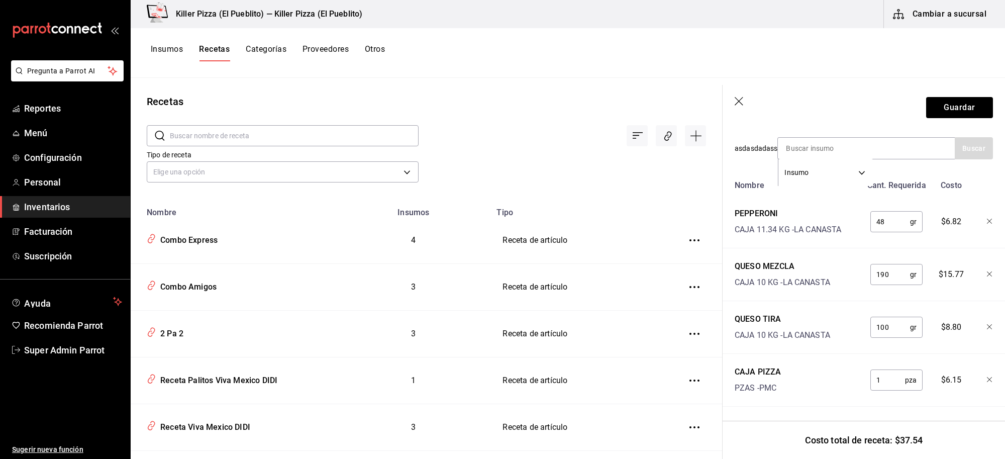
click at [739, 99] on icon "button" at bounding box center [740, 102] width 10 height 10
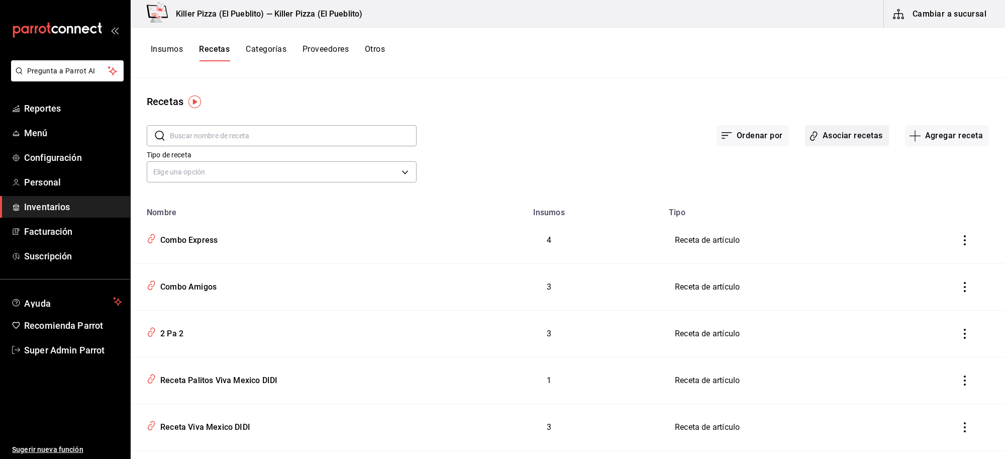
click at [833, 134] on button "Asociar recetas" at bounding box center [847, 135] width 84 height 21
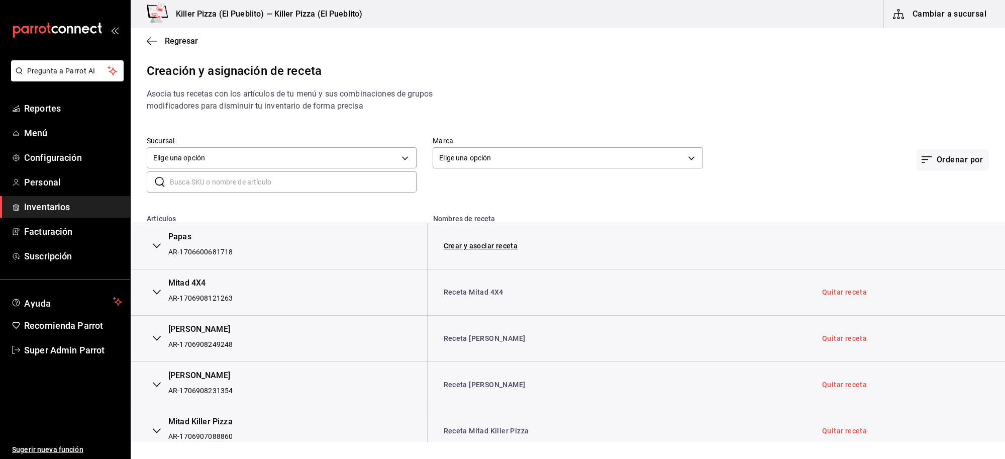
click at [276, 179] on input "text" at bounding box center [293, 182] width 247 height 20
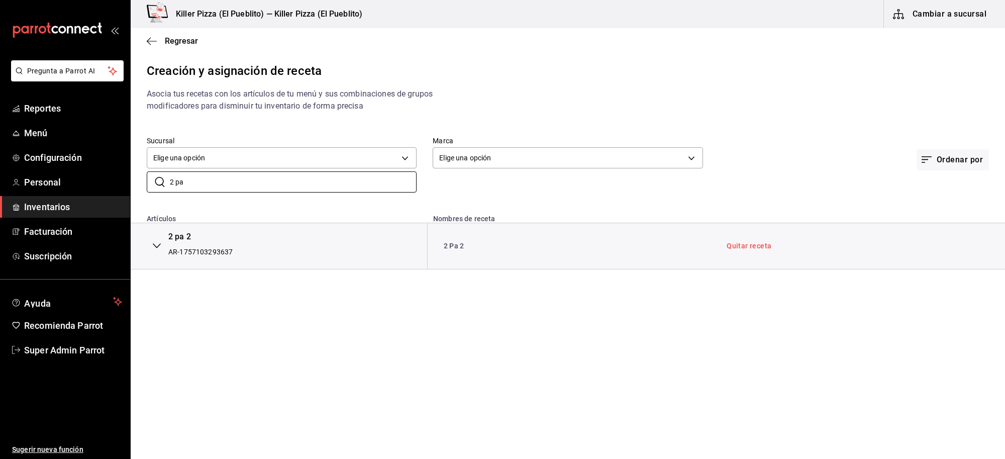
type input "2 pa"
click at [193, 250] on div "AR-1757103293637" at bounding box center [200, 252] width 64 height 10
click at [154, 237] on button "button" at bounding box center [157, 246] width 20 height 22
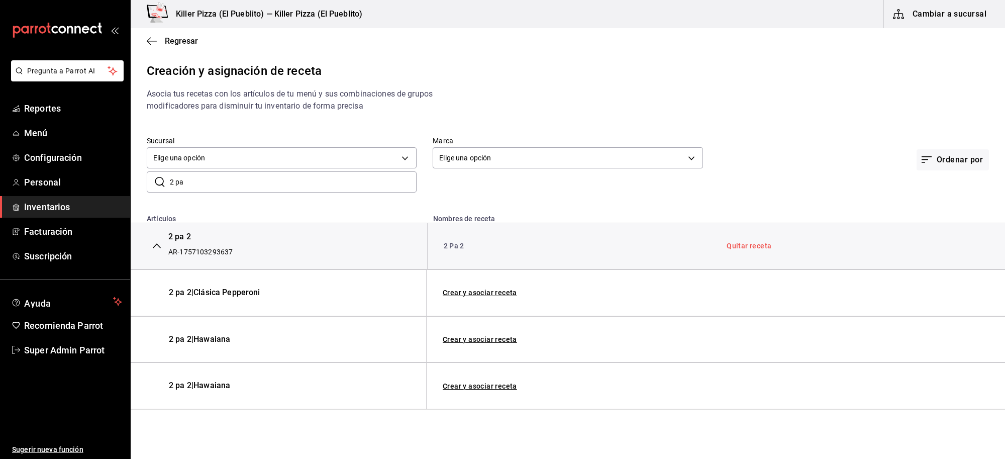
drag, startPoint x: 197, startPoint y: 179, endPoint x: 147, endPoint y: 183, distance: 49.9
click at [147, 183] on div "​ 2 pa ​" at bounding box center [282, 181] width 270 height 21
click at [159, 35] on div "Regresar" at bounding box center [568, 41] width 875 height 26
click at [169, 42] on span "Regresar" at bounding box center [181, 41] width 33 height 10
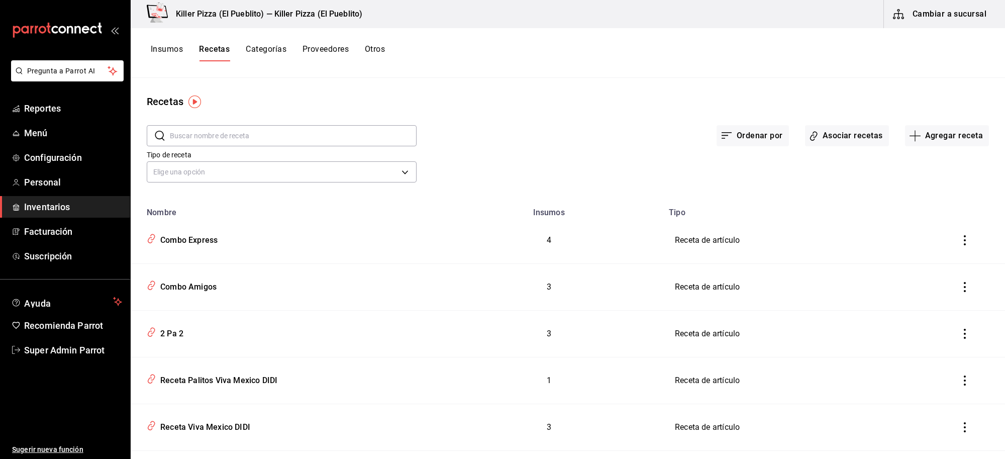
click at [366, 49] on div "Insumos Recetas Categorías Proveedores Otros" at bounding box center [268, 52] width 234 height 17
click at [377, 48] on button "Otros" at bounding box center [375, 52] width 20 height 17
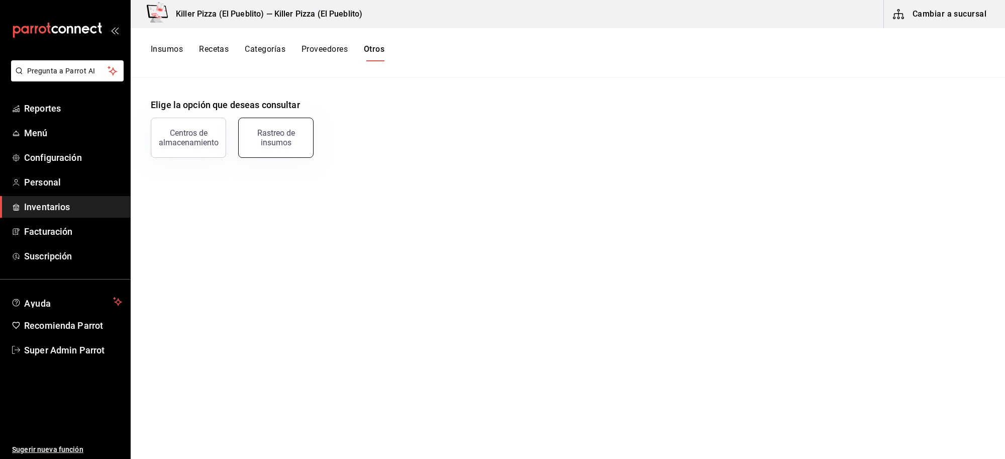
click at [285, 144] on div "Rastreo de insumos" at bounding box center [276, 137] width 62 height 19
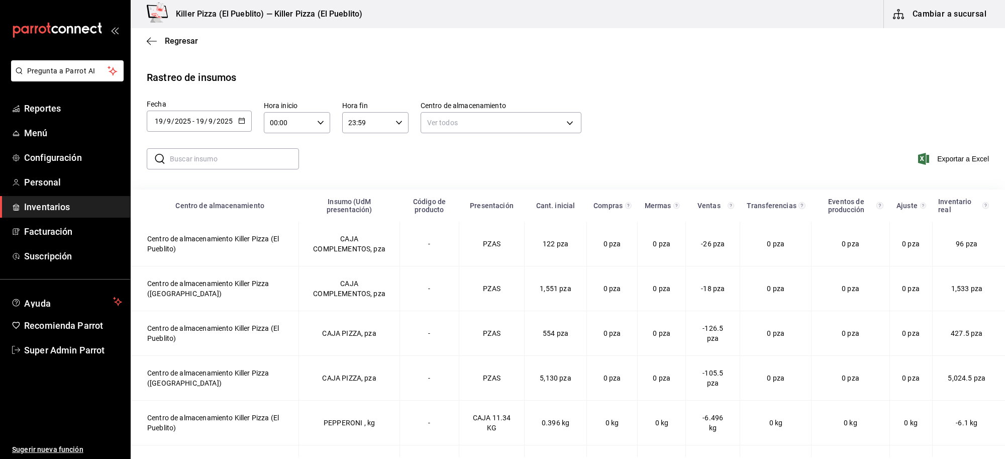
click at [219, 161] on input "text" at bounding box center [234, 159] width 129 height 20
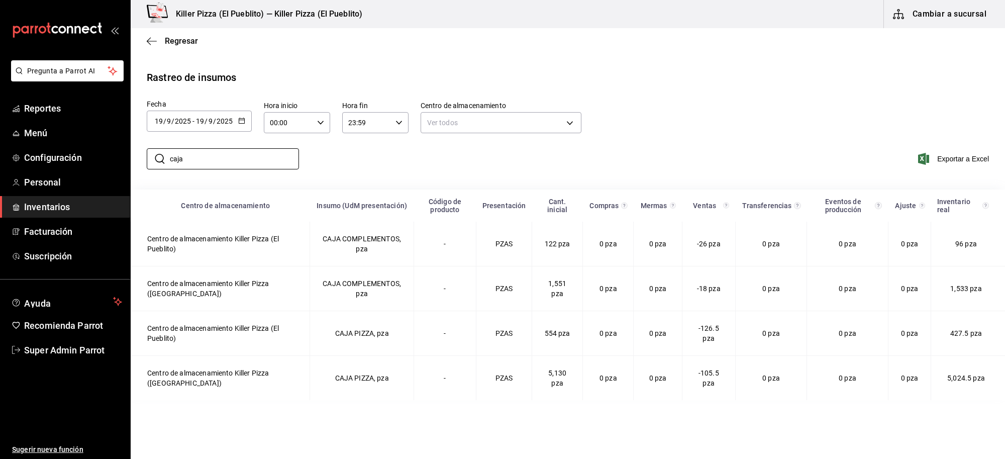
type input "caja"
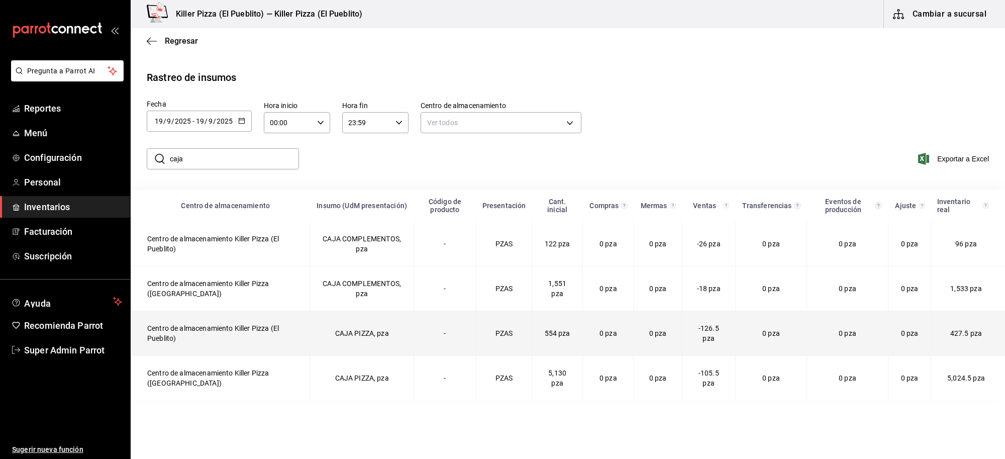
click at [200, 335] on td "Centro de almacenamiento Killer Pizza (El Pueblito)" at bounding box center [220, 333] width 179 height 45
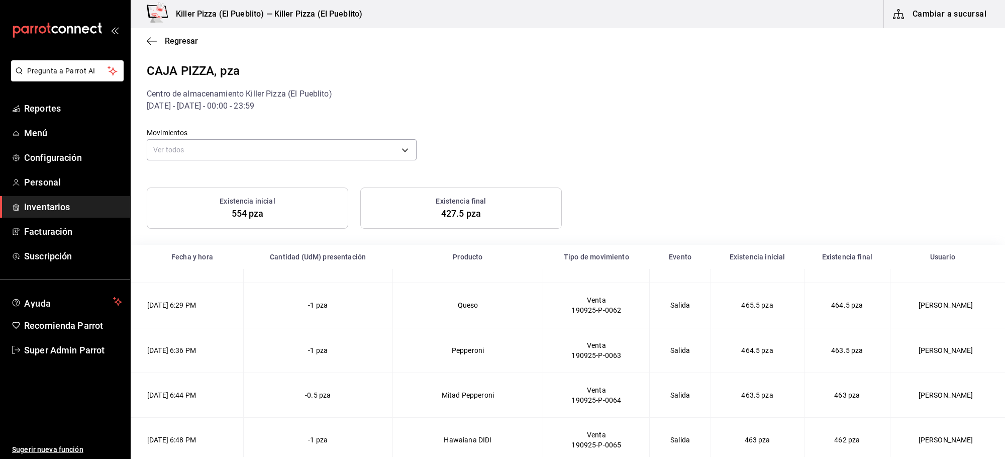
scroll to position [3581, 0]
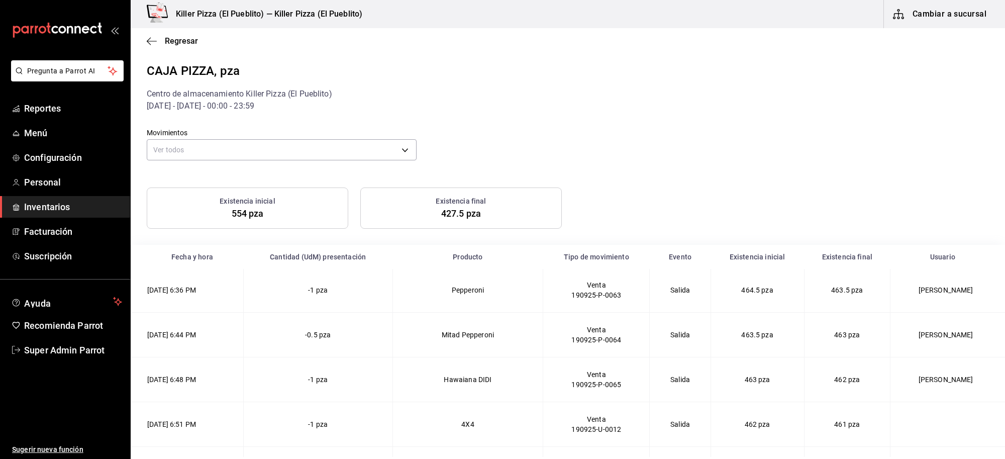
click at [679, 175] on div "Existencia inicial 554 pza Existencia final 427.5 pza" at bounding box center [562, 201] width 854 height 53
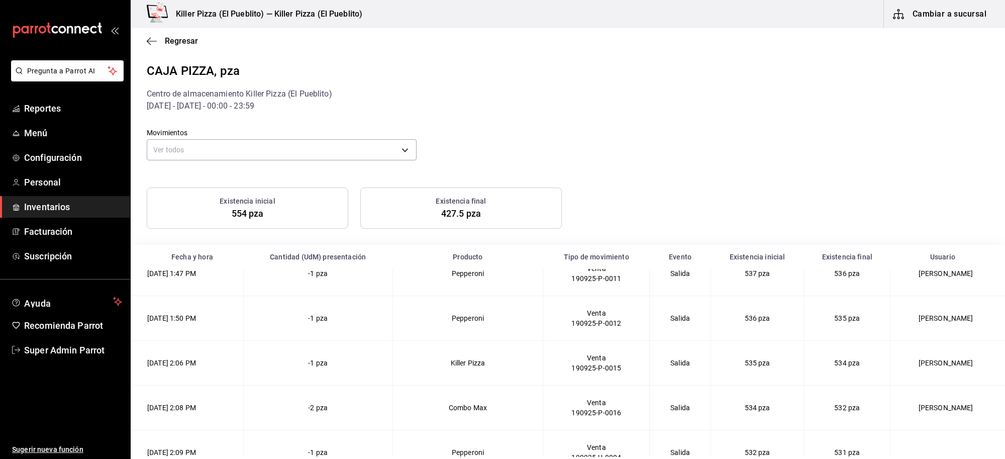
scroll to position [734, 0]
click at [181, 38] on span "Regresar" at bounding box center [181, 41] width 33 height 10
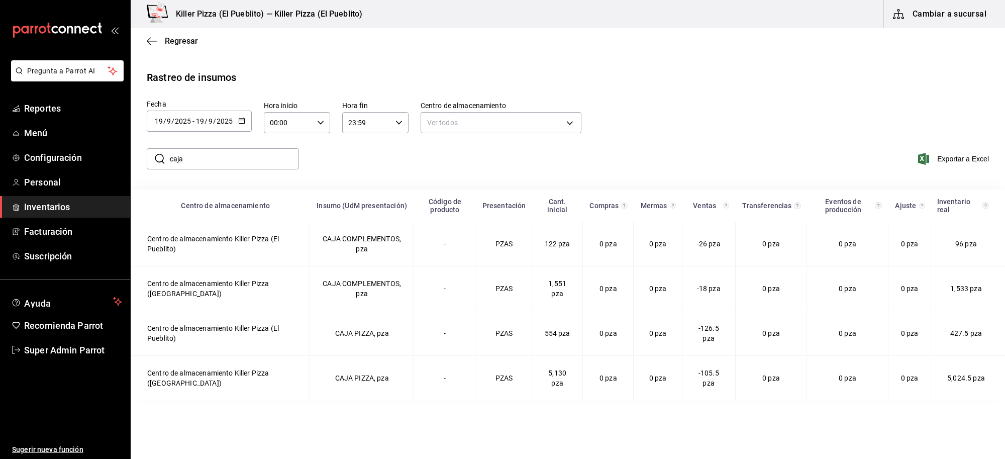
click at [206, 126] on div "2025-09-19 19 / 9 / 2025 - 2025-09-19 19 / 9 / 2025" at bounding box center [199, 121] width 105 height 21
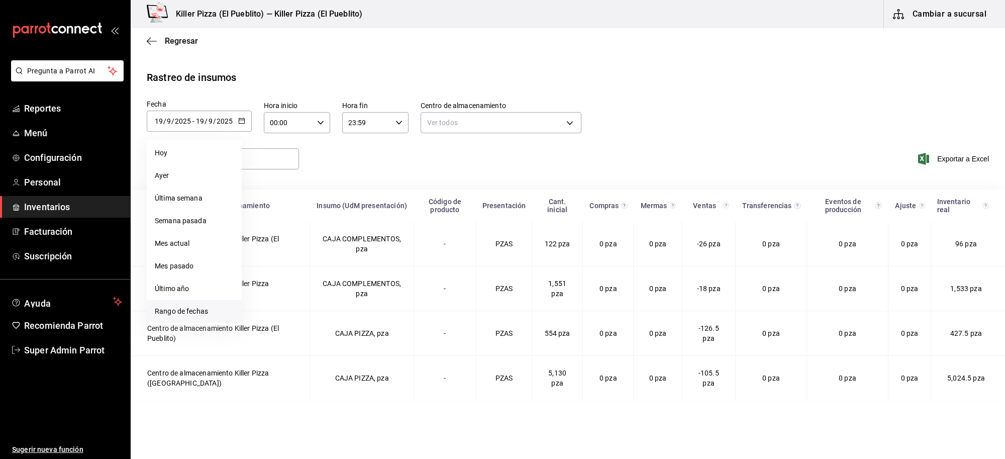
click at [197, 315] on li "Rango de fechas" at bounding box center [194, 311] width 95 height 23
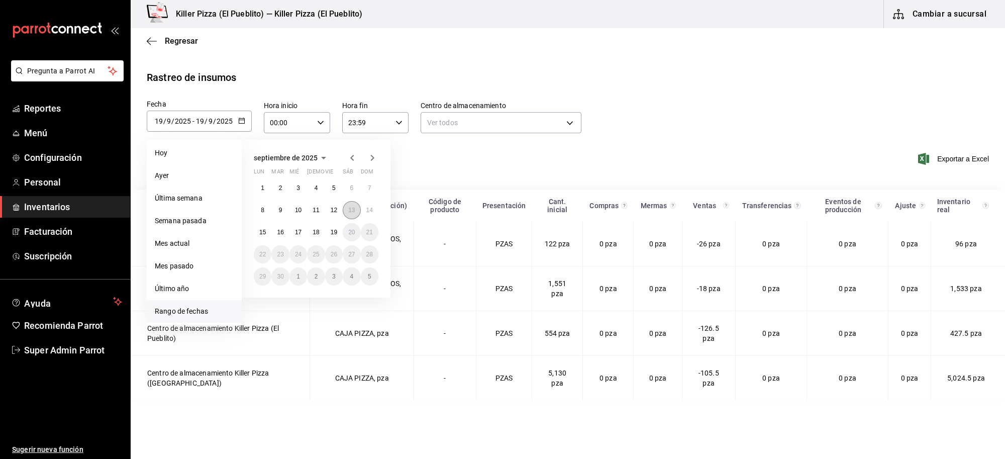
click at [350, 211] on abbr "13" at bounding box center [351, 210] width 7 height 7
type input "2025-09-13"
type input "13"
type input "2025-09-13"
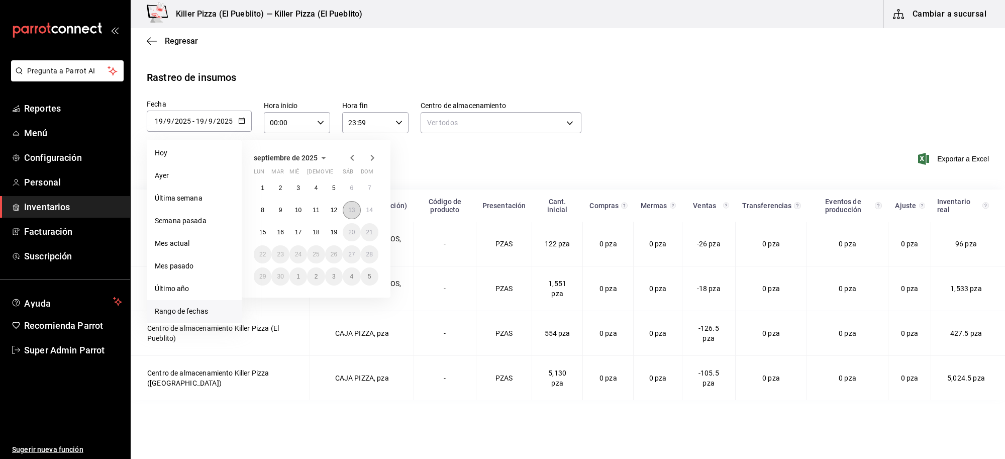
type input "13"
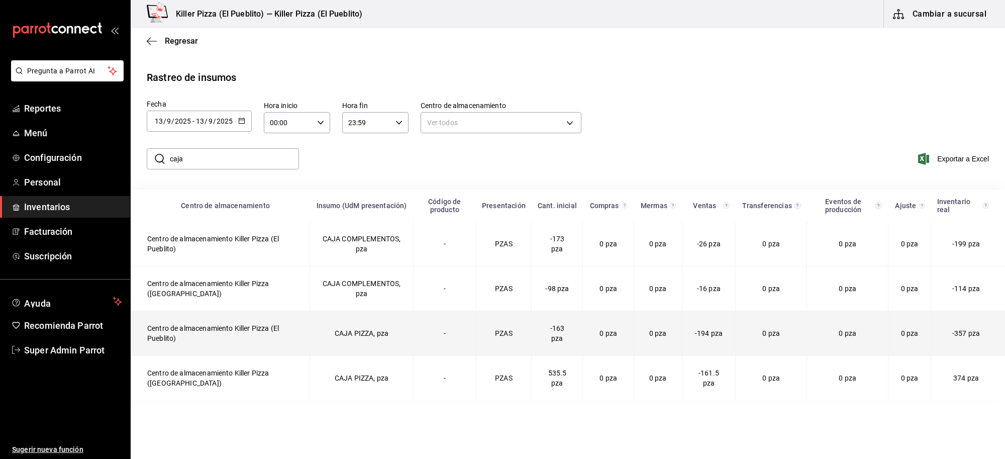
click at [391, 334] on td "CAJA PIZZA, pza" at bounding box center [362, 333] width 104 height 45
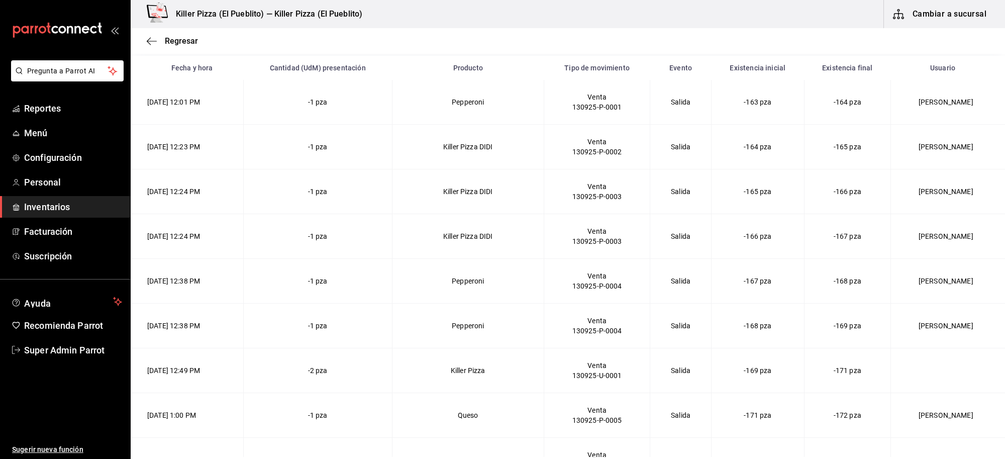
click at [244, 95] on td "13/09/2025 12:01 PM" at bounding box center [187, 102] width 113 height 45
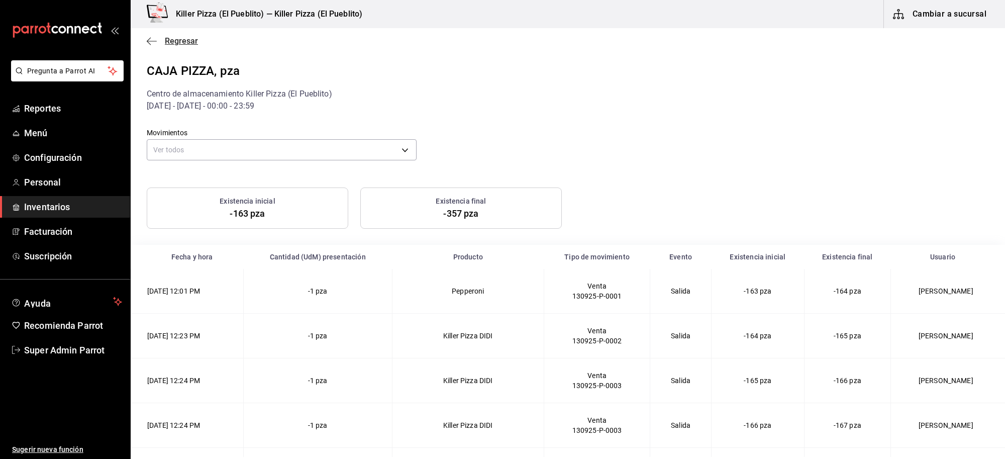
click at [167, 40] on span "Regresar" at bounding box center [181, 41] width 33 height 10
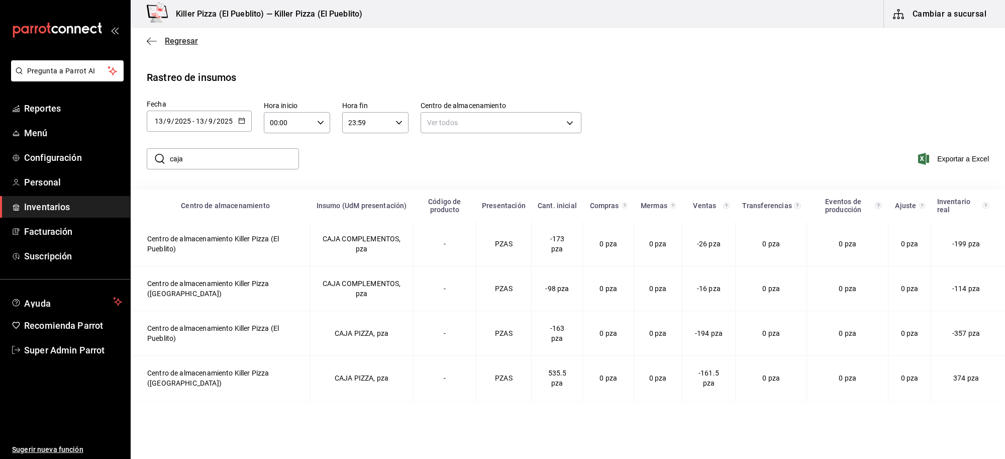
click at [186, 43] on span "Regresar" at bounding box center [181, 41] width 33 height 10
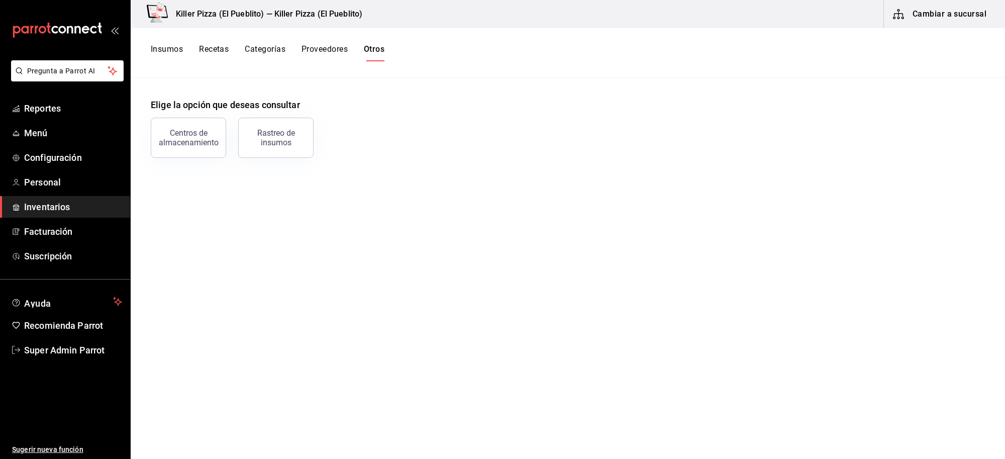
click at [376, 53] on button "Otros" at bounding box center [374, 52] width 21 height 17
click at [287, 142] on div "Rastreo de insumos" at bounding box center [276, 137] width 62 height 19
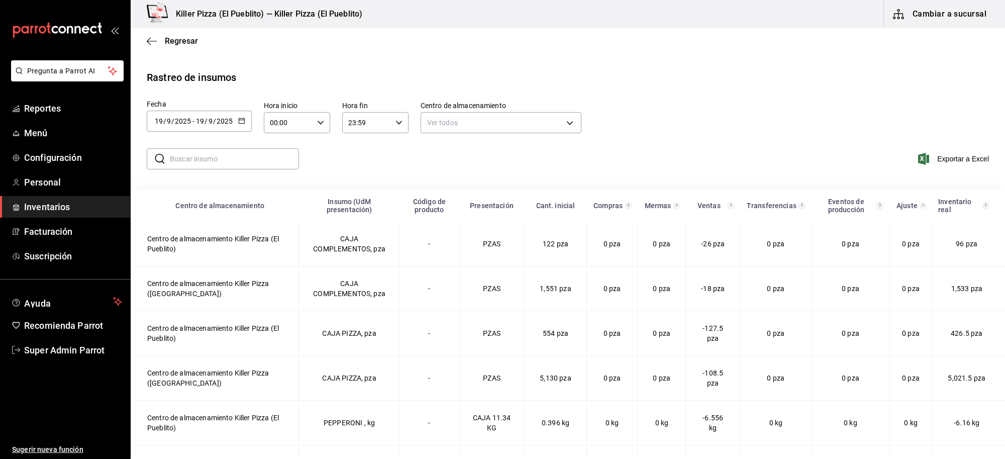
click at [198, 119] on input "19" at bounding box center [200, 121] width 9 height 8
click at [205, 117] on span "/" at bounding box center [206, 121] width 3 height 8
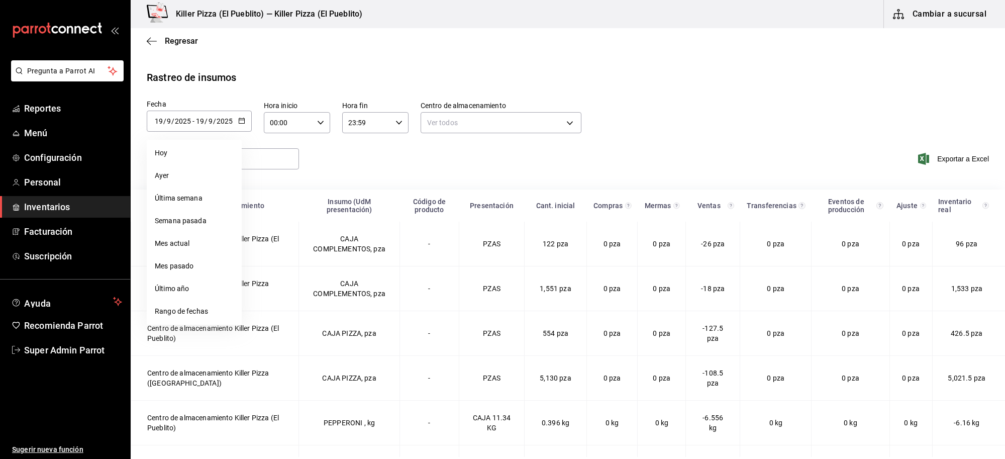
click at [212, 99] on div "Fecha 2025-09-19 19 / 9 / 2025 - 2025-09-19 19 / 9 / 2025 Hoy Ayer Última seman…" at bounding box center [199, 117] width 105 height 37
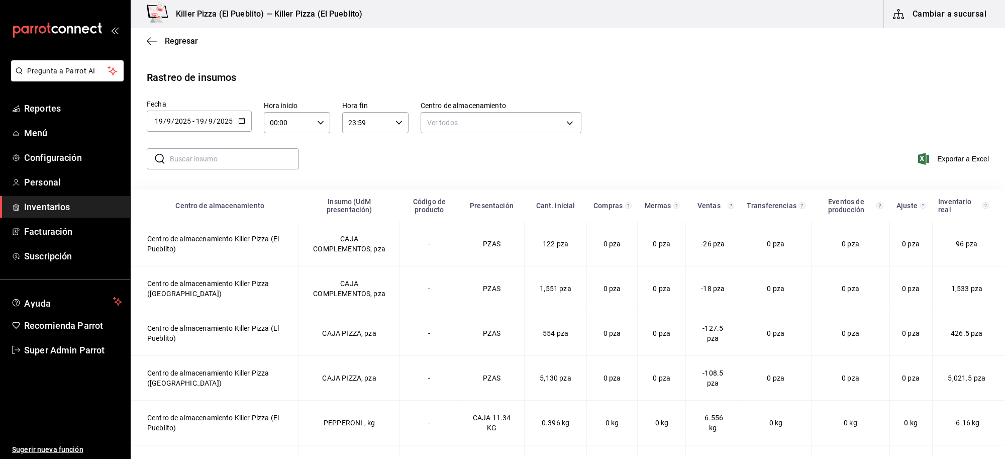
click at [198, 117] on input "19" at bounding box center [200, 121] width 9 height 8
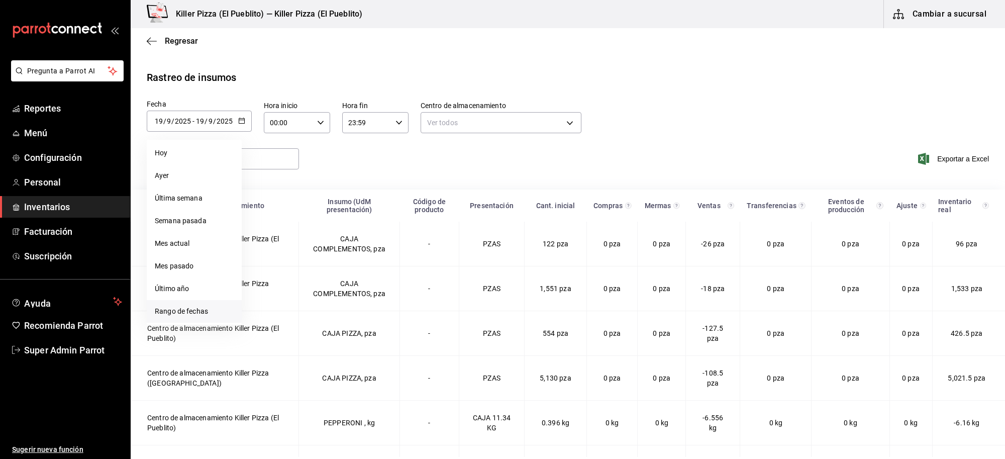
click at [210, 307] on li "Rango de fechas" at bounding box center [194, 311] width 95 height 23
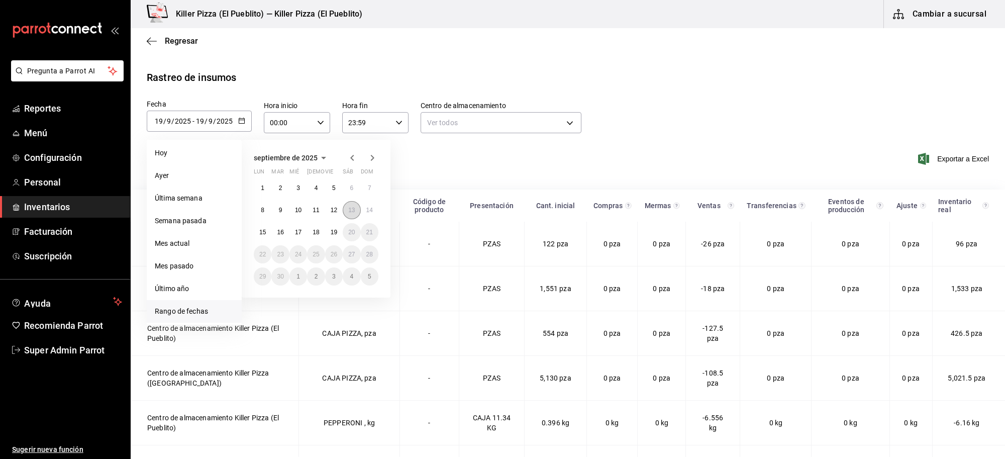
click at [351, 213] on button "13" at bounding box center [352, 210] width 18 height 18
type input "2025-09-13"
type input "13"
type input "2025-09-13"
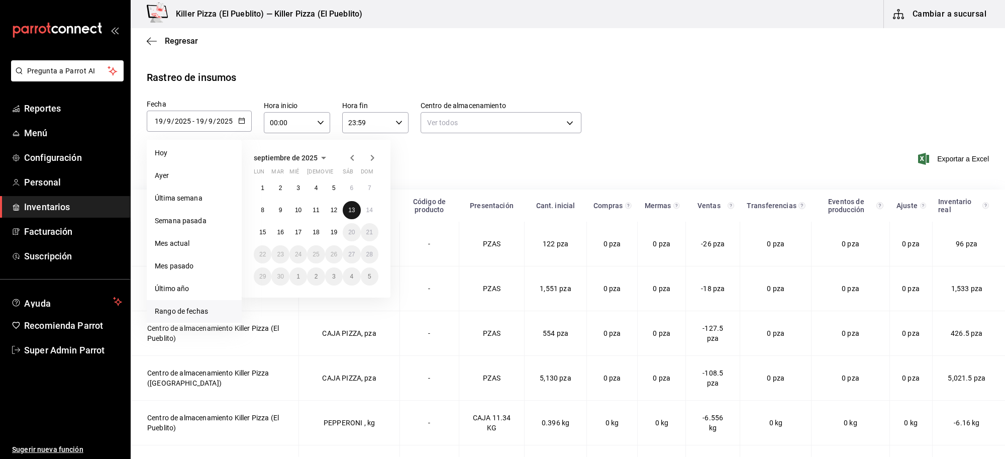
type input "13"
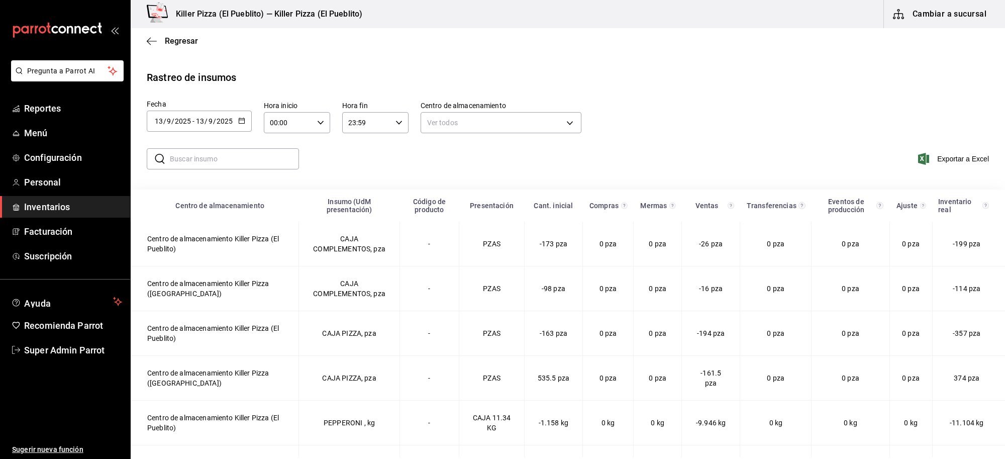
click at [253, 157] on input "text" at bounding box center [234, 159] width 129 height 20
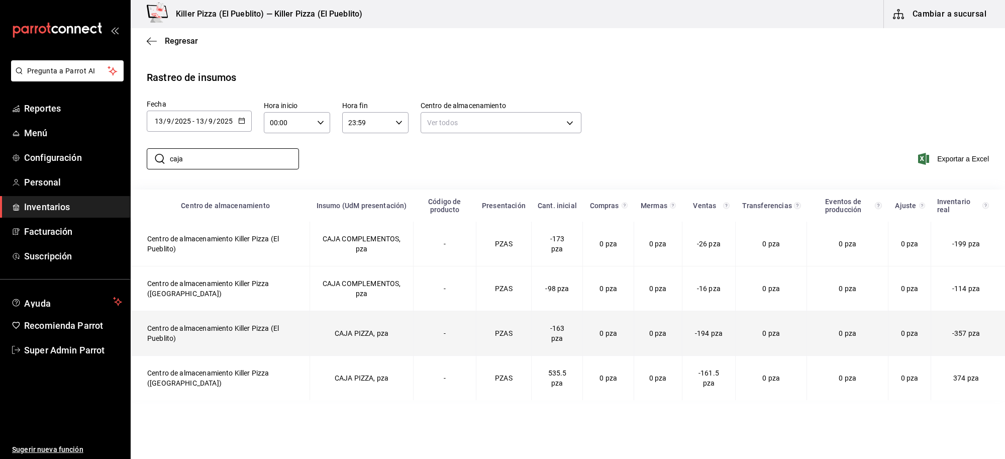
type input "caja"
click at [275, 333] on td "Centro de almacenamiento Killer Pizza (El Pueblito)" at bounding box center [220, 333] width 179 height 45
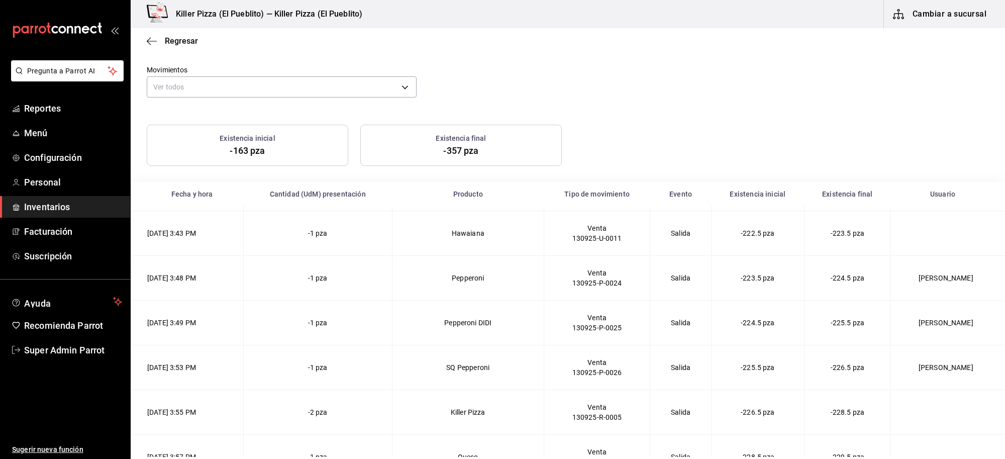
scroll to position [2295, 0]
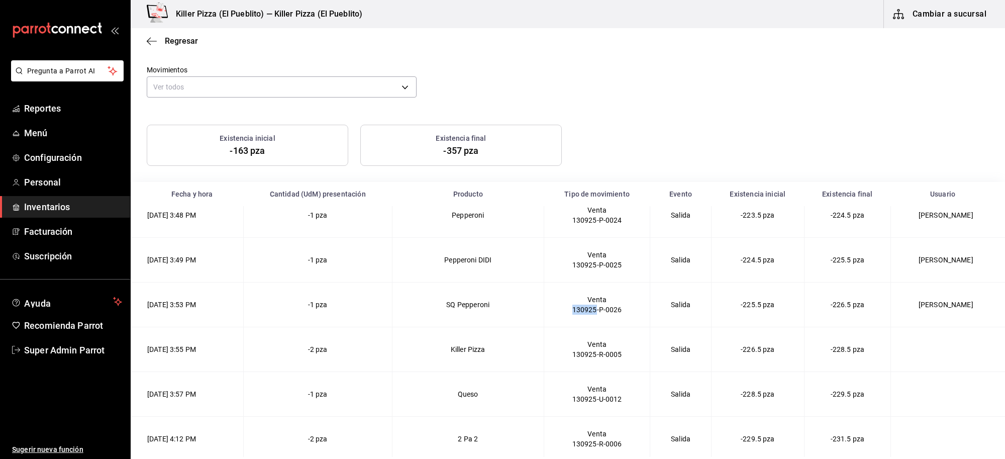
drag, startPoint x: 579, startPoint y: 317, endPoint x: 602, endPoint y: 315, distance: 22.8
click at [602, 315] on div "130925-P-0026" at bounding box center [597, 310] width 82 height 10
drag, startPoint x: 605, startPoint y: 360, endPoint x: 622, endPoint y: 358, distance: 17.7
click at [622, 358] on div "130925-R-0005" at bounding box center [597, 354] width 82 height 10
click at [638, 359] on div "130925-R-0005" at bounding box center [597, 354] width 82 height 10
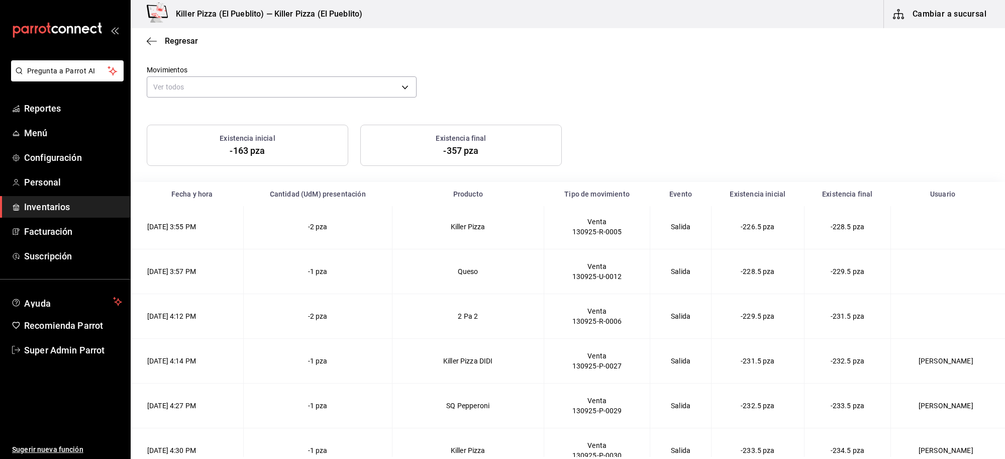
scroll to position [2421, 0]
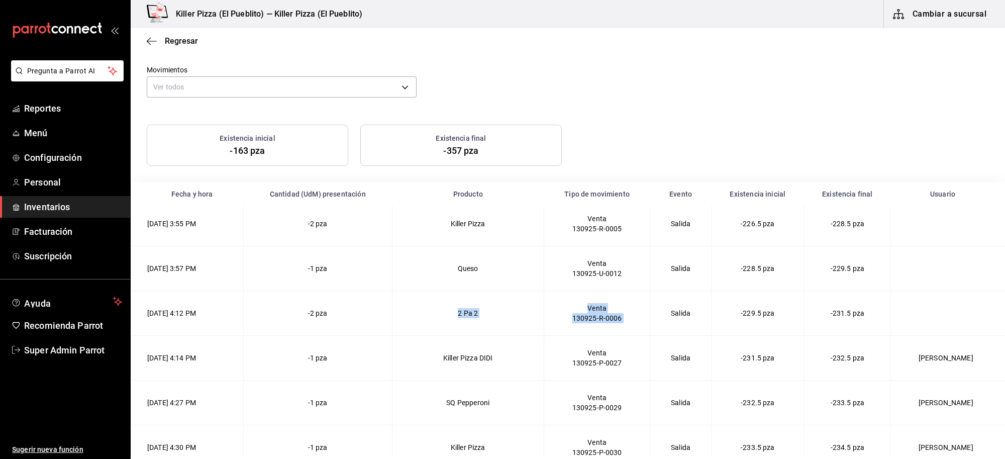
drag, startPoint x: 420, startPoint y: 308, endPoint x: 666, endPoint y: 322, distance: 246.7
click at [663, 322] on 2-2025-09-13T16\ "13/09/2025 4:12 PM -2 pza 2 Pa 2 Venta 130925-R-0006 Salida -229.5 pza -231.5 p…" at bounding box center [568, 312] width 875 height 45
click at [670, 323] on td "Salida" at bounding box center [680, 312] width 61 height 45
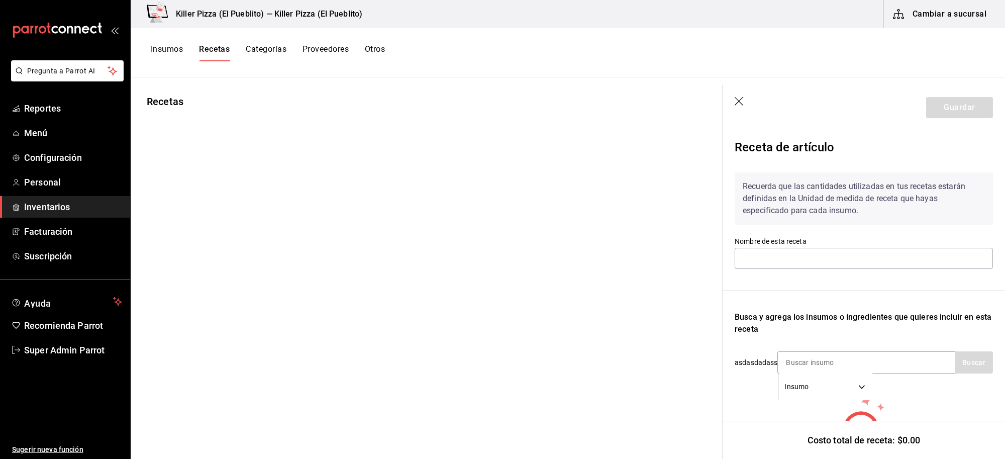
type input "Receta SQ Suprema"
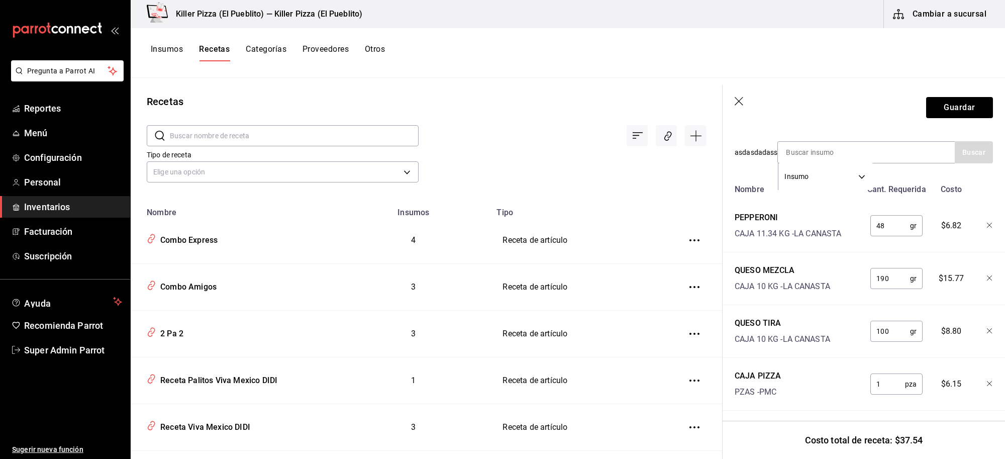
scroll to position [223, 0]
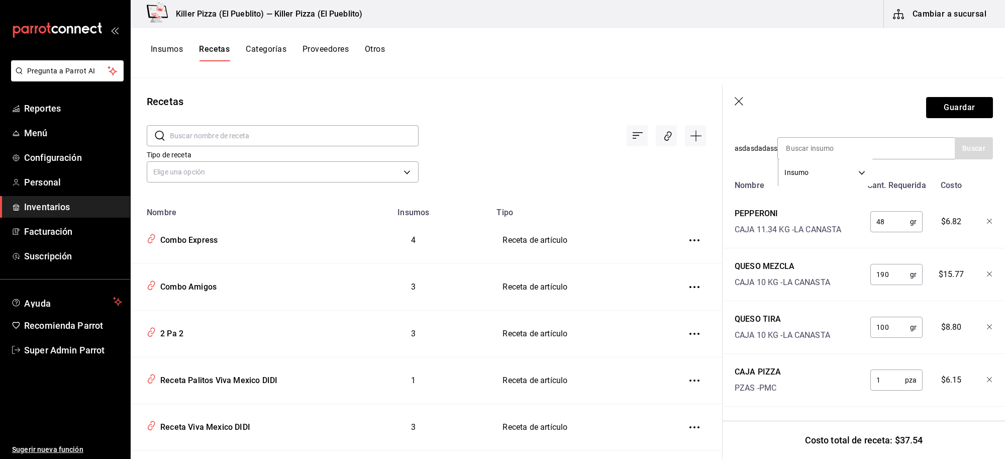
click at [373, 53] on button "Otros" at bounding box center [375, 52] width 20 height 17
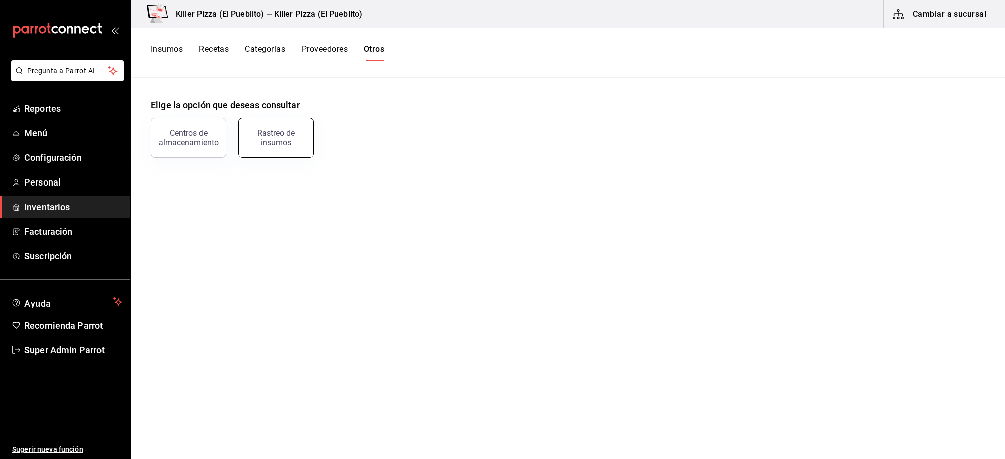
click at [274, 142] on div "Rastreo de insumos" at bounding box center [276, 137] width 62 height 19
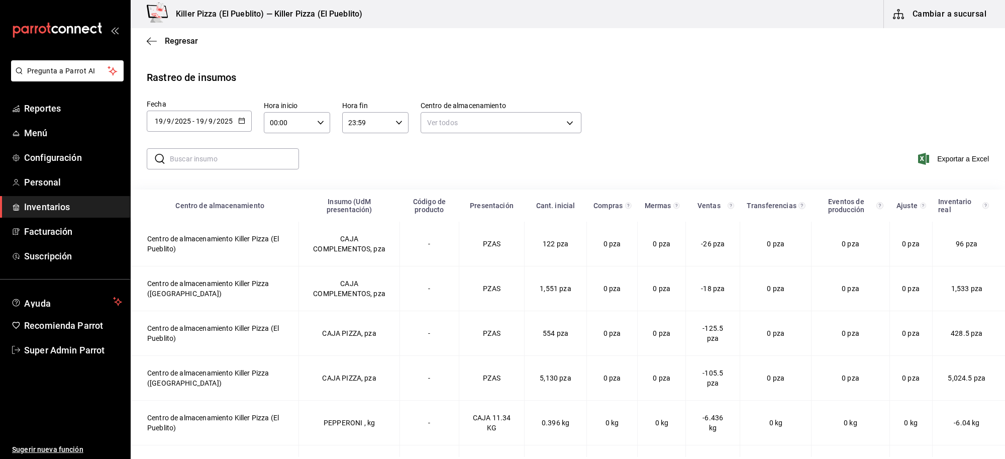
click at [242, 144] on div "​ ​" at bounding box center [219, 158] width 160 height 29
click at [249, 154] on input "text" at bounding box center [234, 159] width 129 height 20
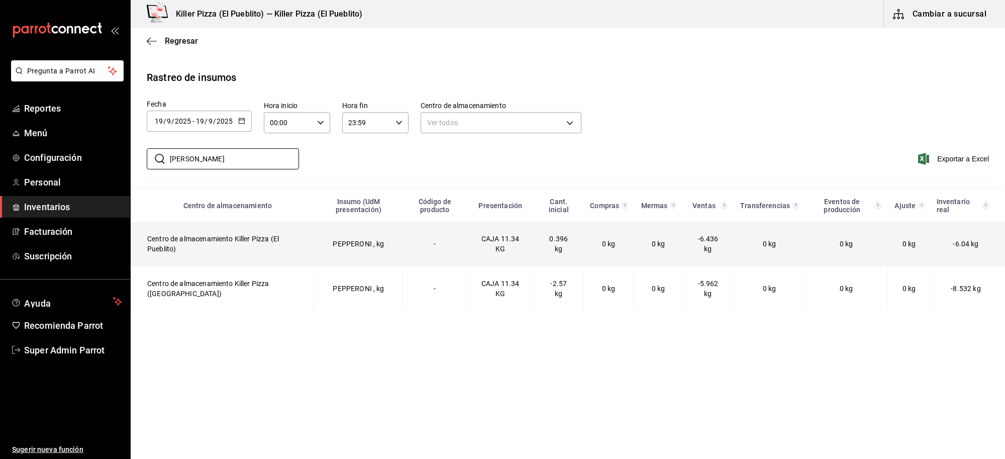
type input "[PERSON_NAME]"
click at [267, 247] on td "Centro de almacenamiento Killer Pizza (El Pueblito)" at bounding box center [222, 244] width 183 height 45
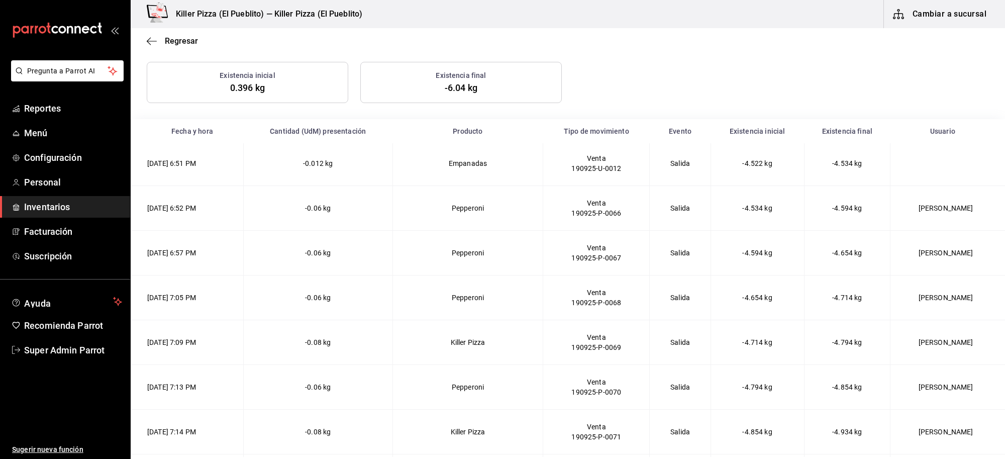
scroll to position [4109, 0]
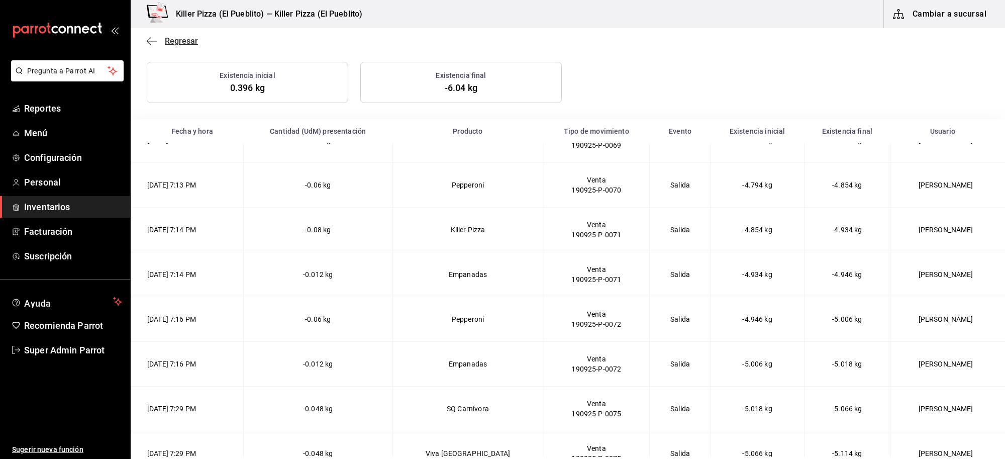
click at [166, 36] on span "Regresar" at bounding box center [181, 41] width 33 height 10
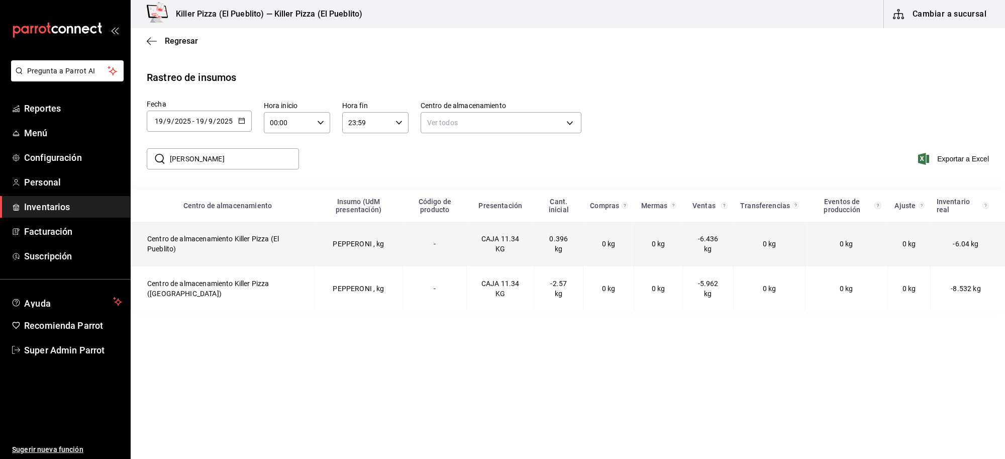
click at [435, 256] on td "-" at bounding box center [435, 244] width 64 height 45
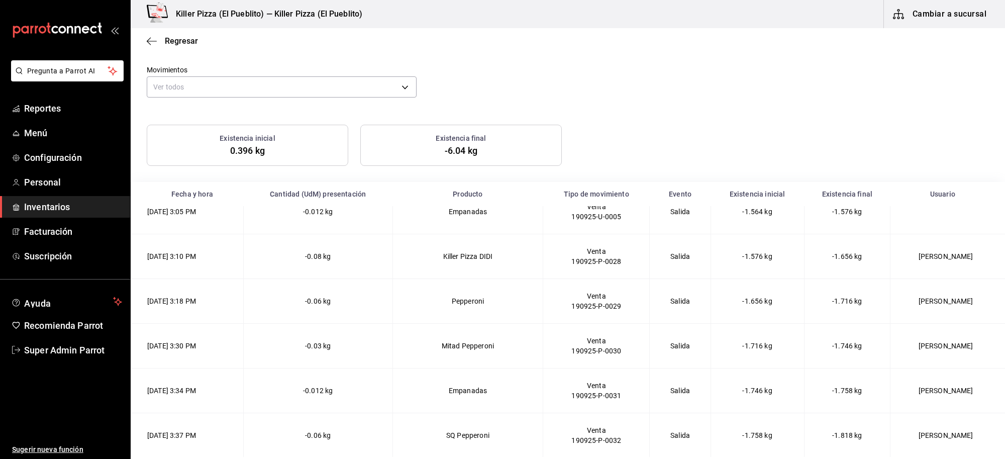
scroll to position [1676, 0]
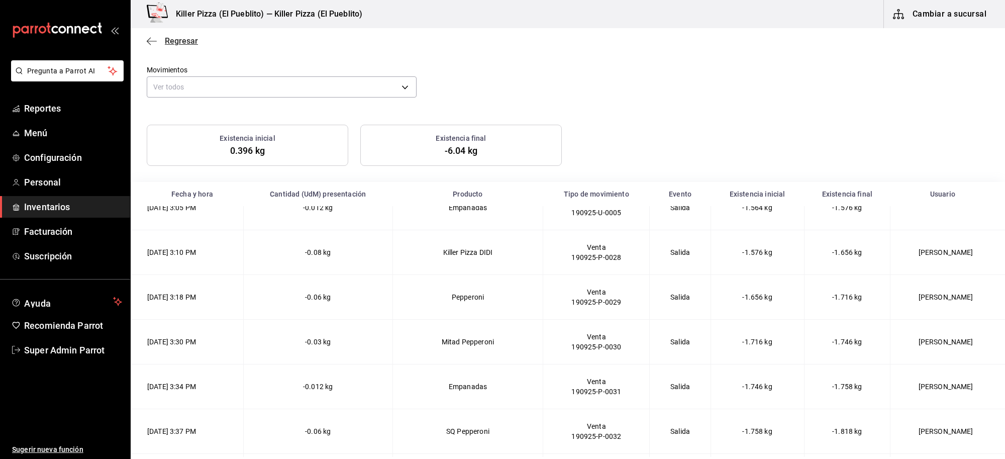
click at [176, 41] on span "Regresar" at bounding box center [181, 41] width 33 height 10
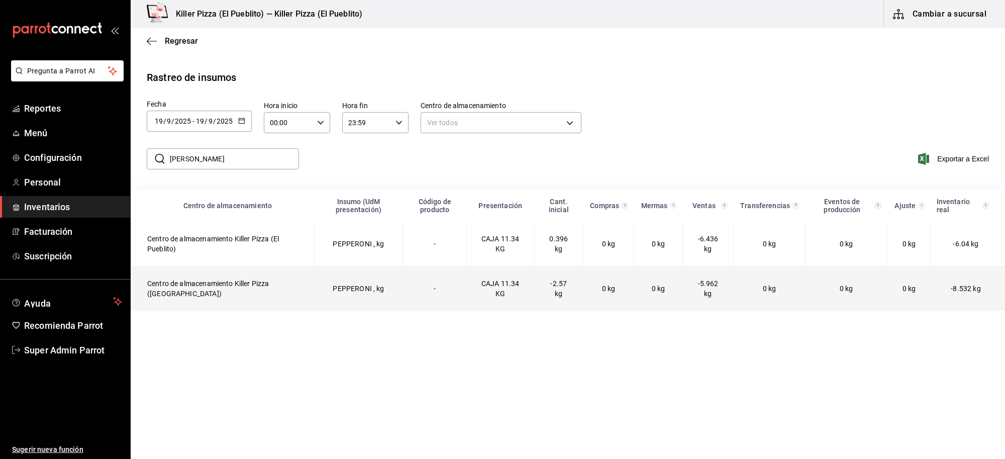
click at [249, 293] on td "Centro de almacenamiento Killer Pizza ([GEOGRAPHIC_DATA])" at bounding box center [222, 288] width 183 height 45
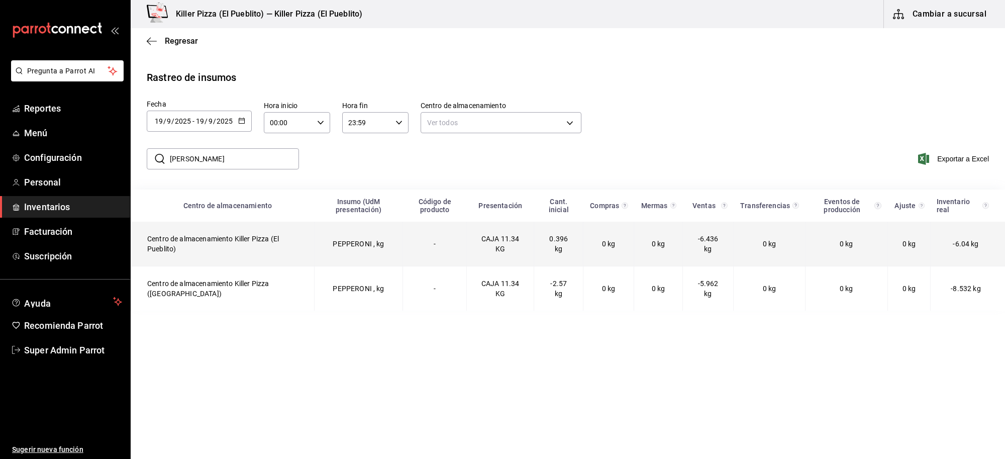
click at [244, 249] on td "Centro de almacenamiento Killer Pizza (El Pueblito)" at bounding box center [222, 244] width 183 height 45
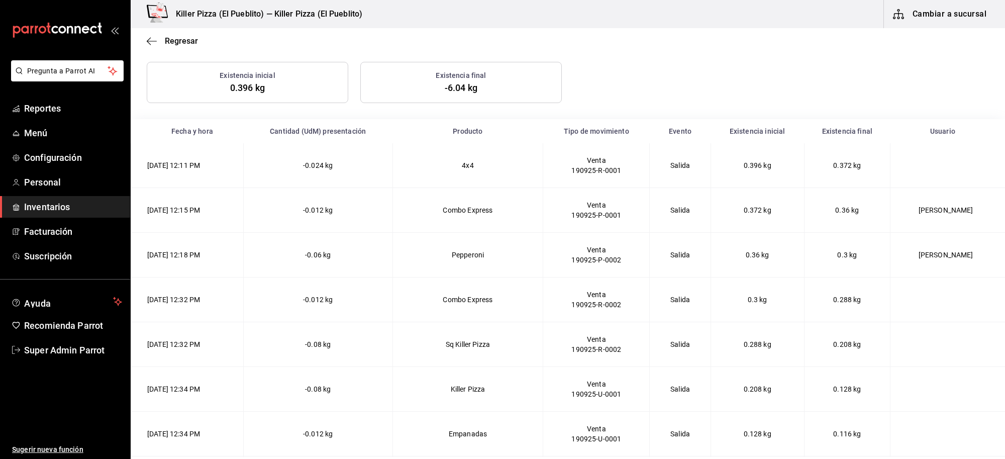
click at [551, 91] on div "Existencia final -6.04 kg" at bounding box center [461, 82] width 202 height 41
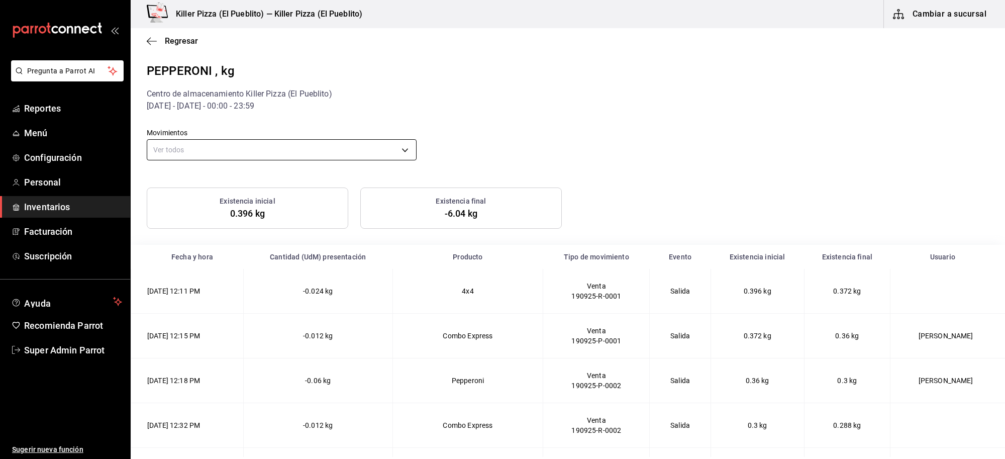
click at [256, 146] on body "Pregunta a Parrot AI Reportes Menú Configuración Personal Inventarios Facturaci…" at bounding box center [502, 228] width 1005 height 457
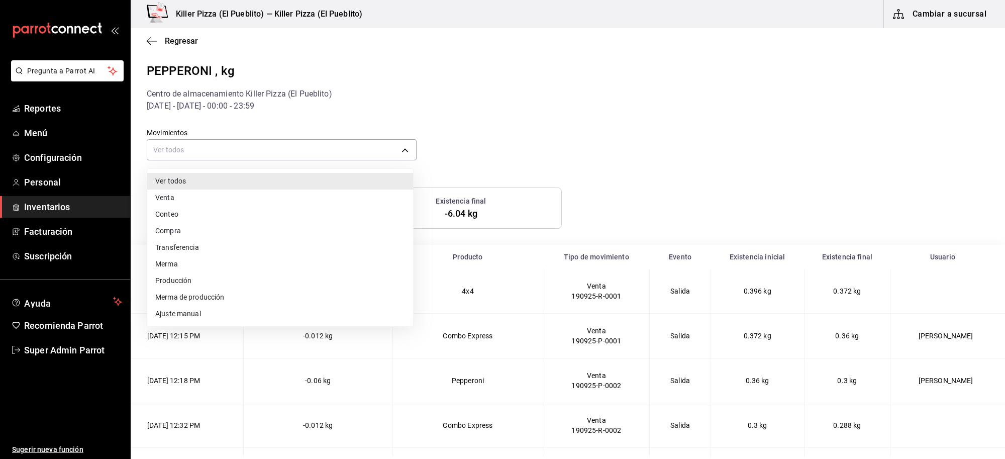
click at [234, 186] on li "Ver todos" at bounding box center [280, 181] width 266 height 17
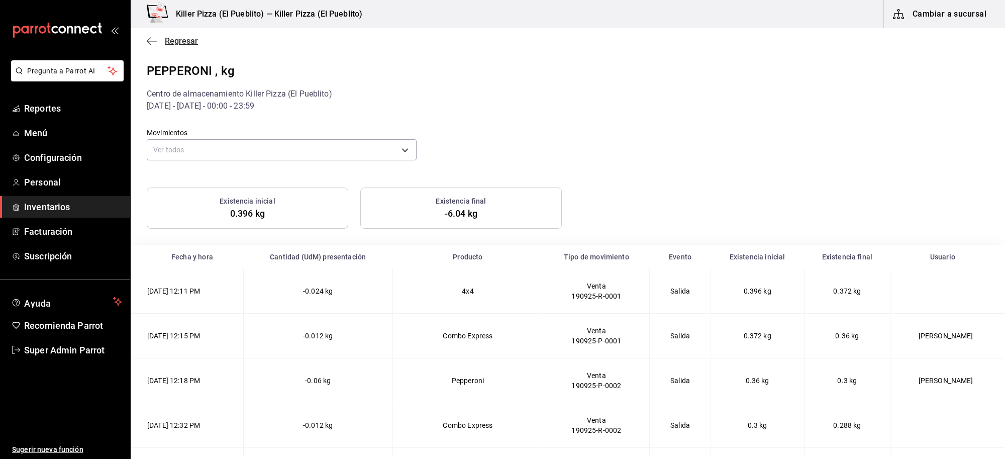
click at [167, 43] on span "Regresar" at bounding box center [181, 41] width 33 height 10
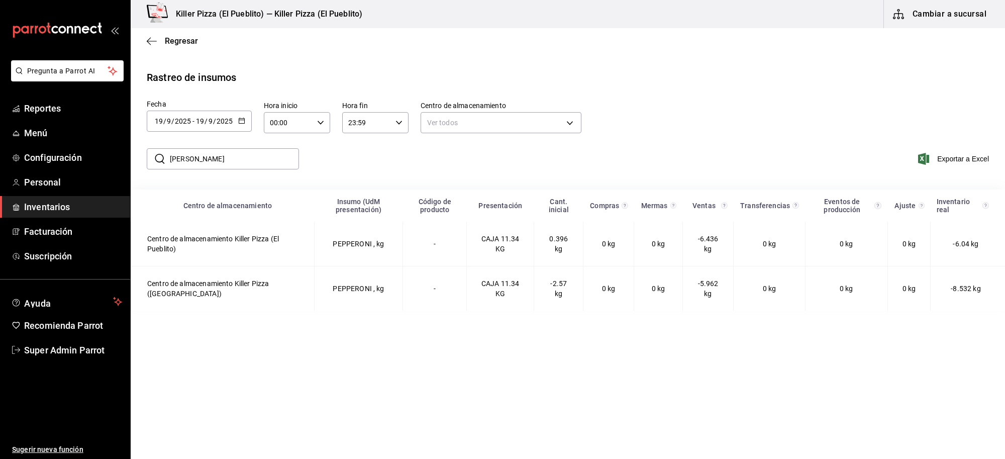
click at [219, 119] on input "2025" at bounding box center [224, 121] width 17 height 8
click at [244, 122] on \(Stroke\) "button" at bounding box center [242, 121] width 6 height 6
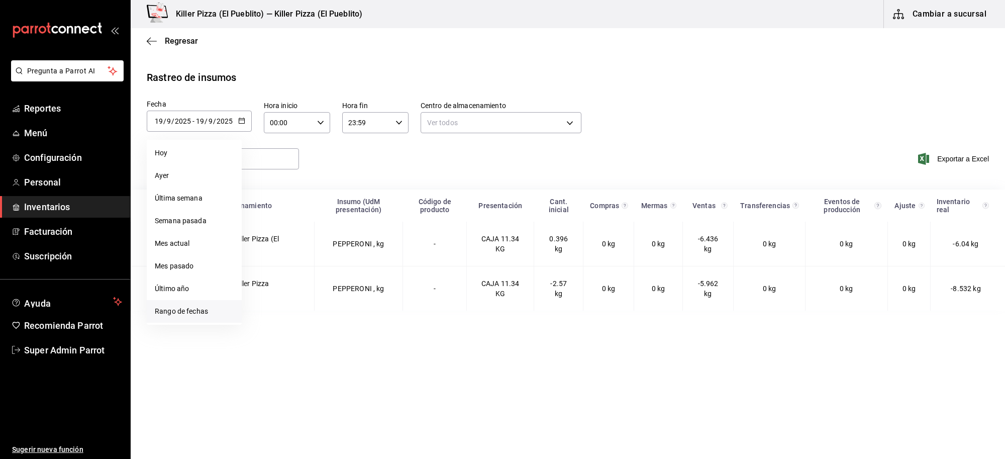
click at [199, 314] on li "Rango de fechas" at bounding box center [194, 311] width 95 height 23
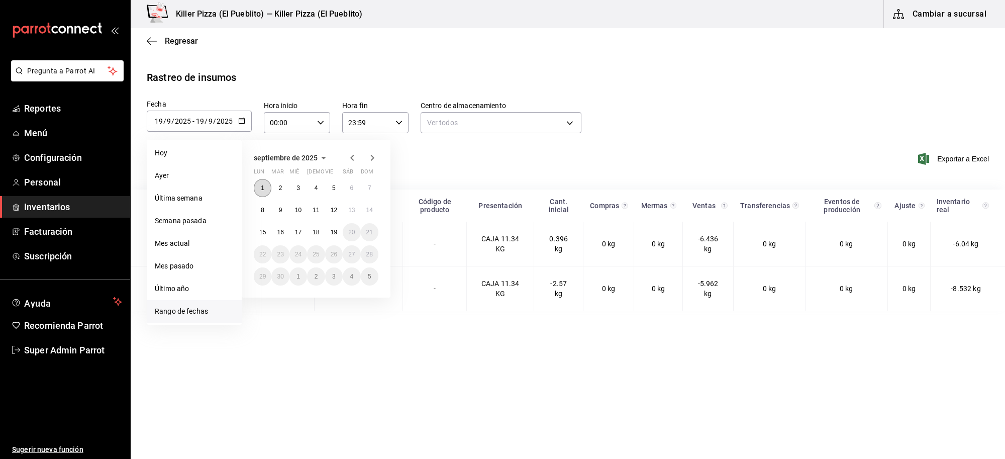
click at [259, 188] on button "1" at bounding box center [263, 188] width 18 height 18
click at [337, 234] on abbr "19" at bounding box center [334, 232] width 7 height 7
type input "[DATE]"
type input "1"
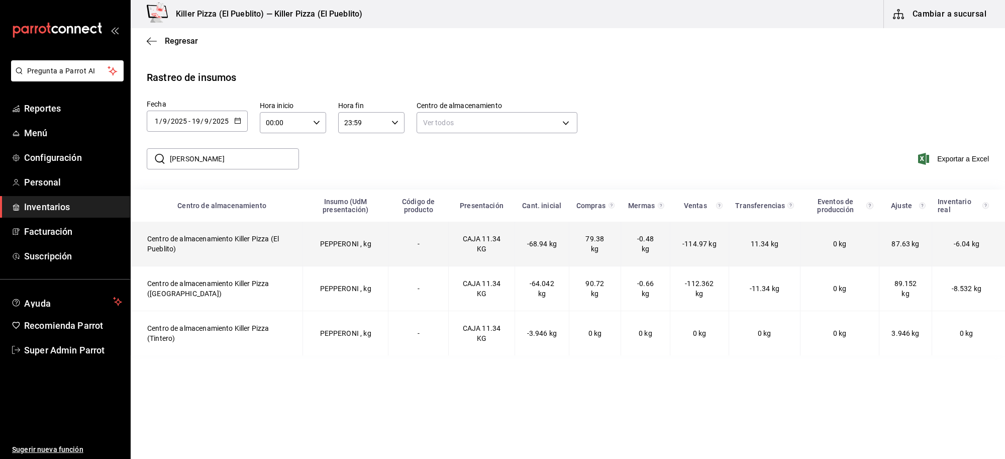
click at [411, 242] on td "-" at bounding box center [418, 244] width 61 height 45
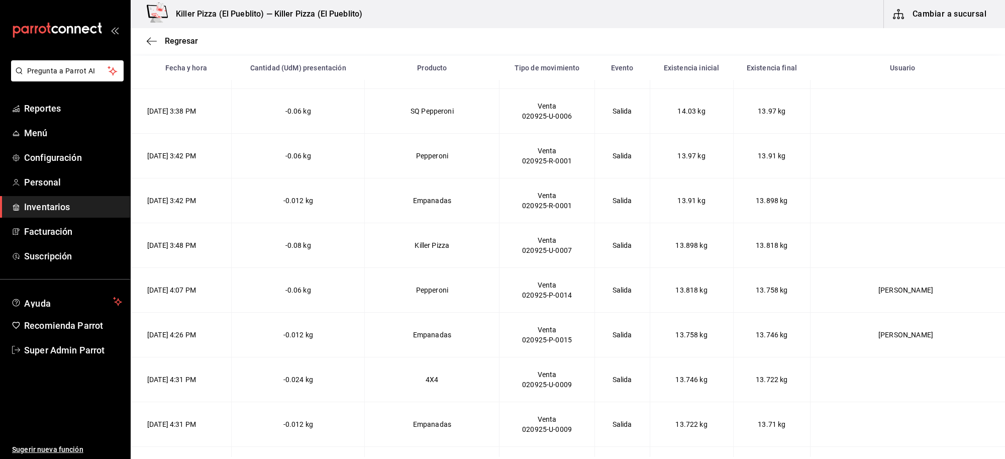
scroll to position [3345, 0]
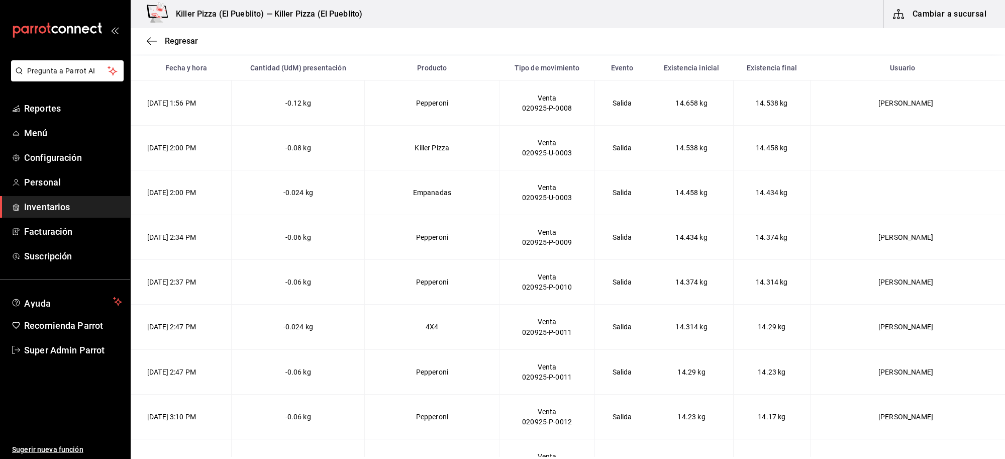
click at [166, 34] on div "Regresar" at bounding box center [568, 41] width 875 height 26
click at [167, 42] on span "Regresar" at bounding box center [181, 41] width 33 height 10
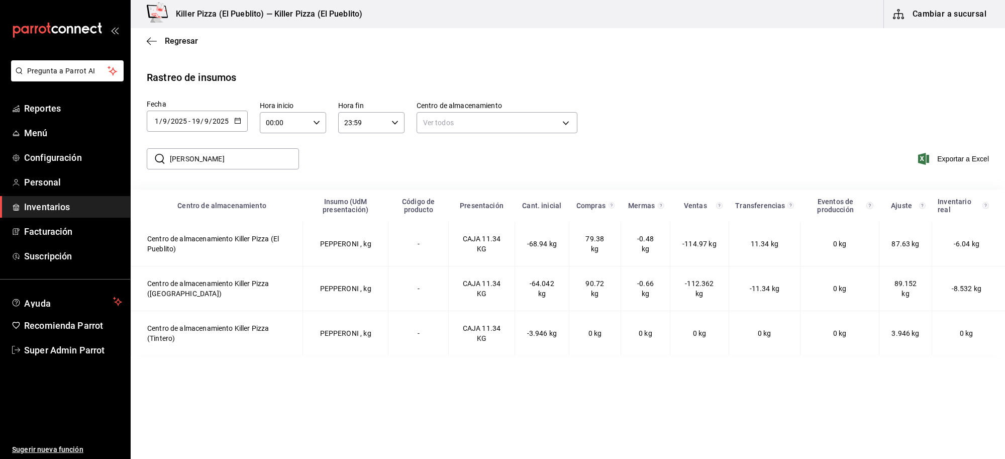
click at [219, 123] on input "2025" at bounding box center [220, 121] width 17 height 8
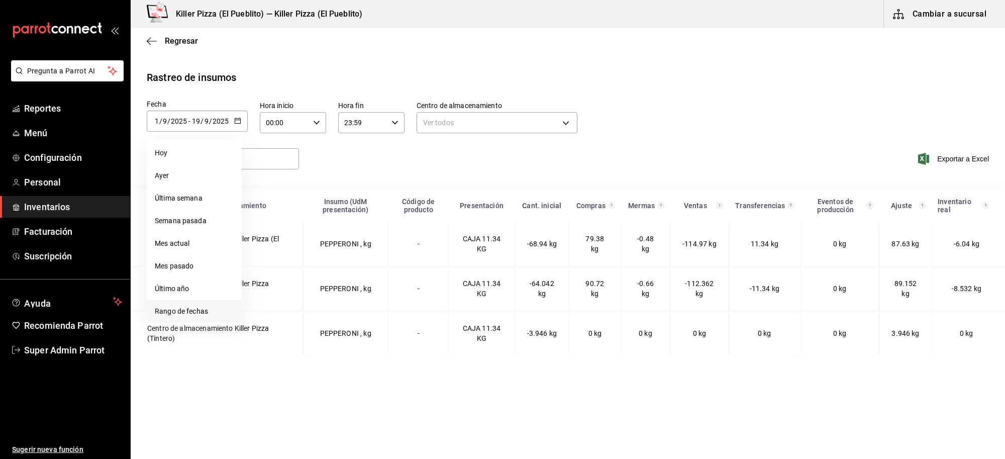
click at [210, 307] on li "Rango de fechas" at bounding box center [194, 311] width 95 height 23
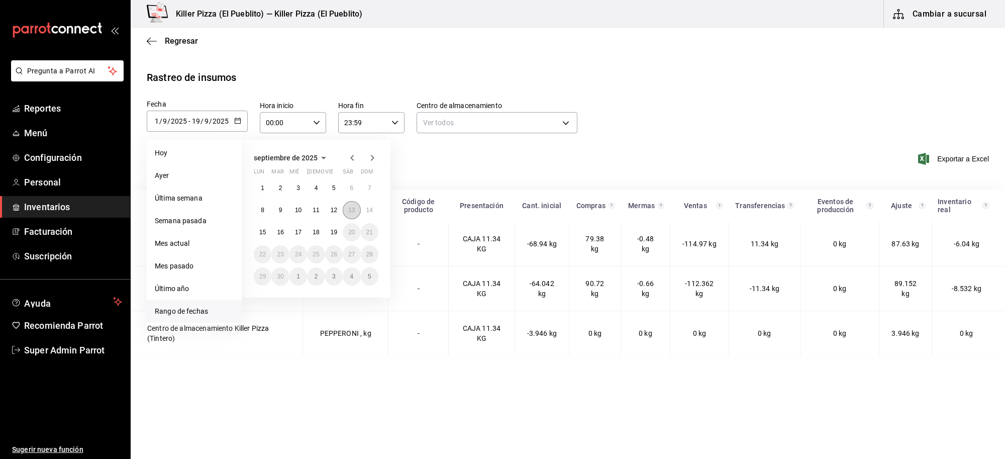
click at [352, 210] on abbr "13" at bounding box center [351, 210] width 7 height 7
type input "2025-09-13"
type input "13"
type input "2025-09-13"
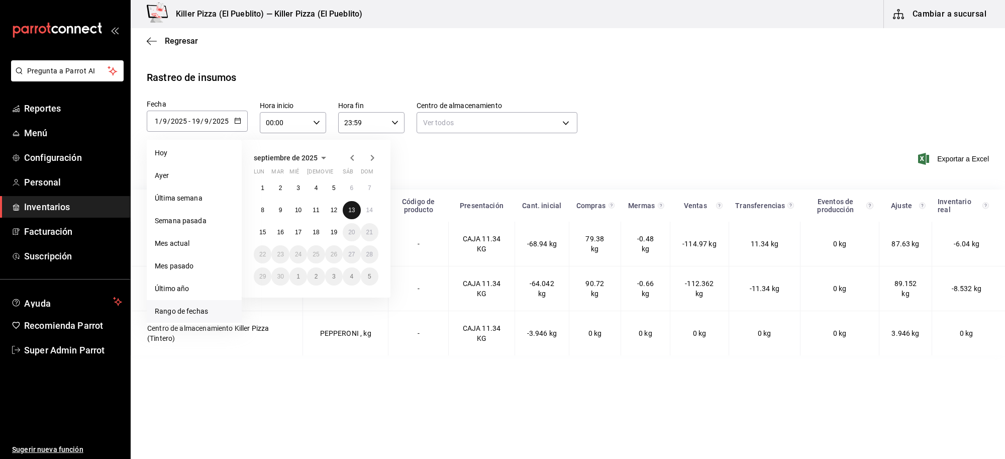
type input "13"
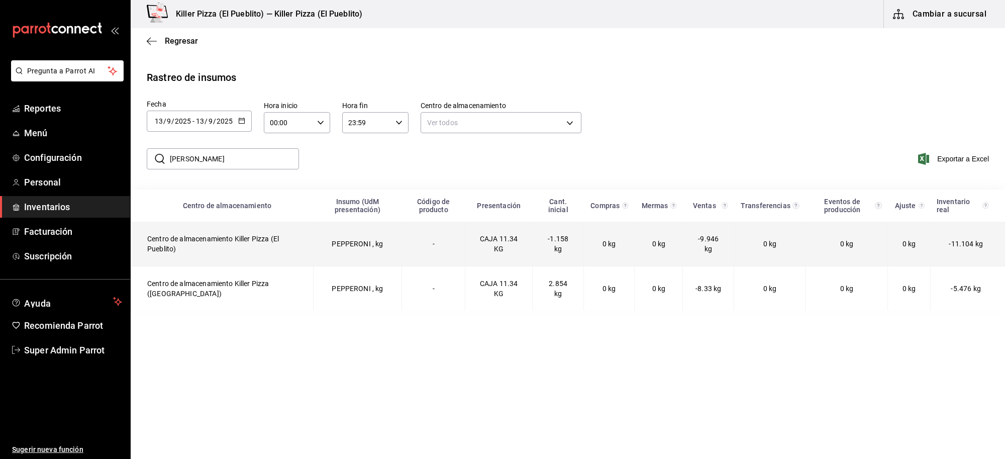
click at [433, 252] on td "-" at bounding box center [433, 244] width 63 height 45
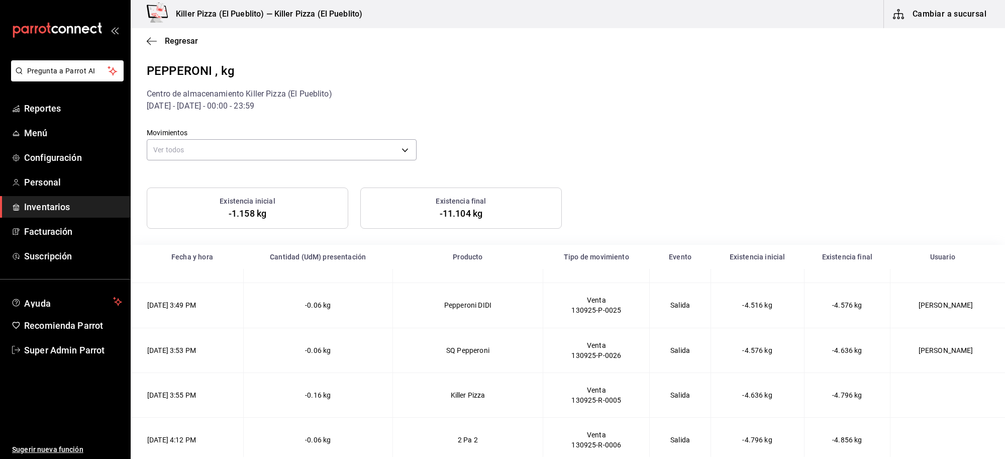
scroll to position [1237, 0]
click at [167, 51] on div "Regresar" at bounding box center [568, 41] width 875 height 26
click at [166, 43] on span "Regresar" at bounding box center [181, 41] width 33 height 10
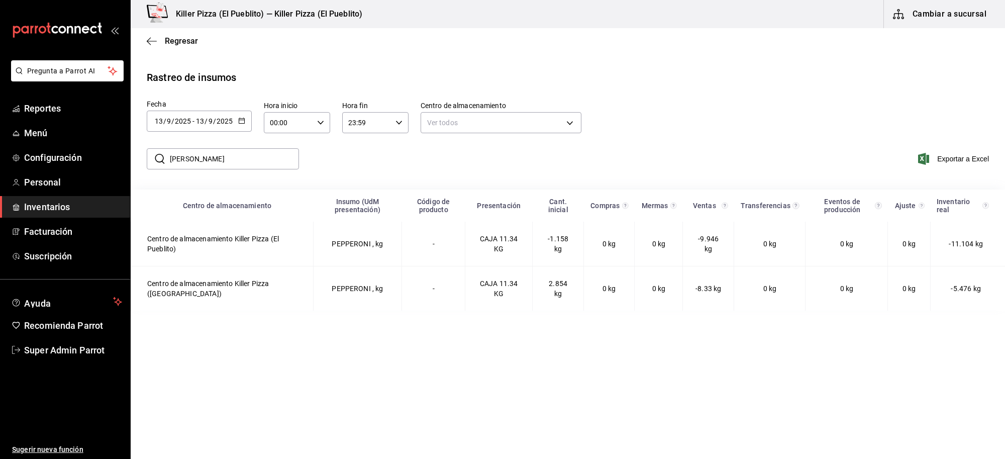
click at [202, 131] on div "2025-09-13 13 / 9 / 2025 - 2025-09-13 13 / 9 / 2025" at bounding box center [199, 121] width 105 height 21
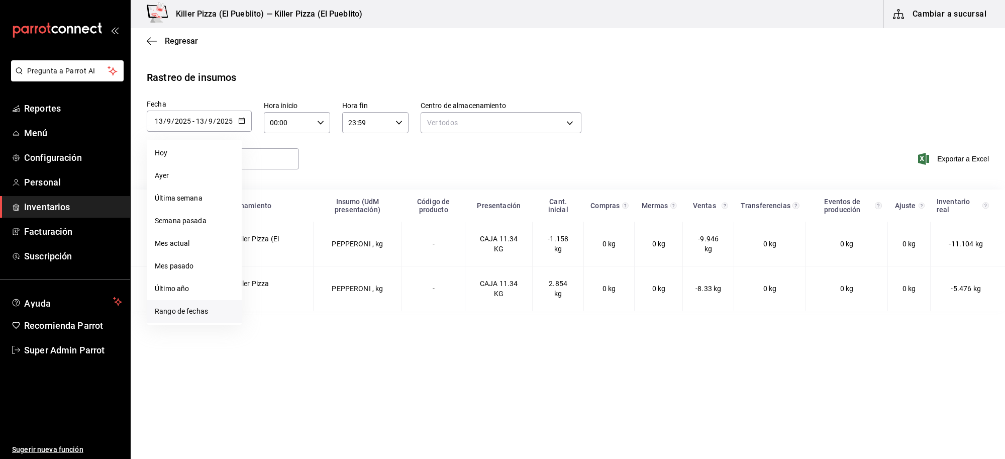
click at [207, 307] on li "Rango de fechas" at bounding box center [194, 311] width 95 height 23
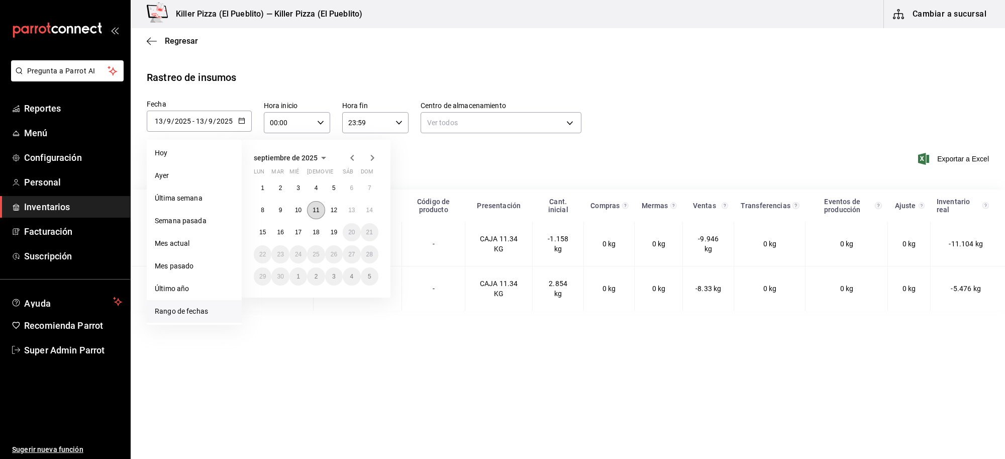
click at [310, 210] on button "11" at bounding box center [316, 210] width 18 height 18
type input "2025-09-11"
type input "11"
type input "2025-09-11"
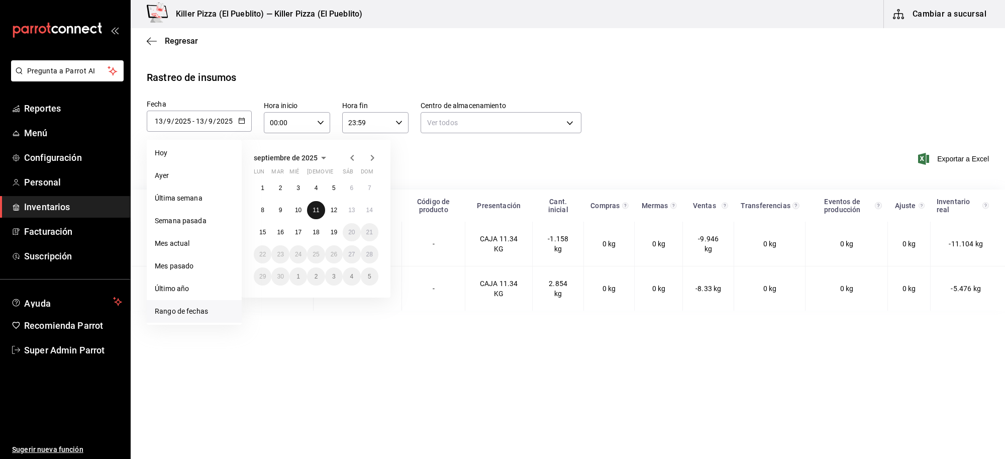
type input "11"
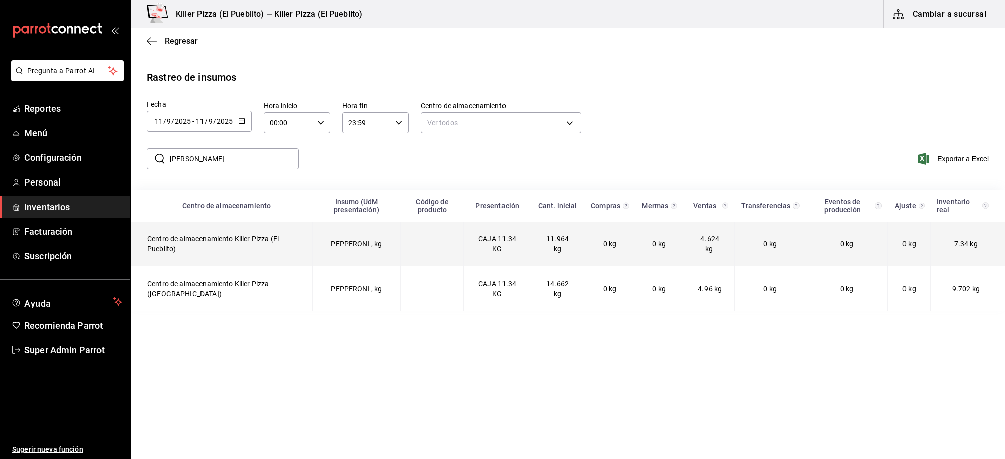
click at [393, 247] on td "PEPPERONI , kg" at bounding box center [357, 244] width 88 height 45
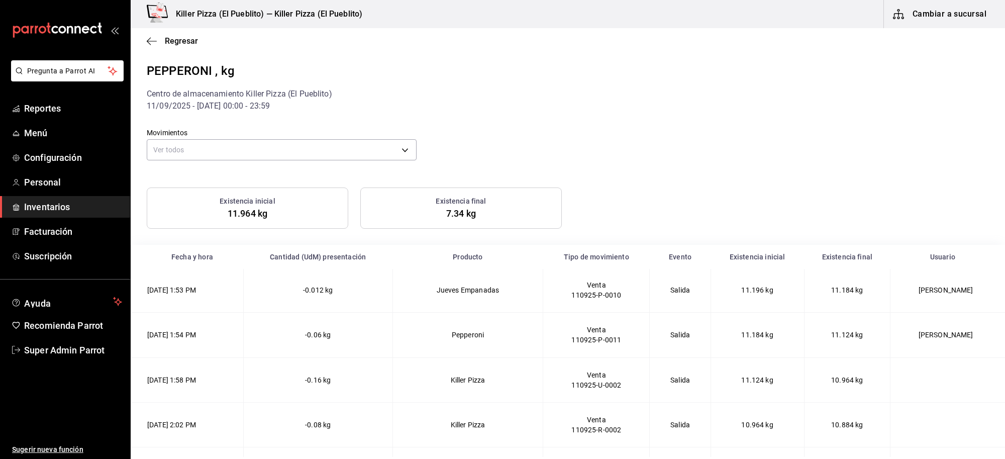
scroll to position [628, 0]
click at [450, 343] on td "Pepperoni" at bounding box center [468, 334] width 151 height 45
drag, startPoint x: 450, startPoint y: 343, endPoint x: 671, endPoint y: 333, distance: 221.9
click at [671, 333] on tr "11/09/2025 1:54 PM -0.06 kg Pepperoni Venta 110925-P-0011 Salida 11.184 kg 11.1…" at bounding box center [568, 334] width 875 height 45
click at [706, 342] on td "Salida" at bounding box center [680, 334] width 61 height 45
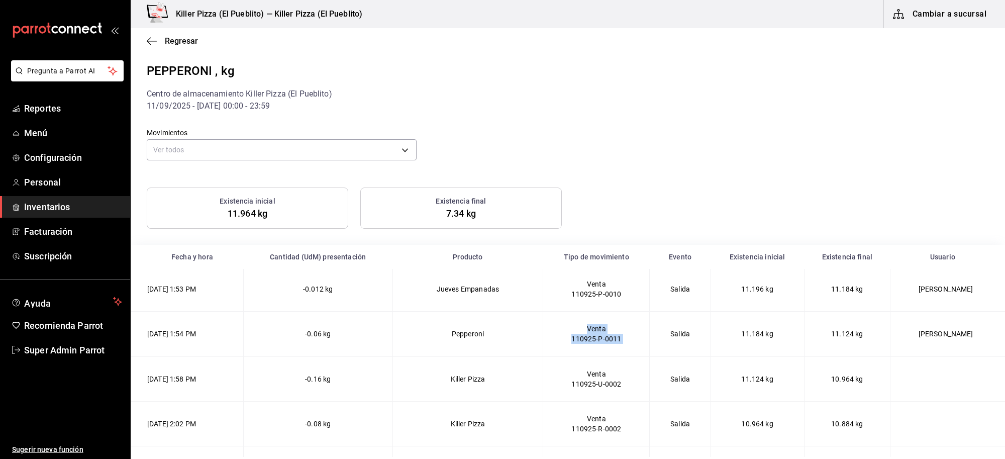
drag, startPoint x: 669, startPoint y: 341, endPoint x: 543, endPoint y: 356, distance: 127.5
click at [543, 356] on tr "11/09/2025 1:54 PM -0.06 kg Pepperoni Venta 110925-P-0011 Salida 11.184 kg 11.1…" at bounding box center [568, 334] width 875 height 45
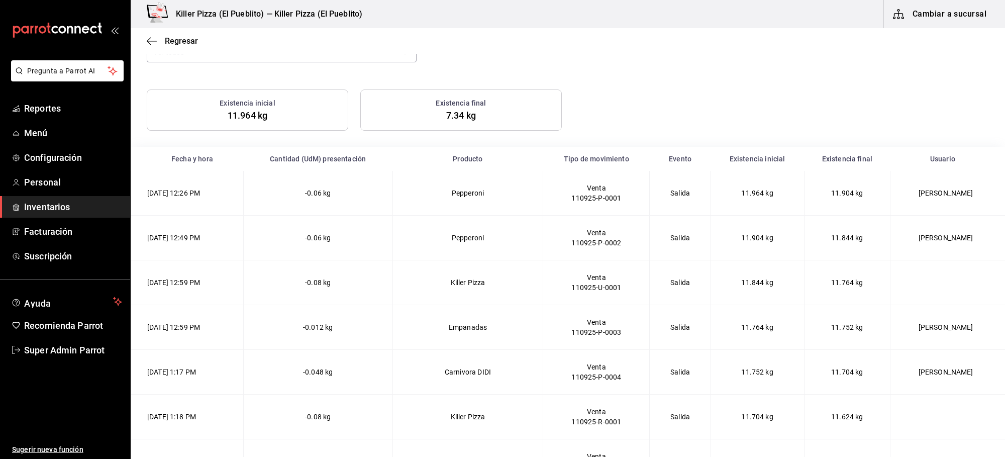
scroll to position [0, 0]
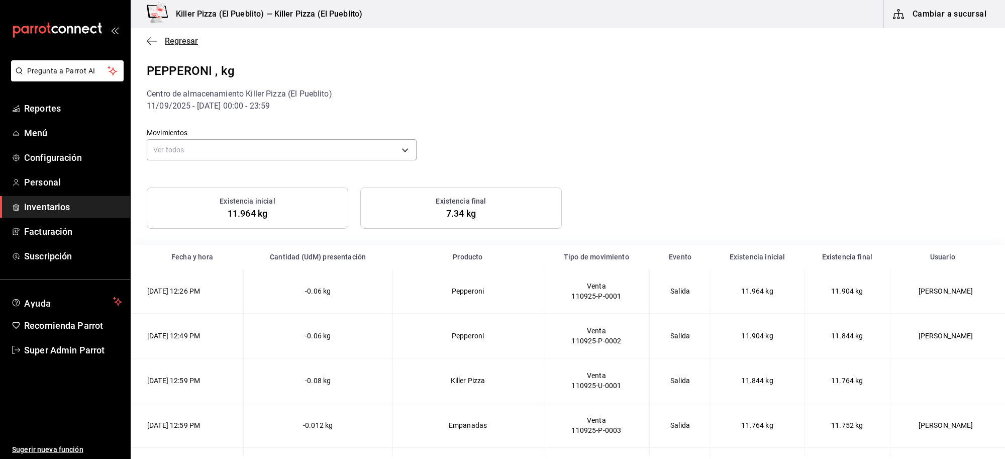
click at [166, 41] on span "Regresar" at bounding box center [181, 41] width 33 height 10
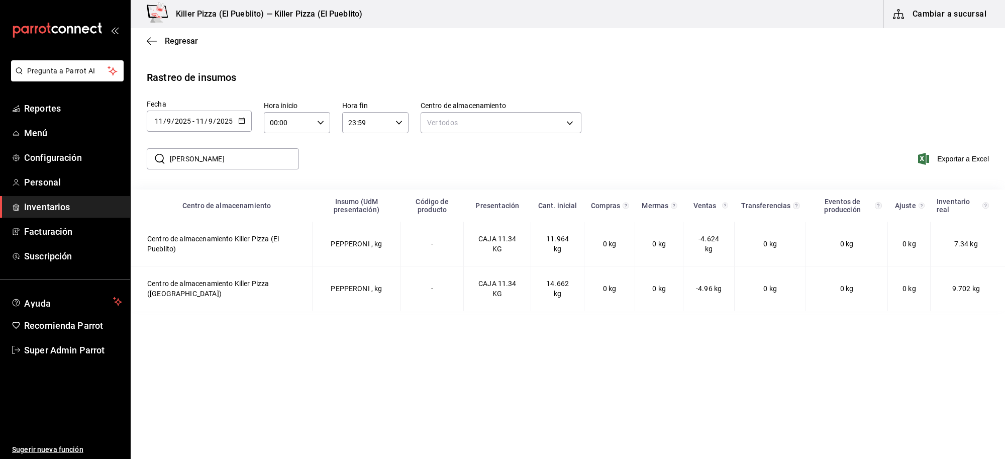
click at [209, 121] on input "9" at bounding box center [210, 121] width 5 height 8
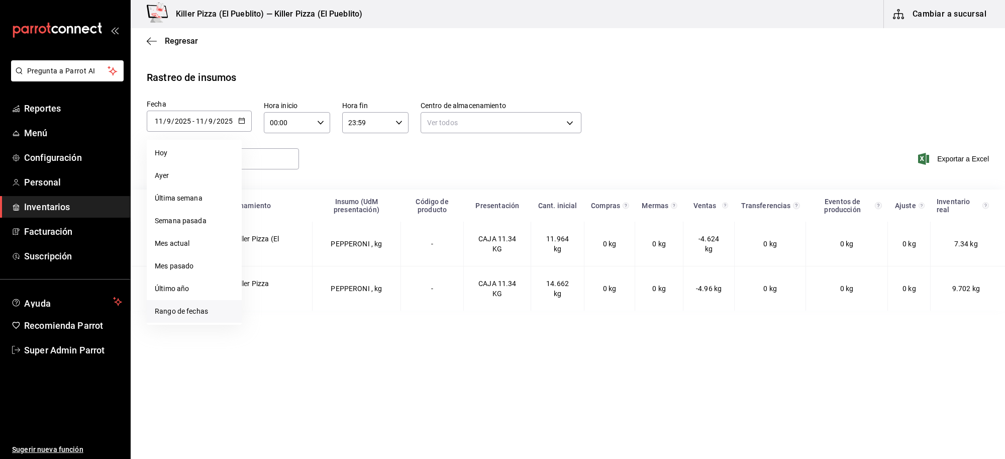
click at [184, 316] on li "Rango de fechas" at bounding box center [194, 311] width 95 height 23
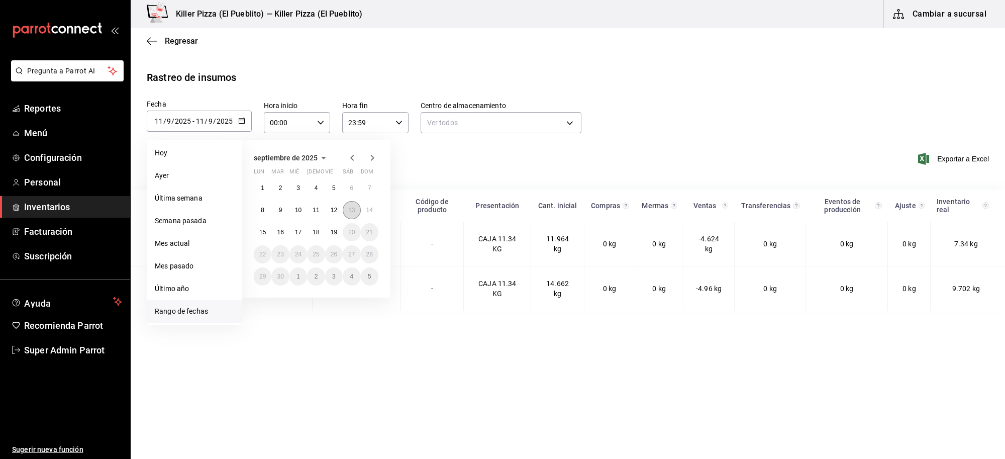
click at [347, 210] on button "13" at bounding box center [352, 210] width 18 height 18
type input "2025-09-13"
type input "13"
type input "2025-09-13"
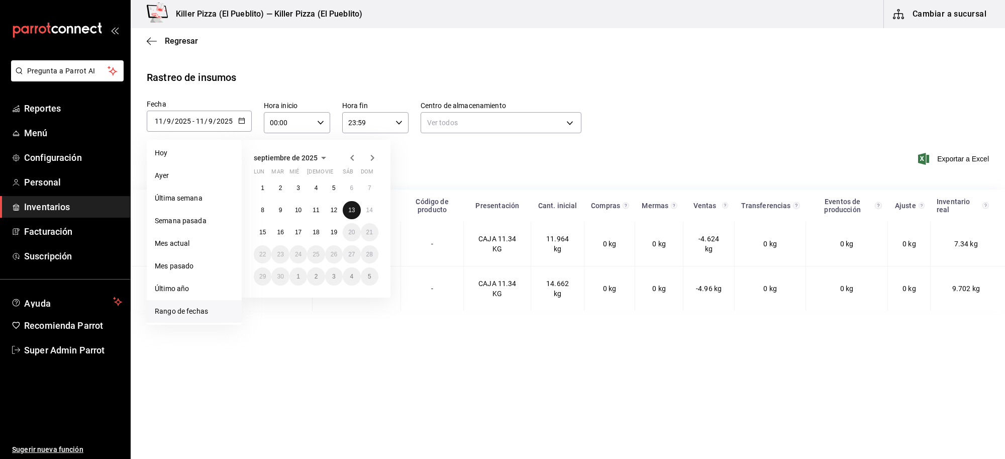
type input "13"
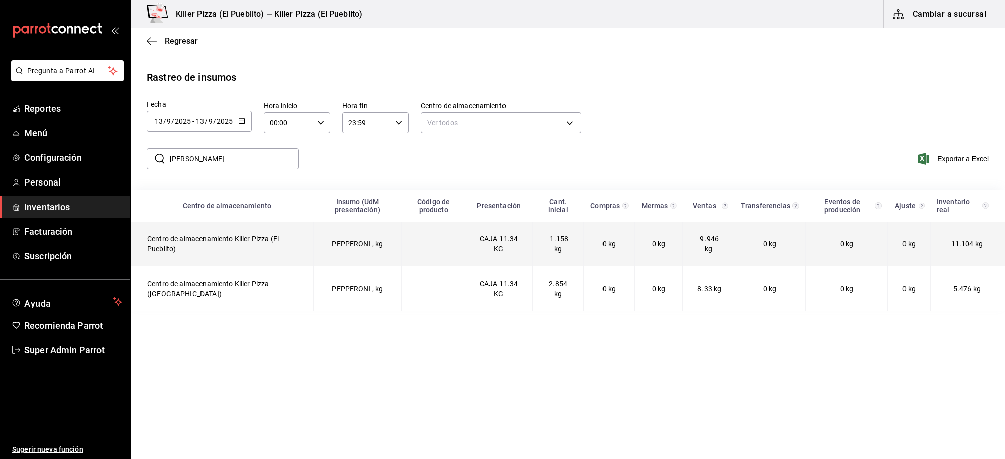
click at [350, 241] on td "PEPPERONI , kg" at bounding box center [357, 244] width 88 height 45
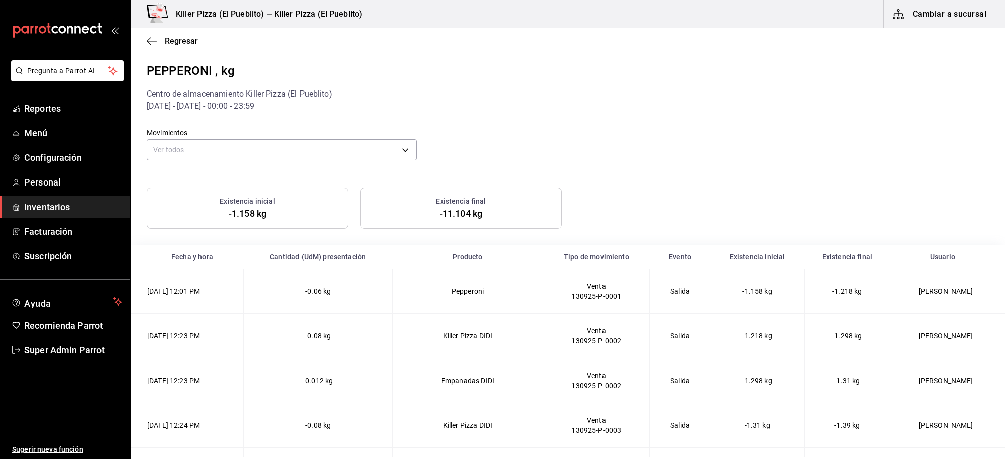
scroll to position [255, 0]
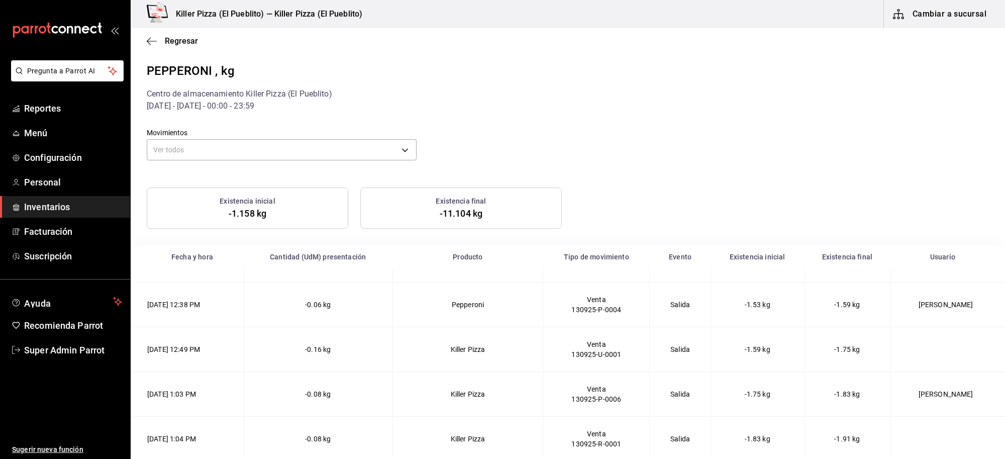
click at [538, 370] on td "Killer Pizza" at bounding box center [468, 349] width 151 height 45
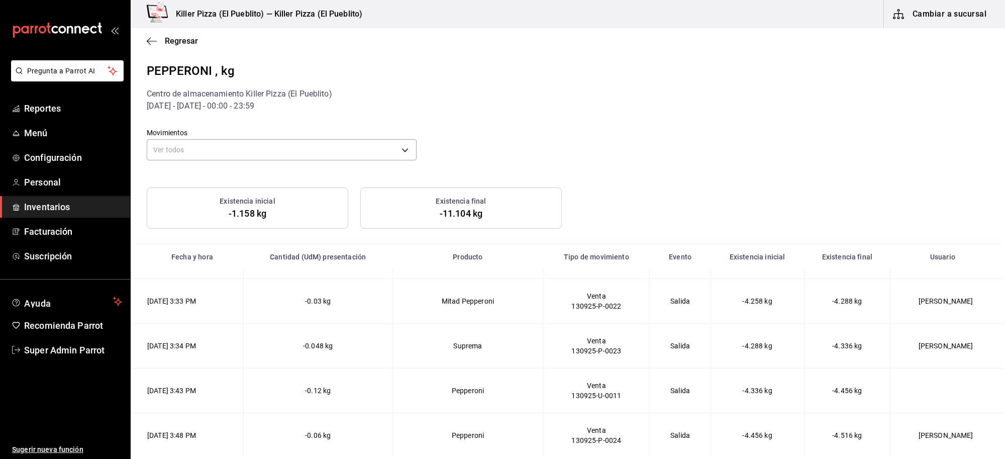
scroll to position [1951, 0]
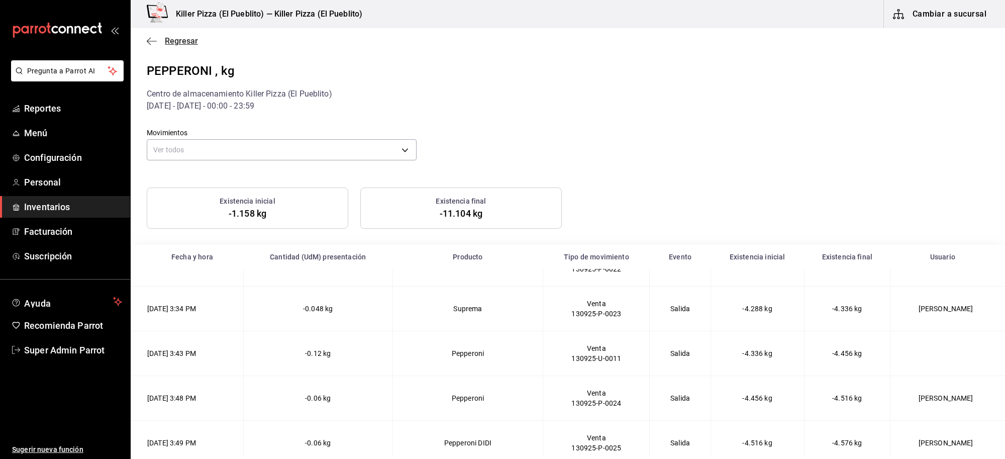
click at [167, 43] on span "Regresar" at bounding box center [181, 41] width 33 height 10
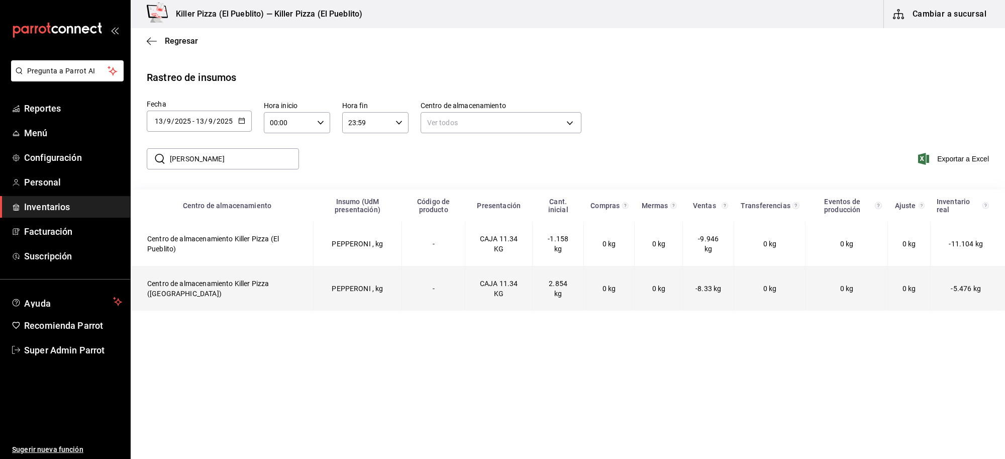
click at [357, 288] on td "PEPPERONI , kg" at bounding box center [357, 288] width 88 height 45
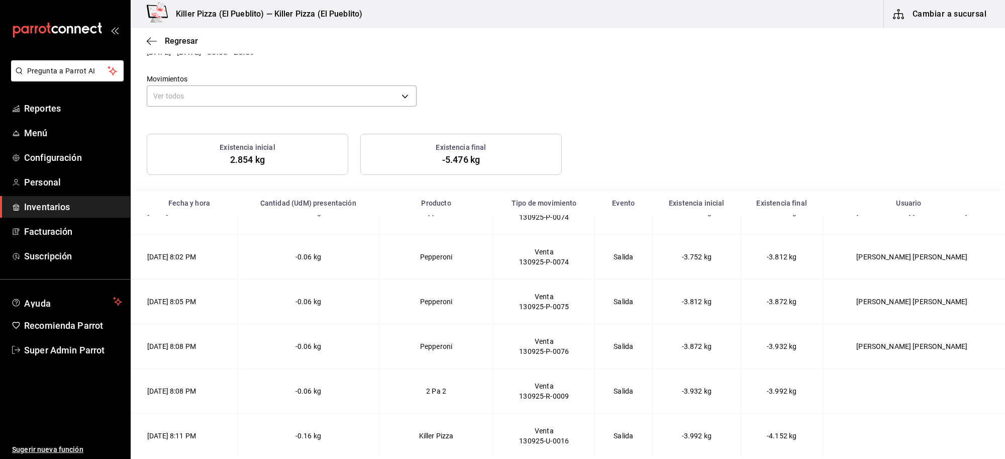
scroll to position [126, 0]
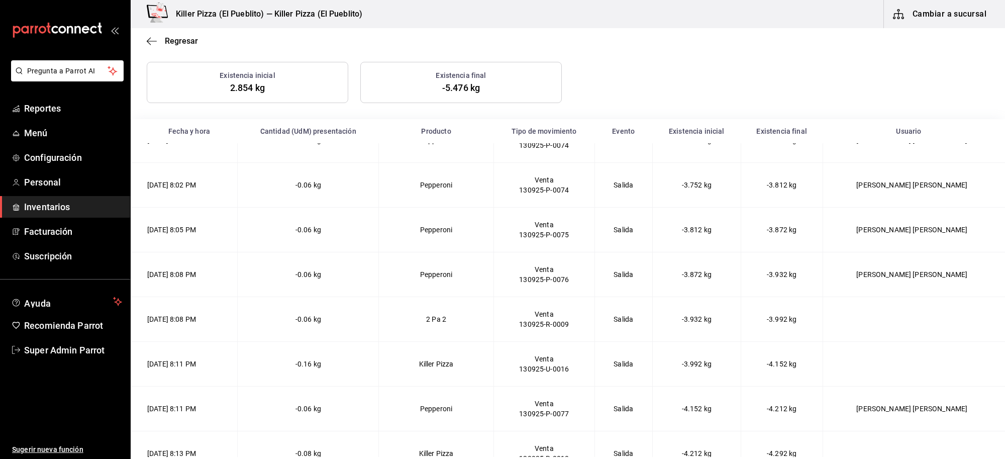
click at [491, 317] on td "2 Pa 2" at bounding box center [436, 319] width 115 height 45
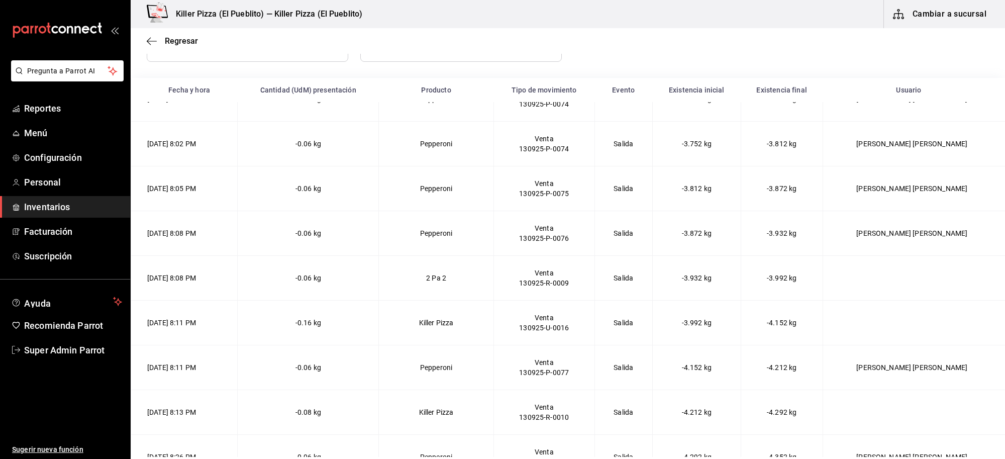
scroll to position [189, 0]
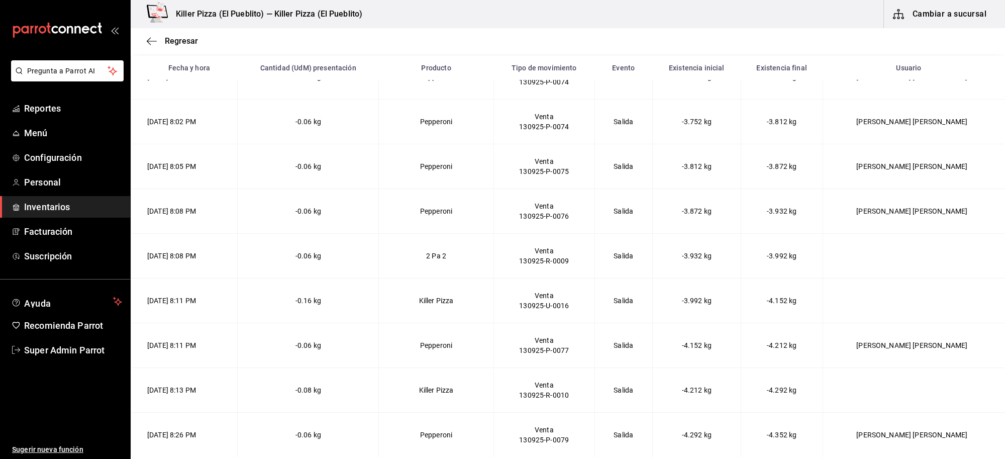
click at [466, 251] on td "2 Pa 2" at bounding box center [436, 255] width 115 height 45
click at [463, 252] on td "2 Pa 2" at bounding box center [436, 255] width 115 height 45
click at [772, 262] on td "-3.992 kg" at bounding box center [782, 255] width 82 height 45
click at [191, 255] on td "13/09/2025 8:08 PM" at bounding box center [184, 255] width 107 height 45
drag, startPoint x: 227, startPoint y: 252, endPoint x: 142, endPoint y: 268, distance: 86.4
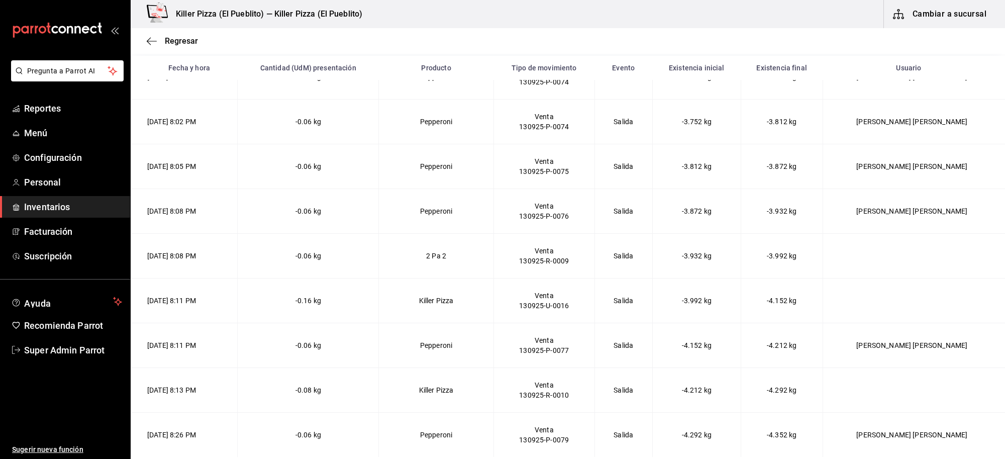
click at [142, 268] on td "13/09/2025 8:08 PM" at bounding box center [184, 255] width 107 height 45
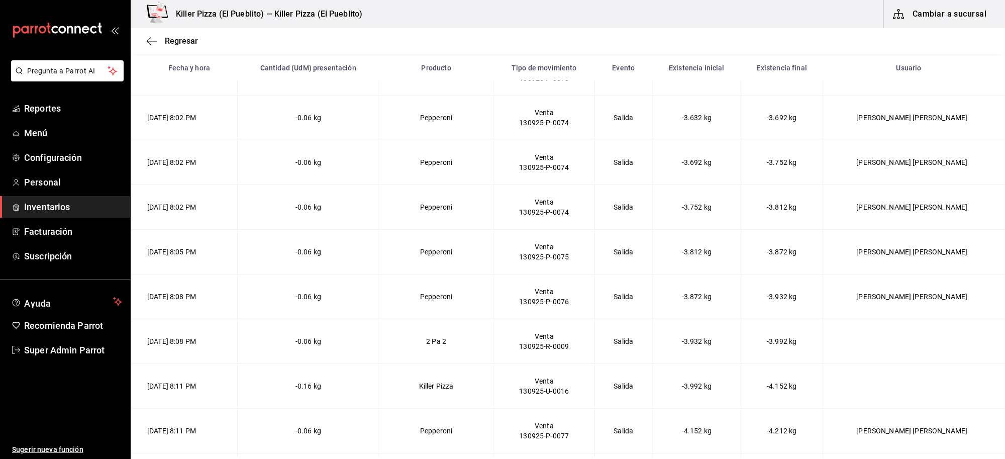
scroll to position [4109, 0]
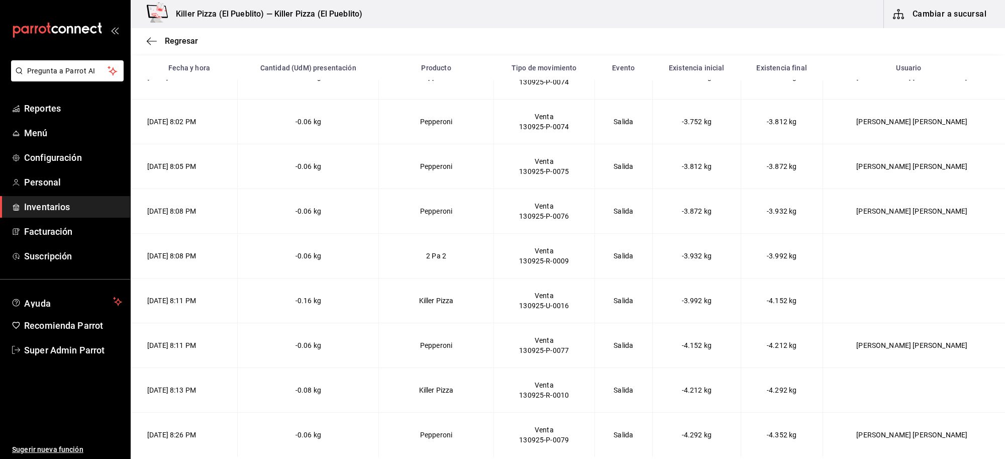
click at [431, 391] on td "Killer Pizza" at bounding box center [436, 390] width 115 height 45
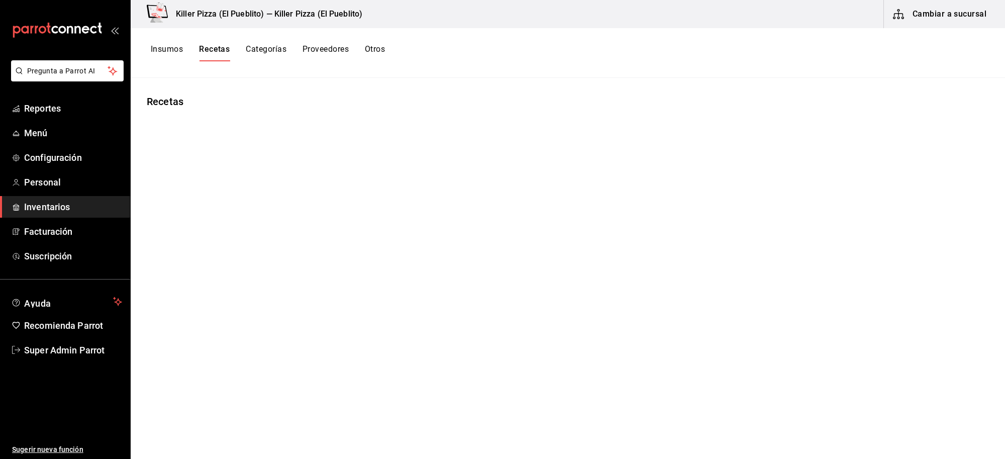
type input "Receta SQ Hawaiana DIDI"
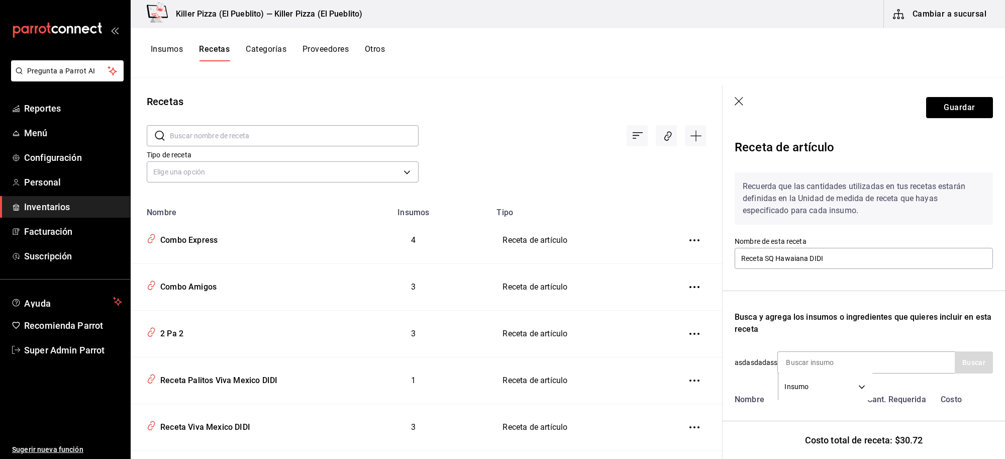
click at [733, 92] on header "Guardar" at bounding box center [864, 107] width 282 height 45
click at [734, 99] on header "Guardar" at bounding box center [864, 107] width 282 height 45
click at [737, 104] on icon "button" at bounding box center [740, 102] width 10 height 10
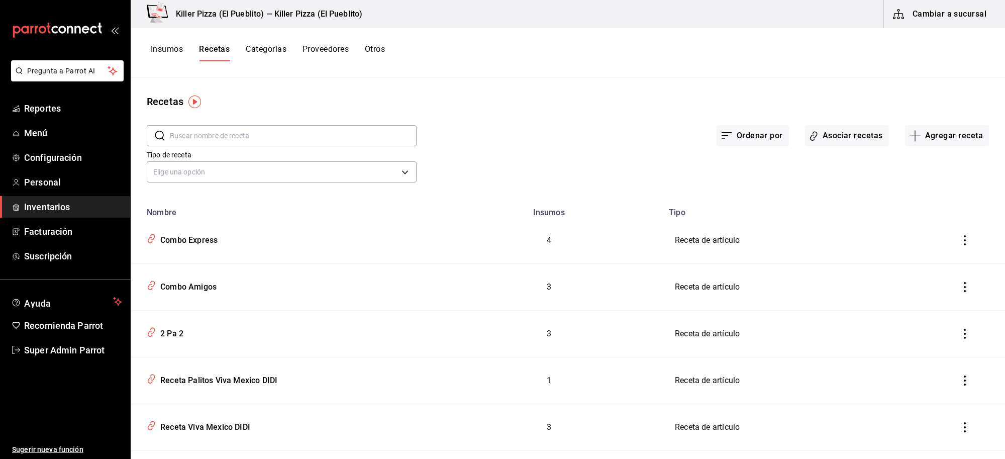
click at [307, 141] on input "text" at bounding box center [293, 136] width 247 height 20
type input "didi"
click at [38, 113] on span "Reportes" at bounding box center [73, 109] width 98 height 14
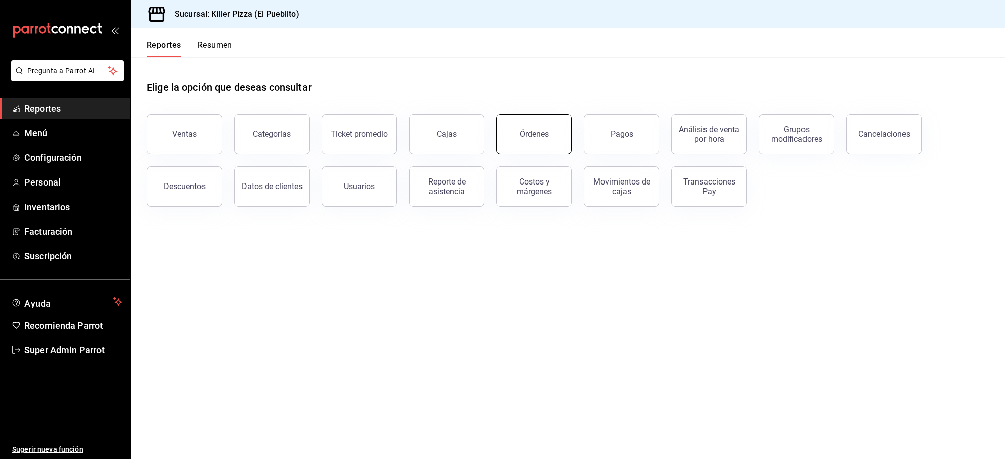
click at [534, 135] on div "Órdenes" at bounding box center [534, 134] width 29 height 10
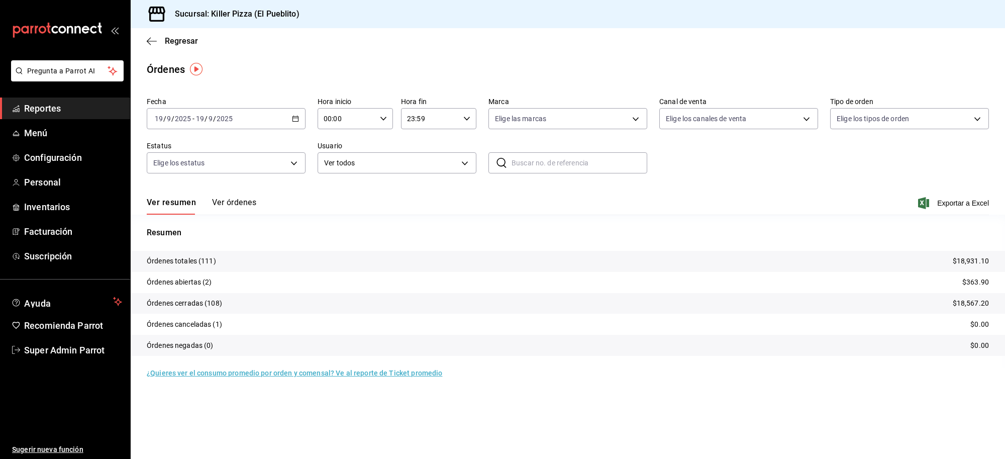
click at [235, 202] on button "Ver órdenes" at bounding box center [234, 206] width 44 height 17
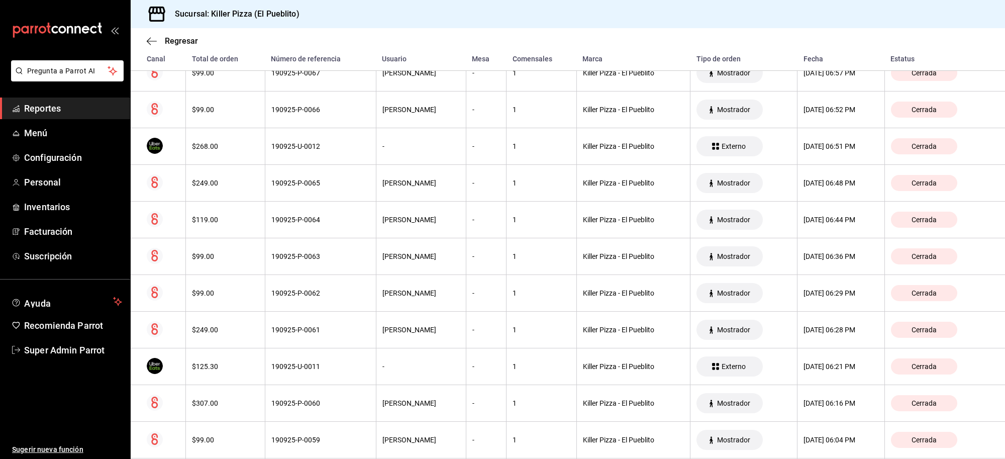
scroll to position [1131, 0]
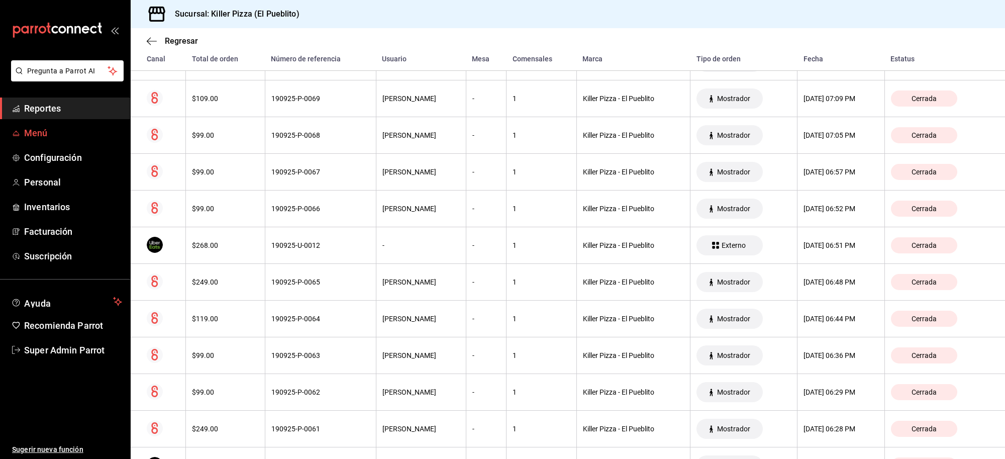
click at [43, 133] on span "Menú" at bounding box center [73, 133] width 98 height 14
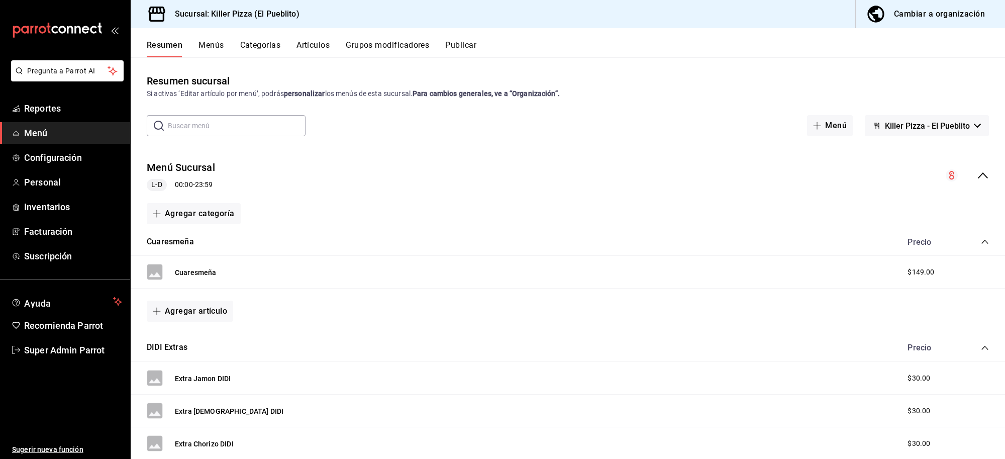
click at [313, 45] on button "Artículos" at bounding box center [313, 48] width 33 height 17
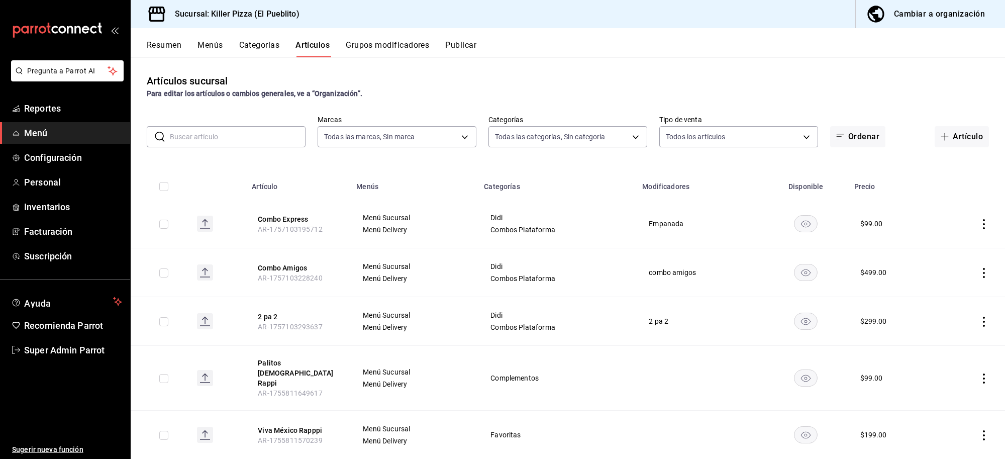
type input "fb565927-10db-4a1e-9361-babba7d8dbe1"
type input "34aa5cbd-d66a-4a89-b1d3-dab645db196e,aca61318-dd82-4009-8fb5-67b6e0717491,78dec…"
click at [264, 144] on input "text" at bounding box center [238, 137] width 136 height 20
click at [415, 75] on div "Artículos sucursal Para editar los artículos o cambios generales, ve a “Organiz…" at bounding box center [568, 86] width 875 height 26
click at [266, 316] on button "2 pa 2" at bounding box center [298, 317] width 80 height 10
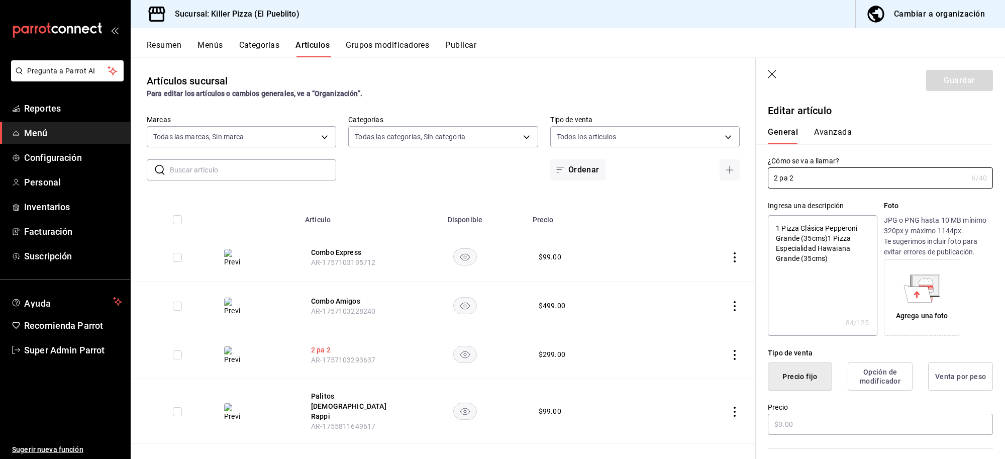
type textarea "x"
type input "$299.00"
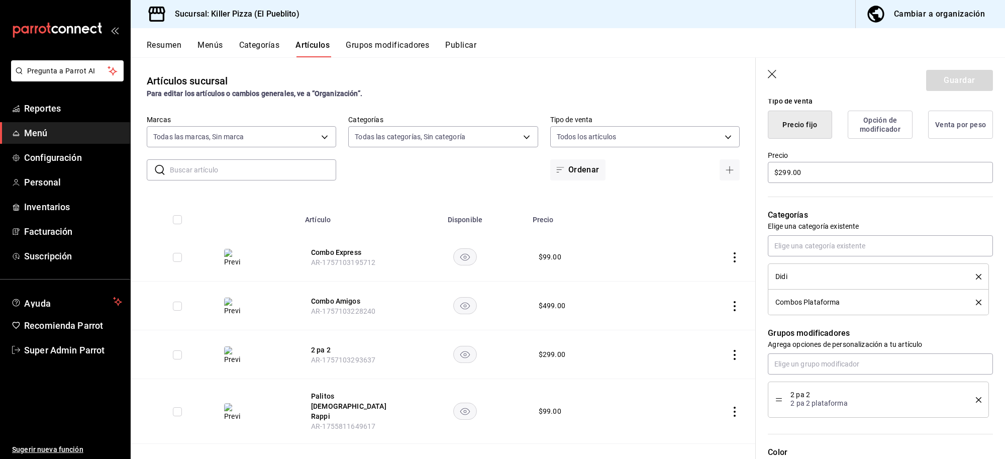
scroll to position [251, 0]
click at [395, 47] on button "Grupos modificadores" at bounding box center [387, 48] width 83 height 17
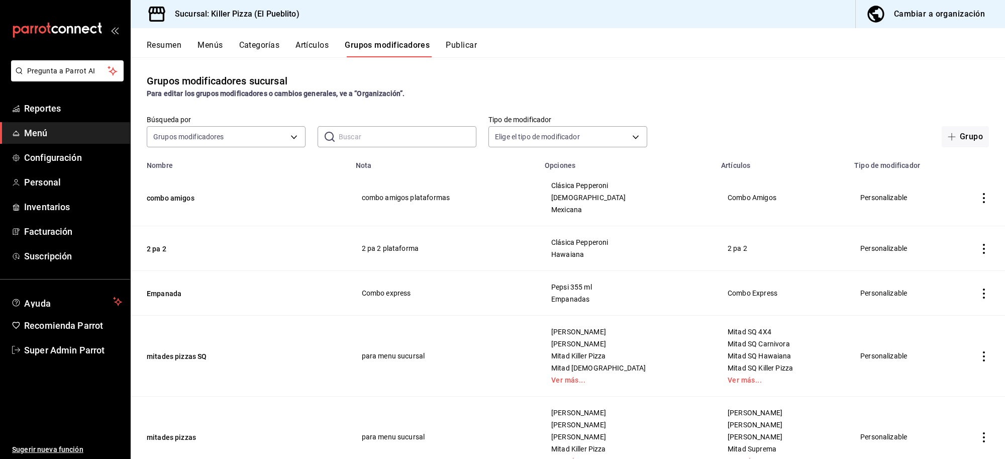
click at [347, 128] on input "text" at bounding box center [408, 137] width 138 height 20
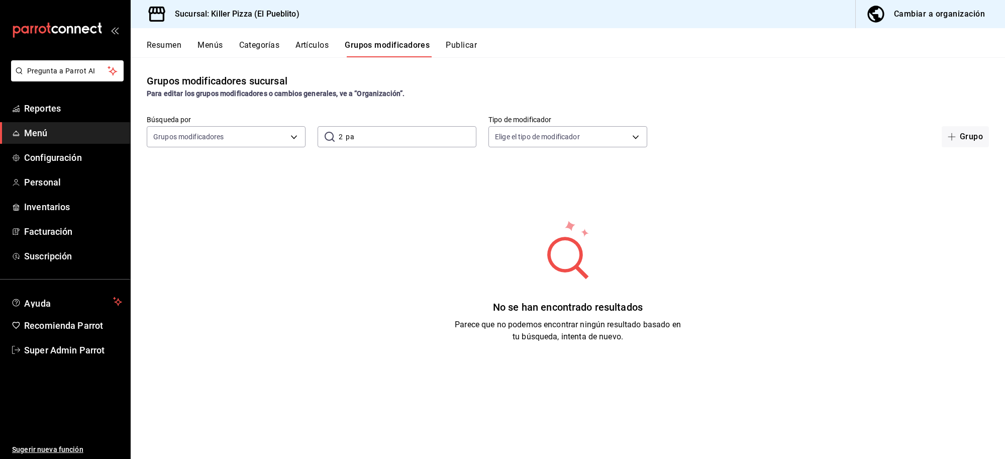
click at [370, 134] on input "2 pa" at bounding box center [408, 137] width 138 height 20
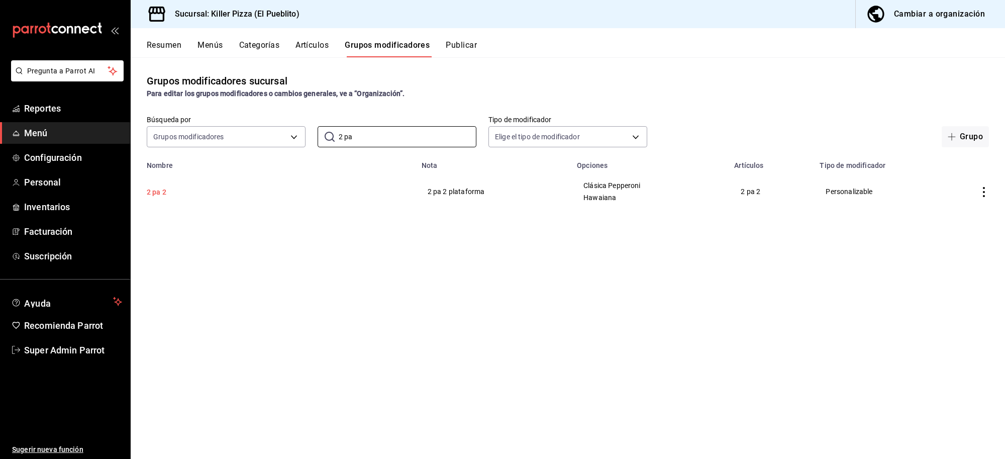
type input "2 pa"
click at [157, 193] on button "2 pa 2" at bounding box center [207, 192] width 121 height 10
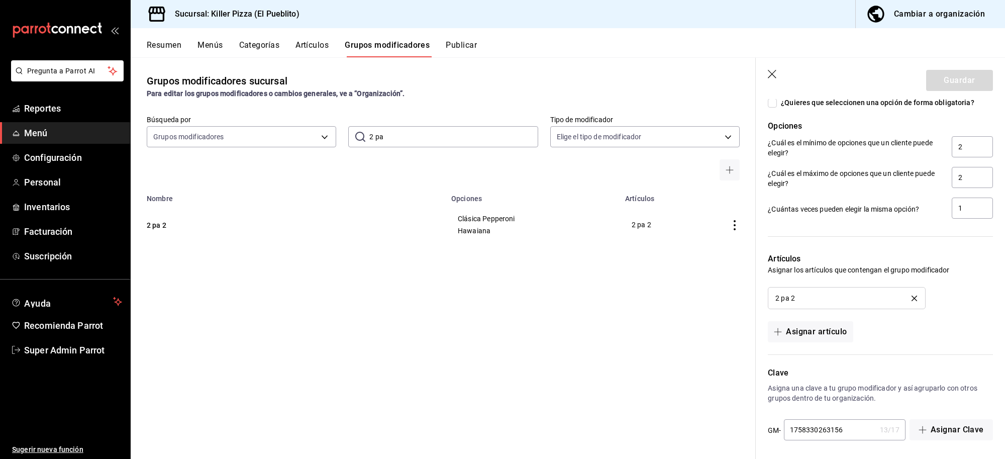
scroll to position [525, 0]
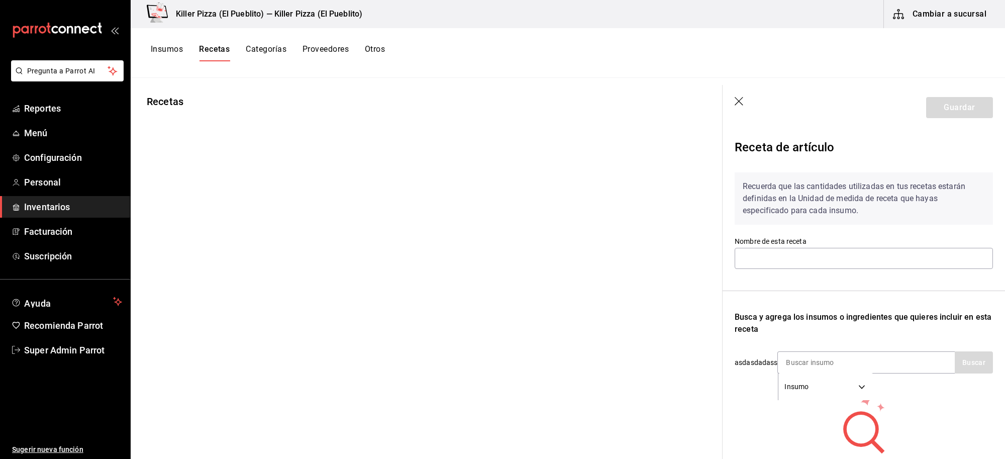
type input "2 Pa 2"
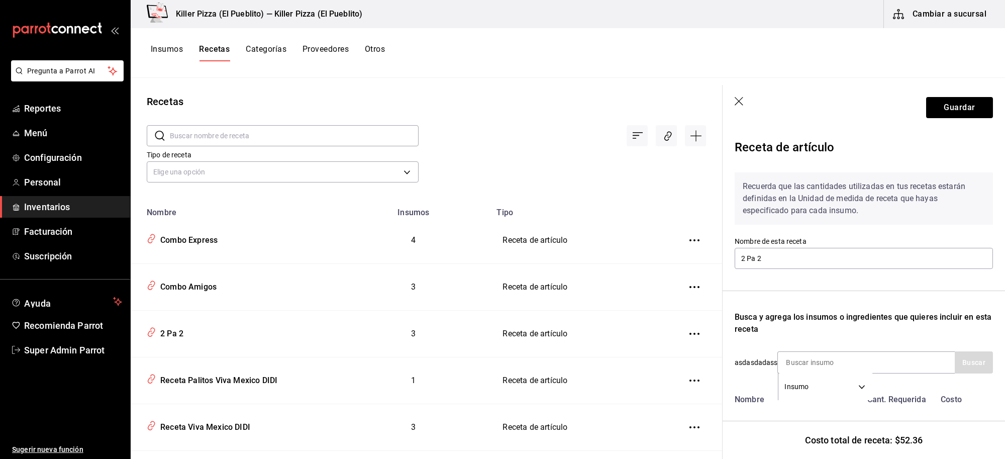
scroll to position [170, 0]
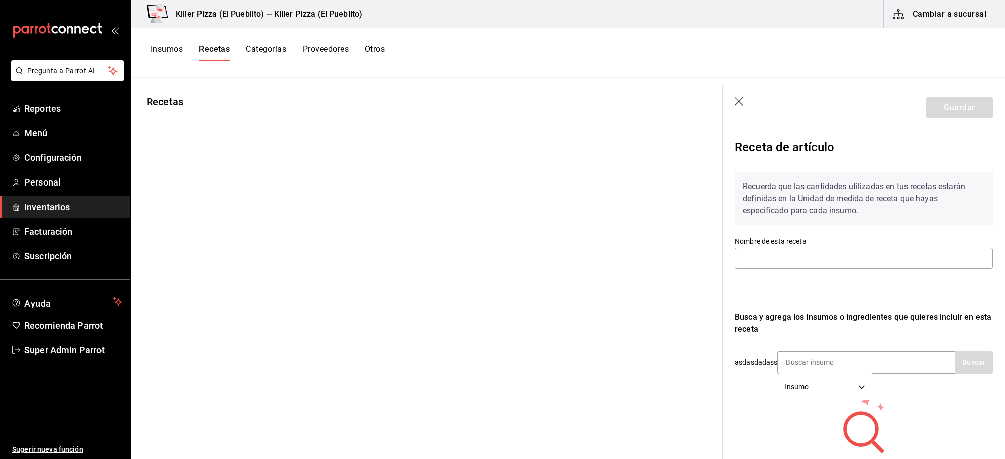
type input "2 Pa 2"
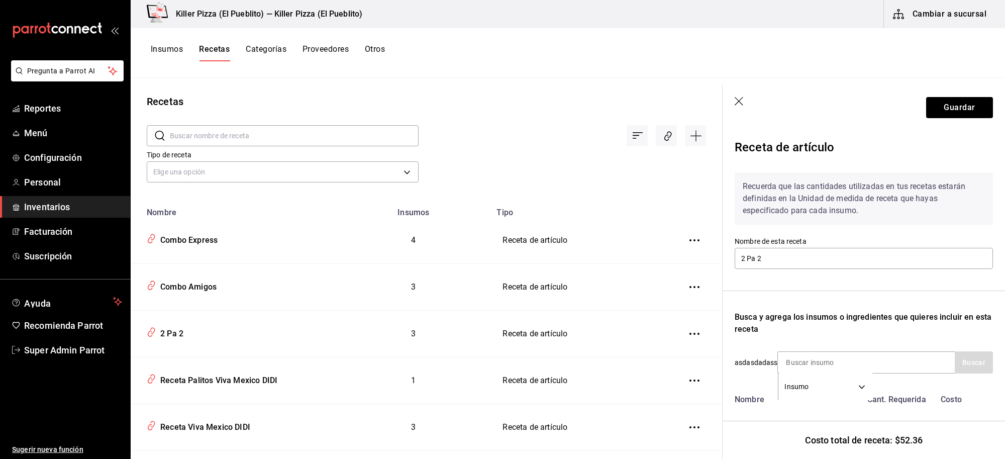
scroll to position [170, 0]
